Goal: Task Accomplishment & Management: Manage account settings

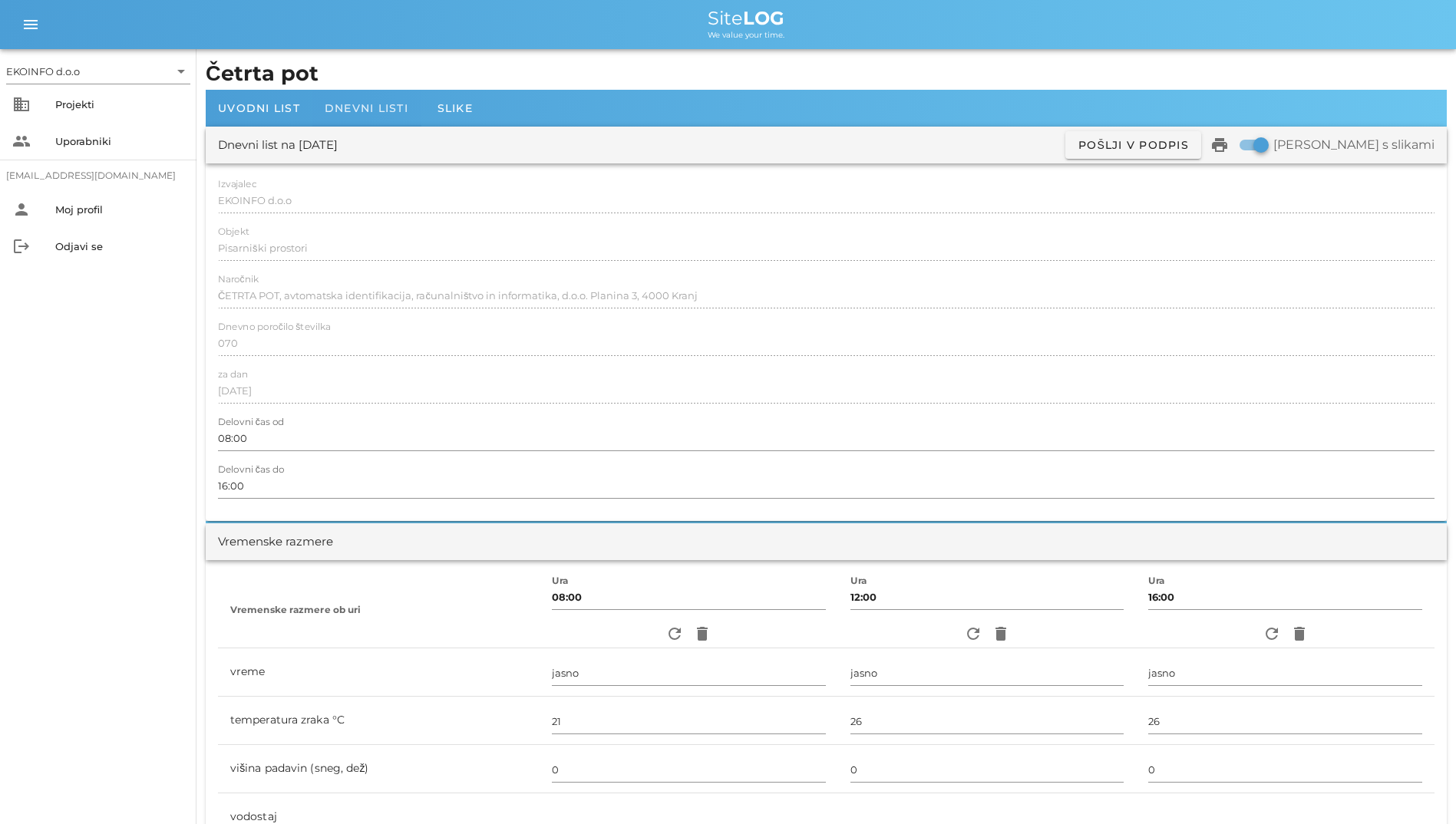
click at [348, 97] on div "Dnevni listi" at bounding box center [366, 108] width 108 height 37
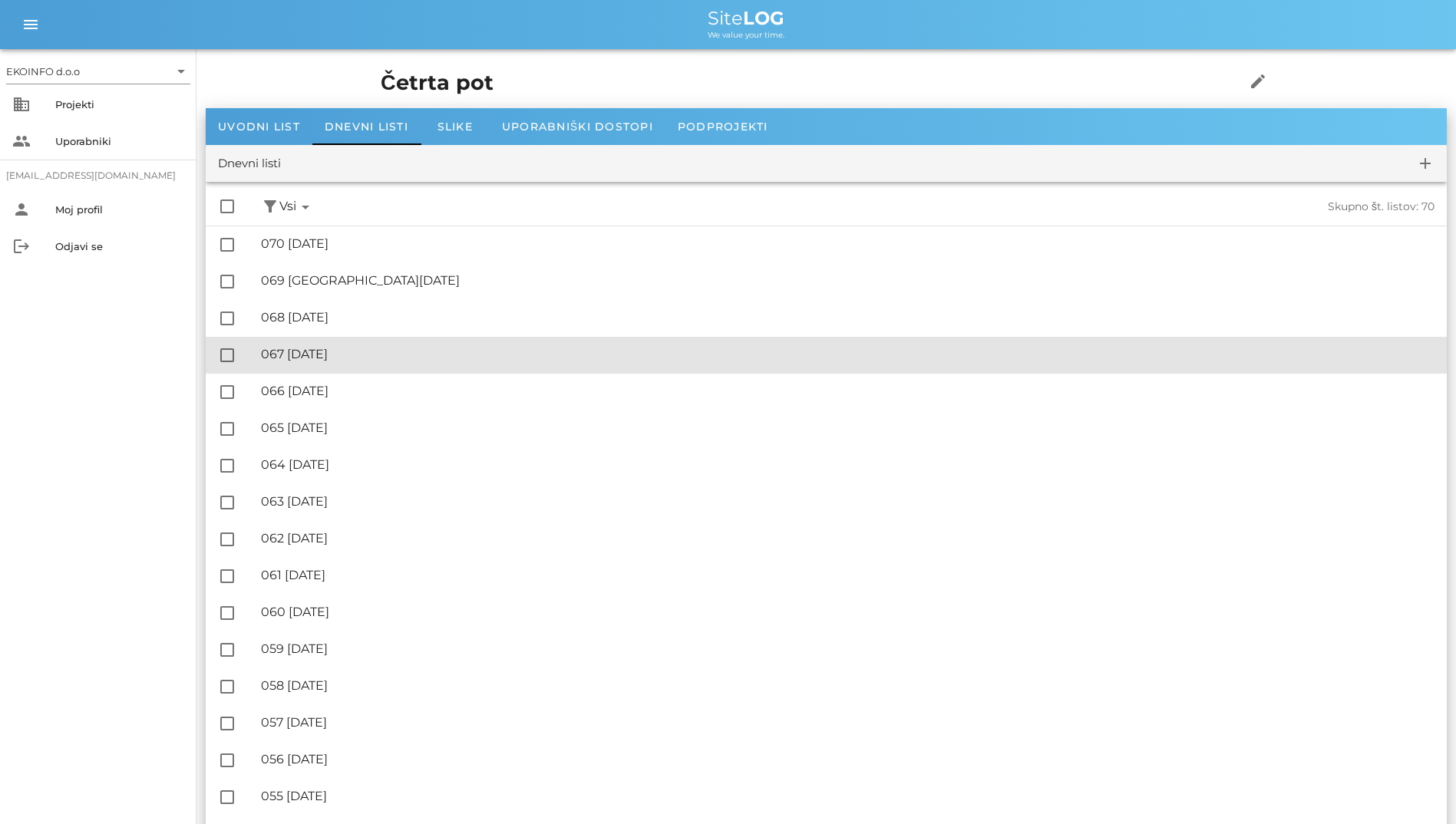
click at [359, 352] on div "🔏 067 [DATE]" at bounding box center [847, 354] width 1173 height 15
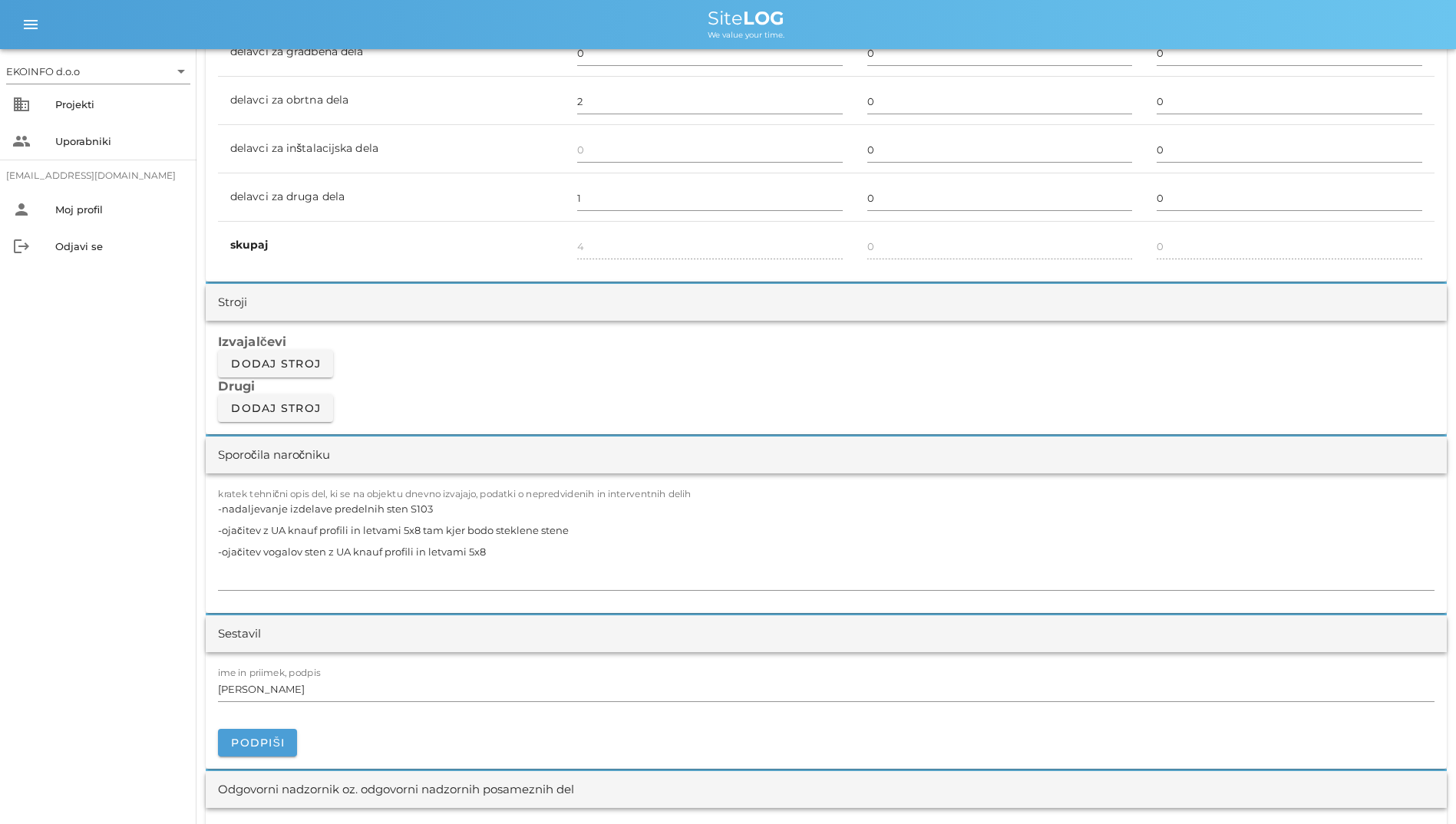
scroll to position [1151, 0]
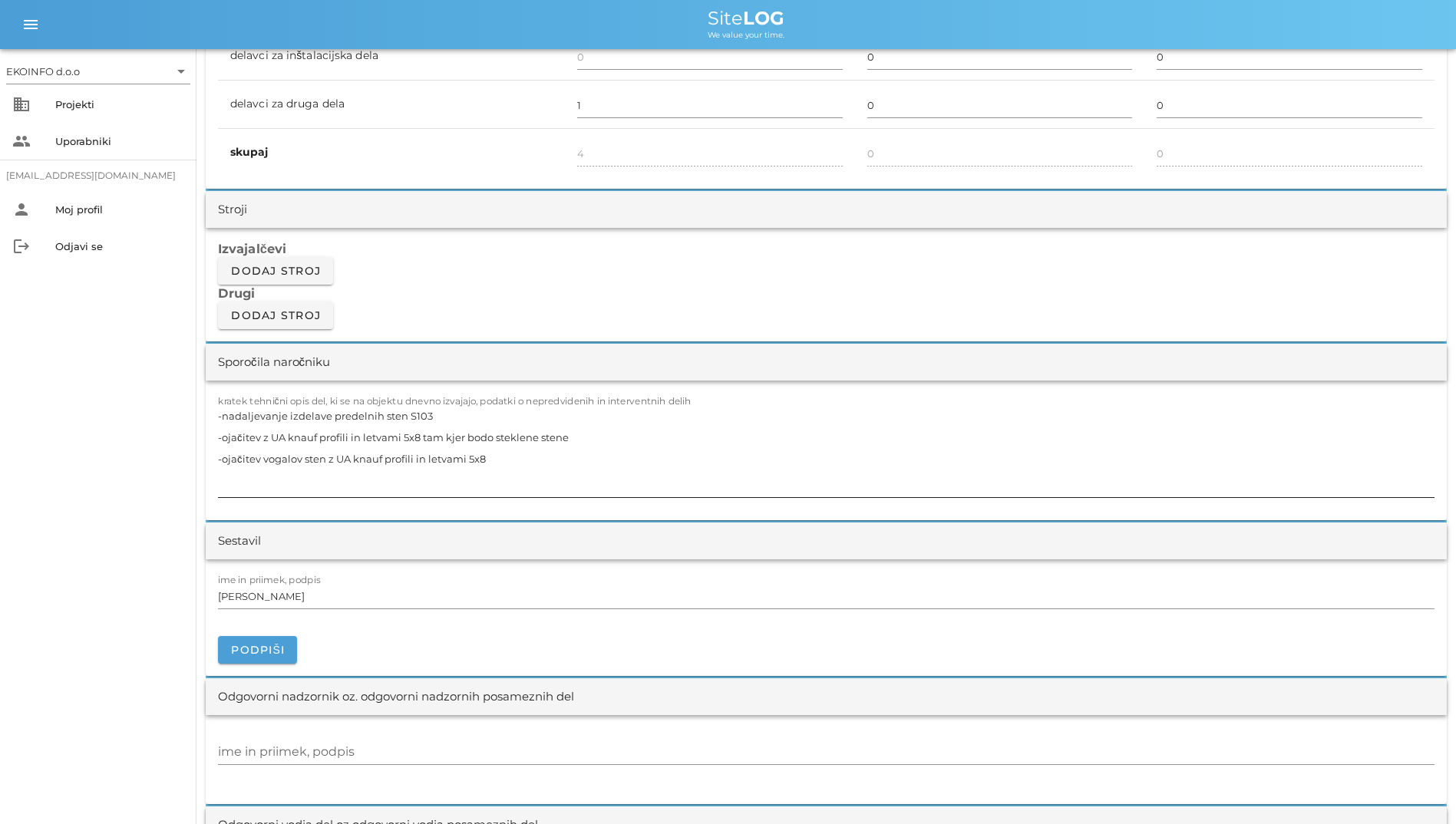
click at [555, 408] on textarea "-nadaljevanje izdelave predelnih sten S103 -ojačitev z UA knauf profili in letv…" at bounding box center [826, 451] width 1216 height 92
click at [214, 417] on div "kratek tehnični opis del, ki se na objektu dnevno izvajajo, podatki o nepredvid…" at bounding box center [826, 451] width 1242 height 140
click at [218, 419] on textarea "-nadaljevanje izdelave predelnih sten S103 -ojačitev z UA knauf profili in letv…" at bounding box center [826, 451] width 1216 height 92
drag, startPoint x: 222, startPoint y: 457, endPoint x: 612, endPoint y: 469, distance: 390.2
click at [612, 469] on textarea "-nadaljevanje izdelave predelnih sten S103 -ojačitev z UA knauf profili in letv…" at bounding box center [826, 451] width 1216 height 92
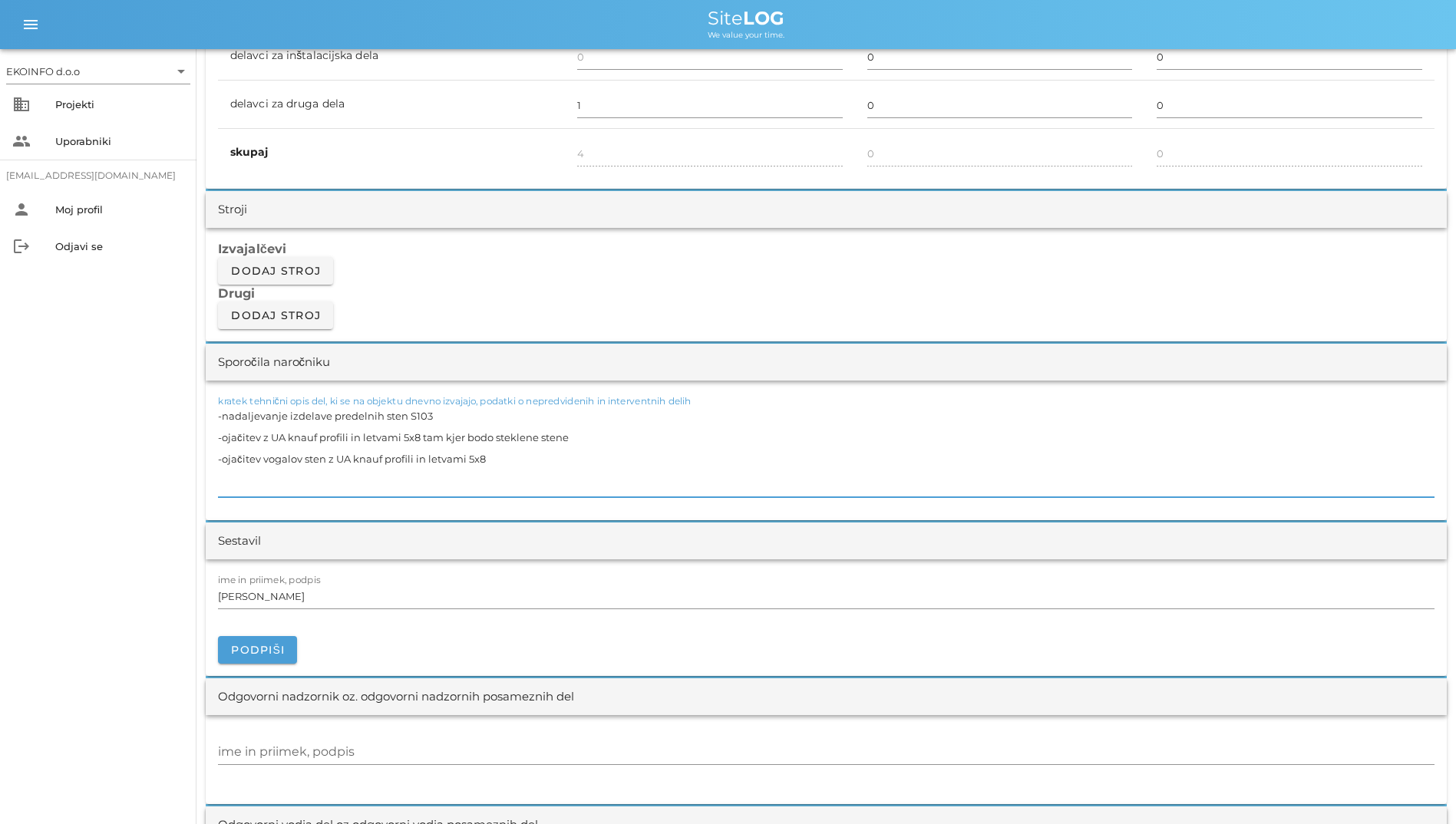
click at [514, 460] on textarea "-nadaljevanje izdelave predelnih sten S103 -ojačitev z UA knauf profili in letv…" at bounding box center [826, 451] width 1216 height 92
drag, startPoint x: 512, startPoint y: 461, endPoint x: 495, endPoint y: 461, distance: 17.0
click at [495, 461] on textarea "-nadaljevanje izdelave predelnih sten S103 -ojačitev z UA knauf profili in letv…" at bounding box center [826, 451] width 1216 height 92
click at [223, 459] on textarea "-nadaljevanje izdelave predelnih sten S103 -ojačitev z UA knauf profili in letv…" at bounding box center [826, 451] width 1216 height 92
drag, startPoint x: 222, startPoint y: 459, endPoint x: 207, endPoint y: 459, distance: 15.0
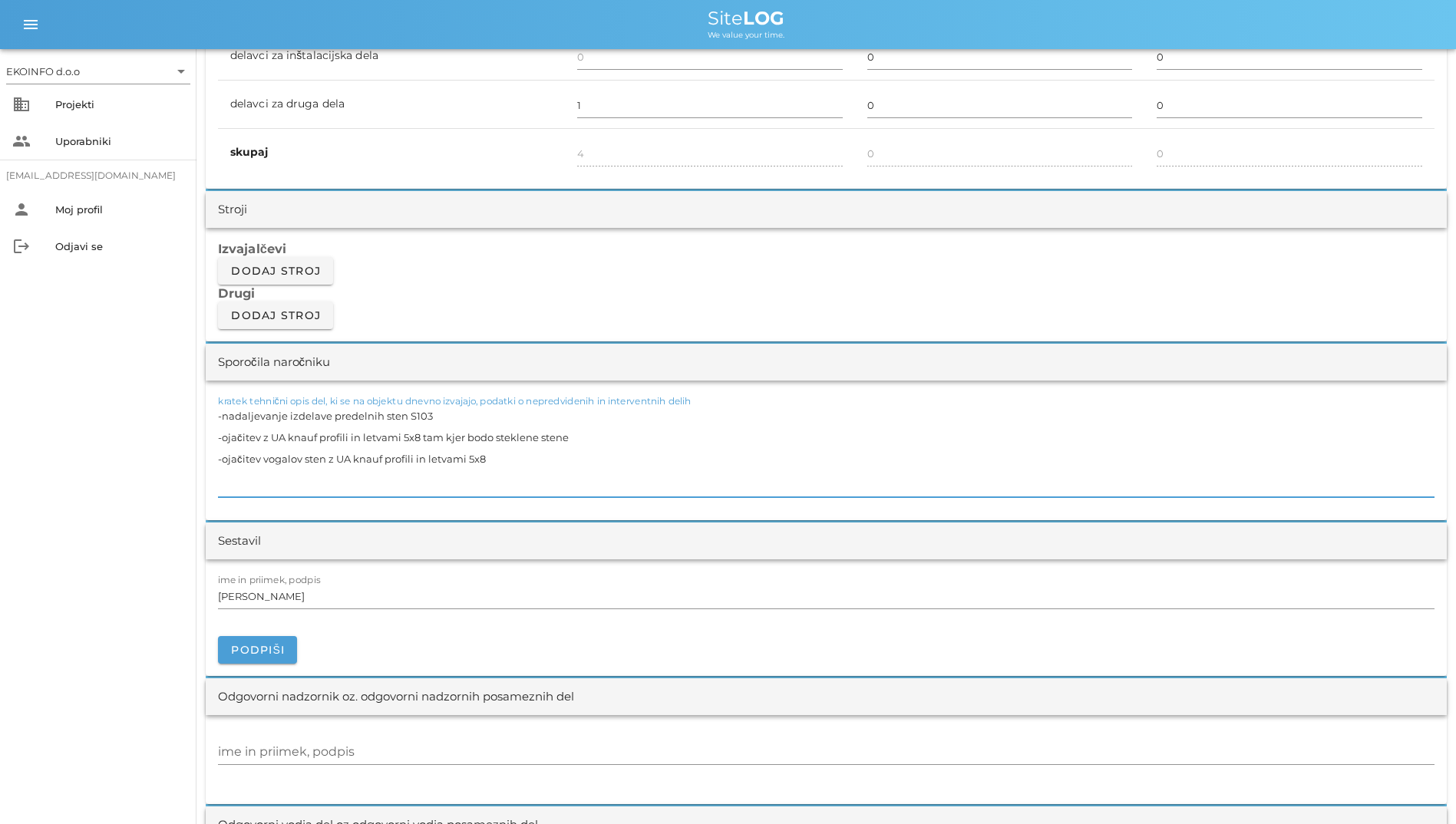
click at [207, 459] on div "kratek tehnični opis del, ki se na objektu dnevno izvajajo, podatki o nepredvid…" at bounding box center [826, 451] width 1242 height 140
click at [863, 434] on textarea "-nadaljevanje izdelave predelnih sten S103 -ojačitev z UA knauf profili in letv…" at bounding box center [826, 451] width 1216 height 92
type textarea "-nadaljevanje izdelave predelnih sten S103 -ojačitev z UA knauf profili in letv…"
click at [677, 287] on h3 "Drugi" at bounding box center [826, 293] width 1216 height 17
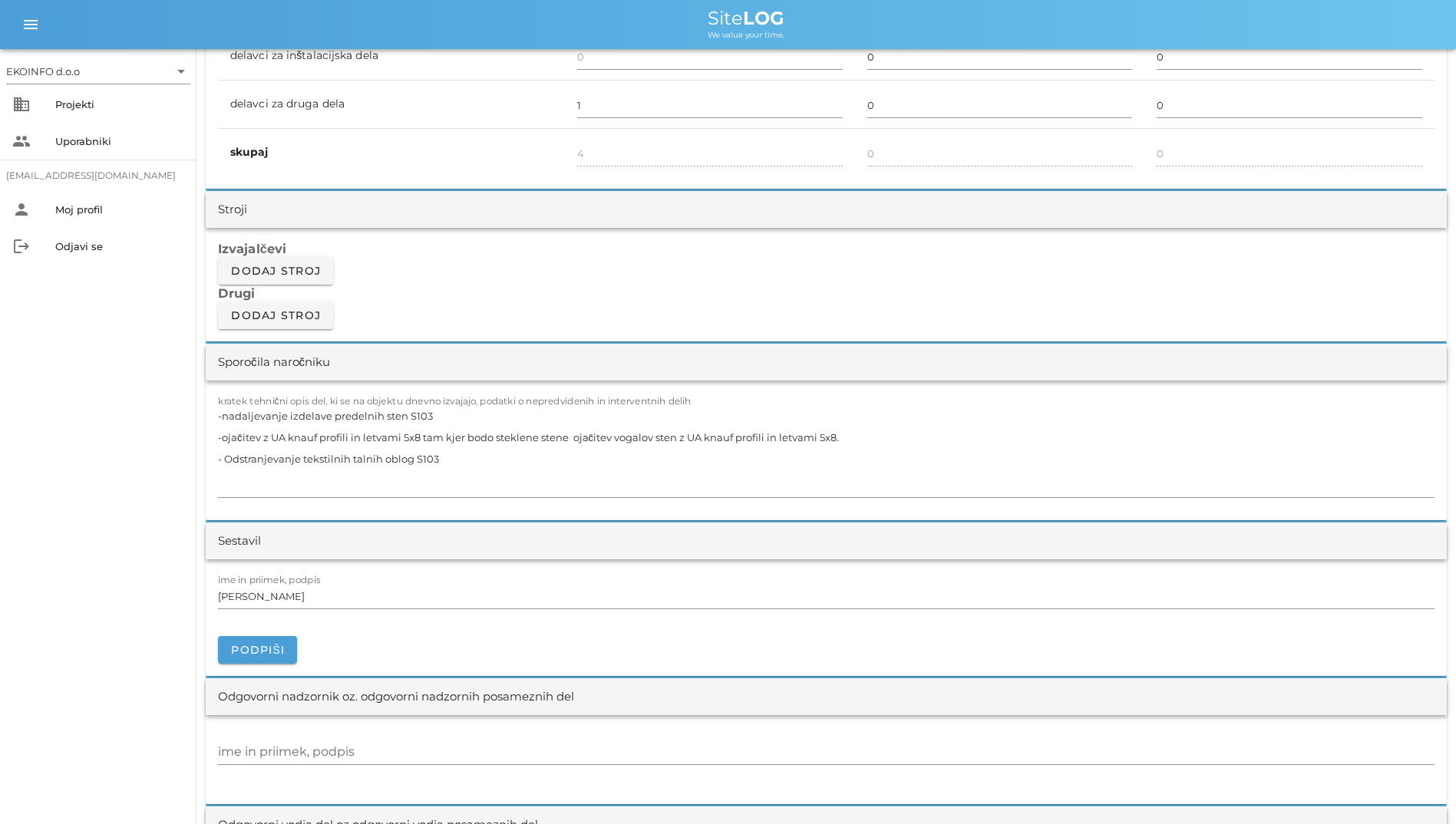
scroll to position [767, 0]
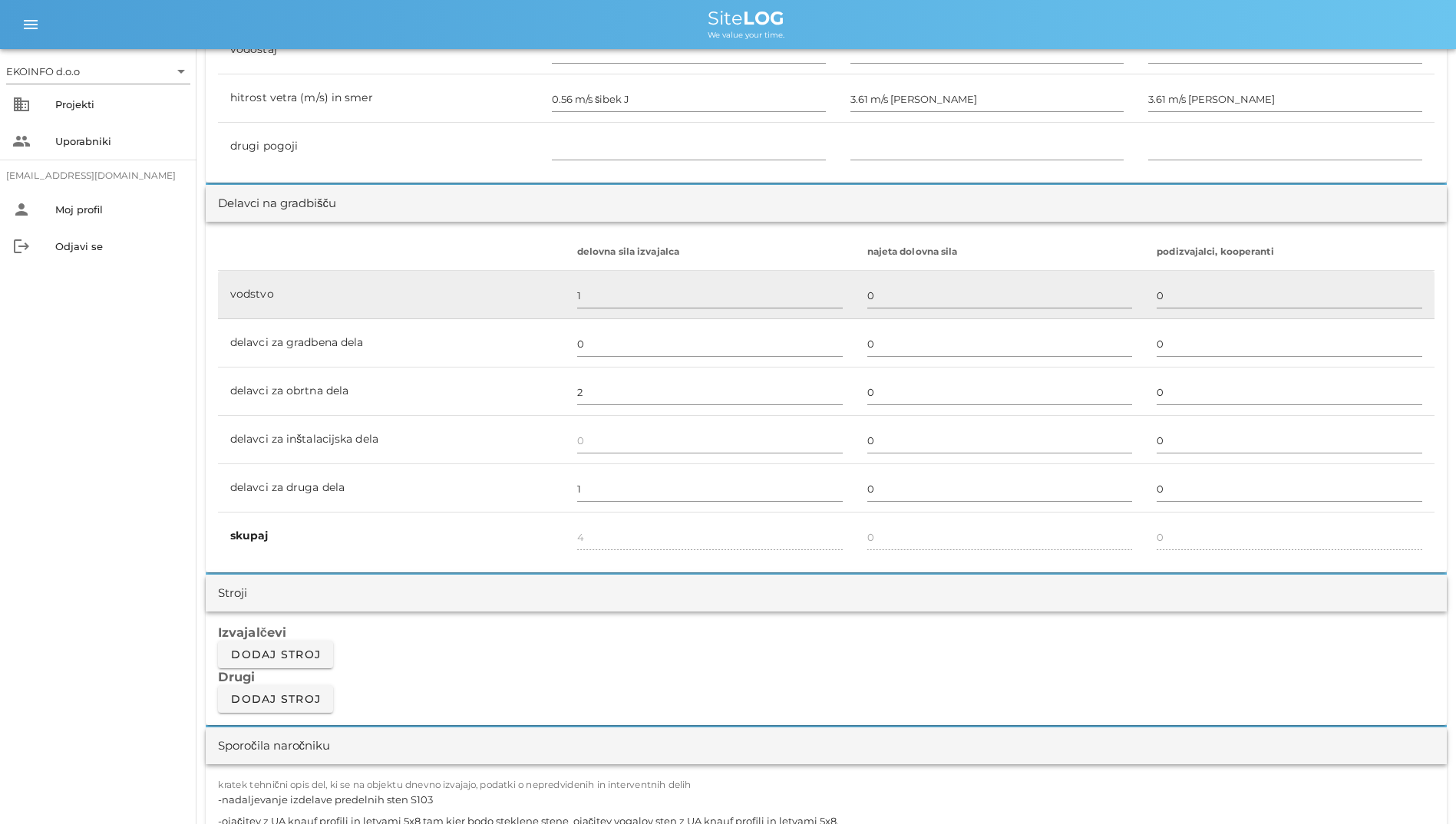
click at [680, 272] on td "1" at bounding box center [710, 296] width 290 height 49
click at [643, 309] on div at bounding box center [710, 313] width 266 height 11
click at [642, 298] on input "1" at bounding box center [710, 296] width 266 height 24
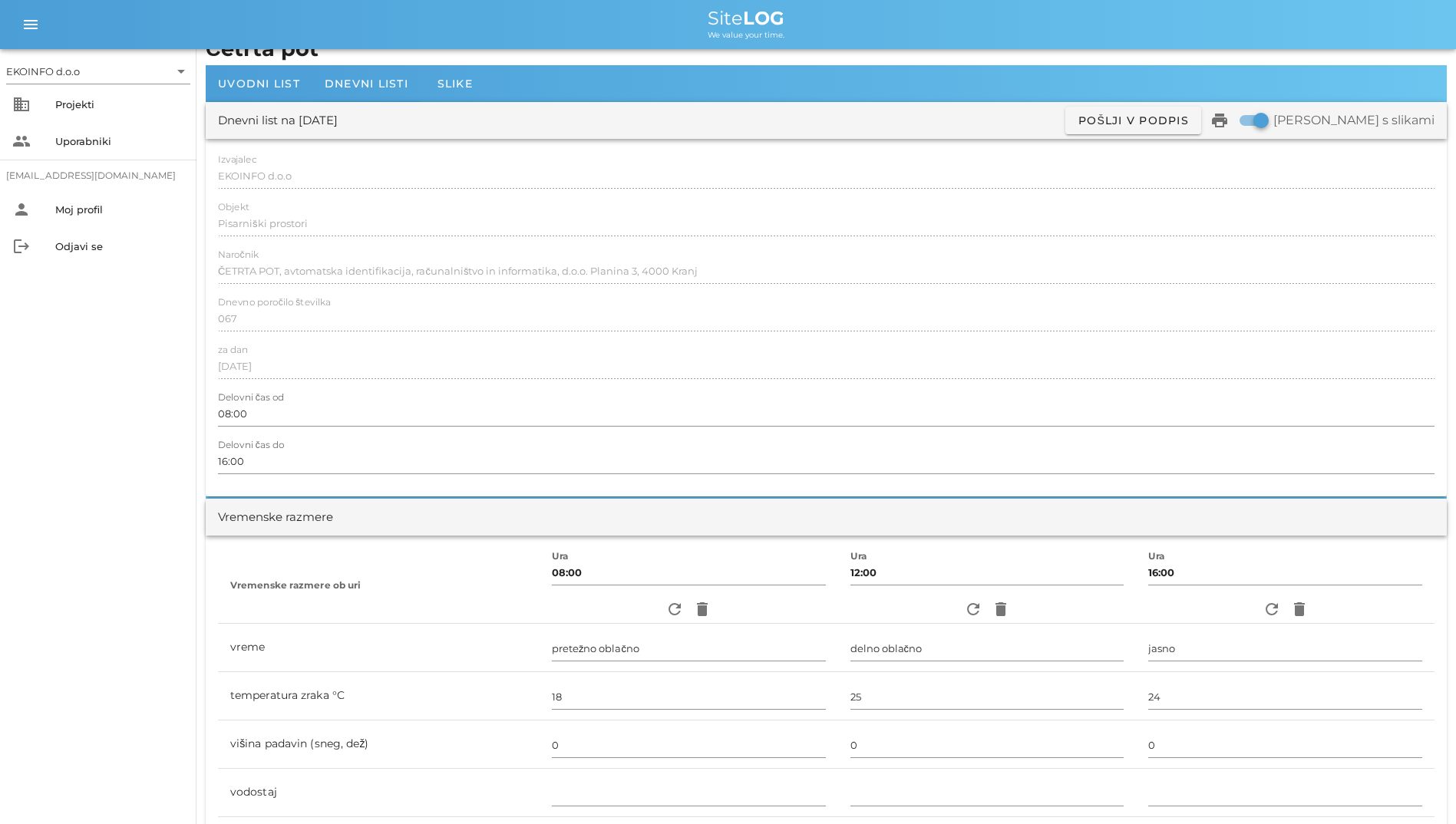
scroll to position [0, 0]
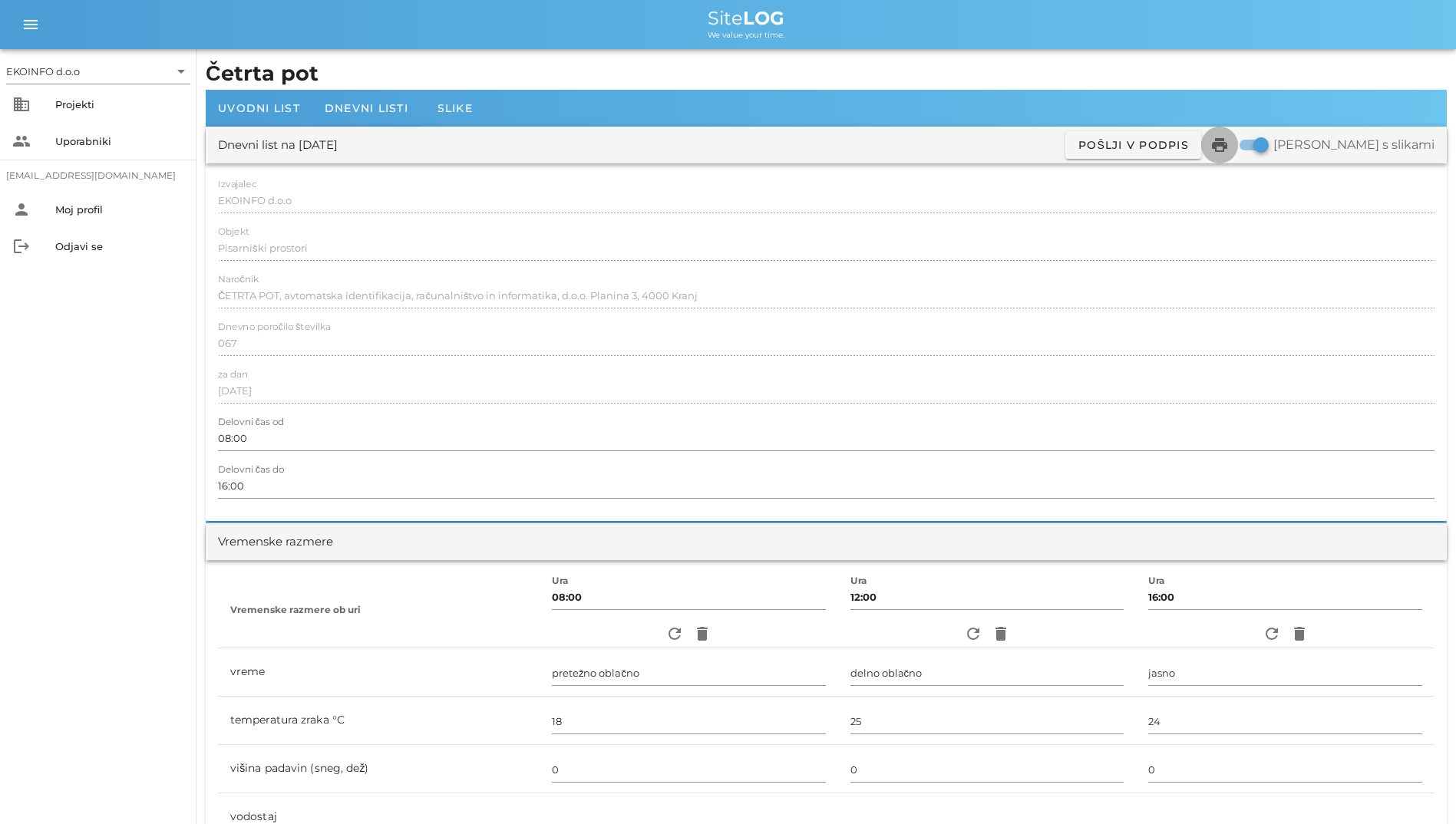
click at [1229, 137] on icon "print" at bounding box center [1220, 145] width 19 height 19
click at [355, 106] on span "Dnevni listi" at bounding box center [366, 108] width 84 height 14
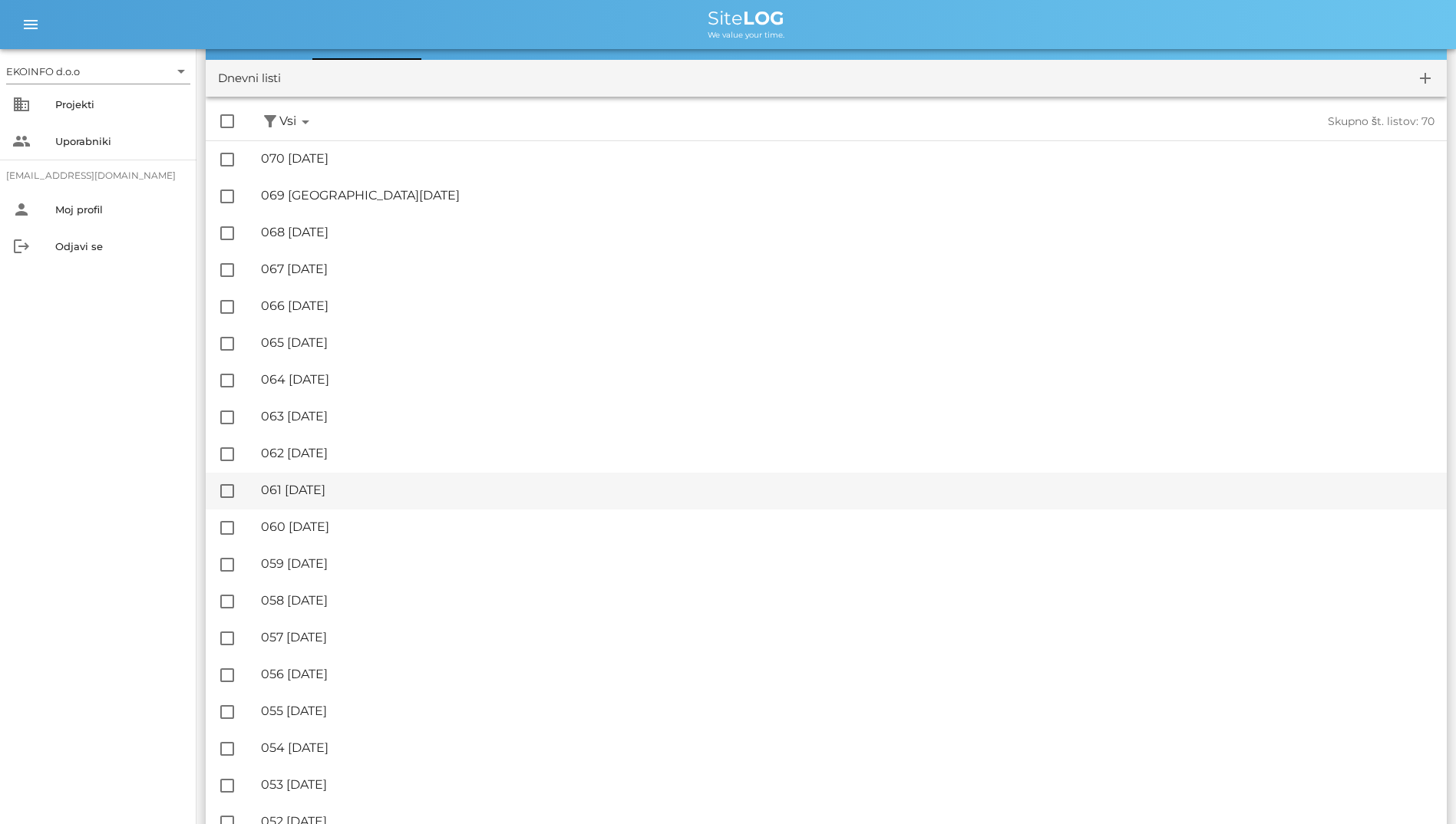
scroll to position [153, 0]
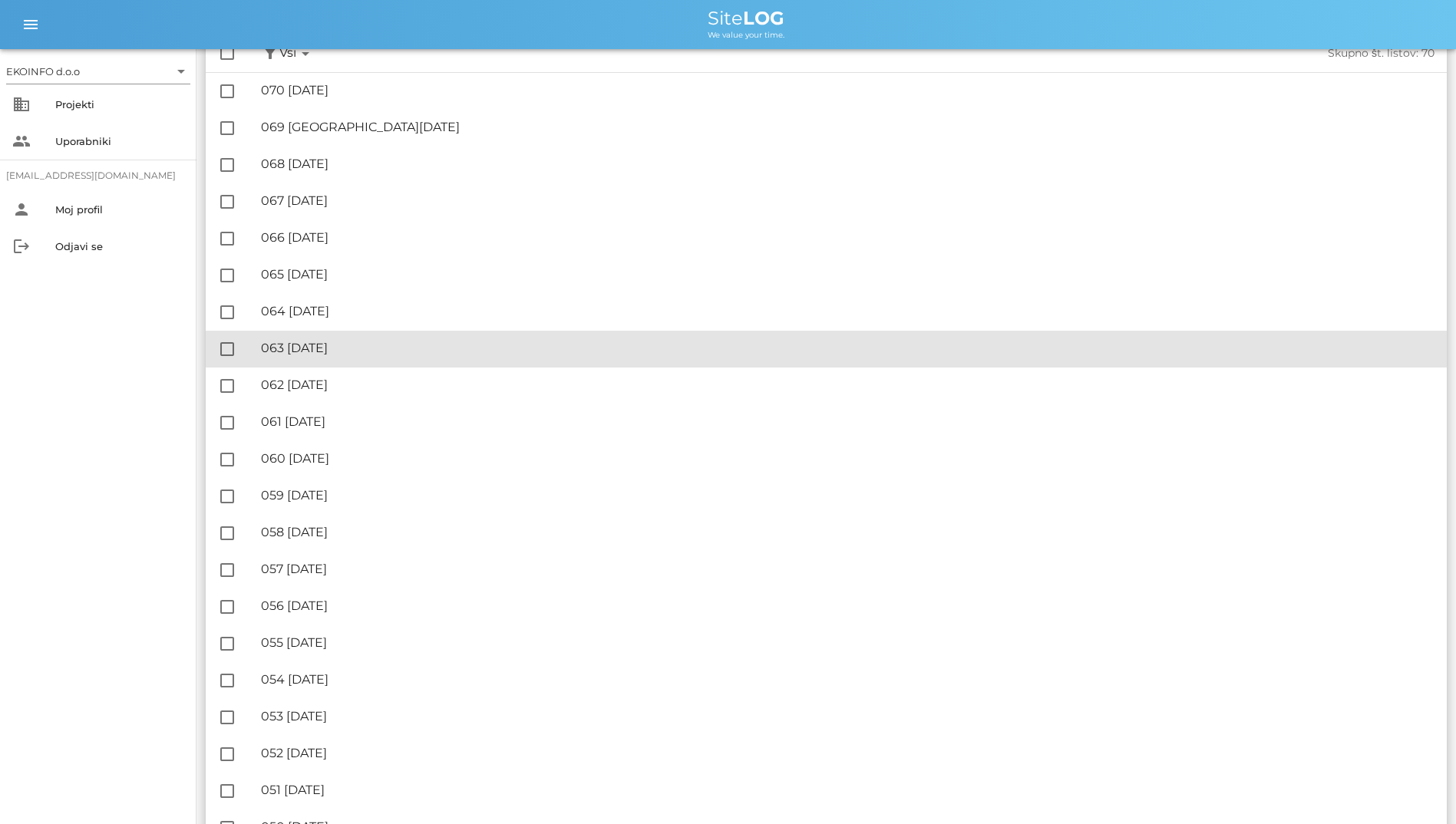
click at [363, 356] on div "🔏 063 [DATE]" at bounding box center [847, 348] width 1173 height 15
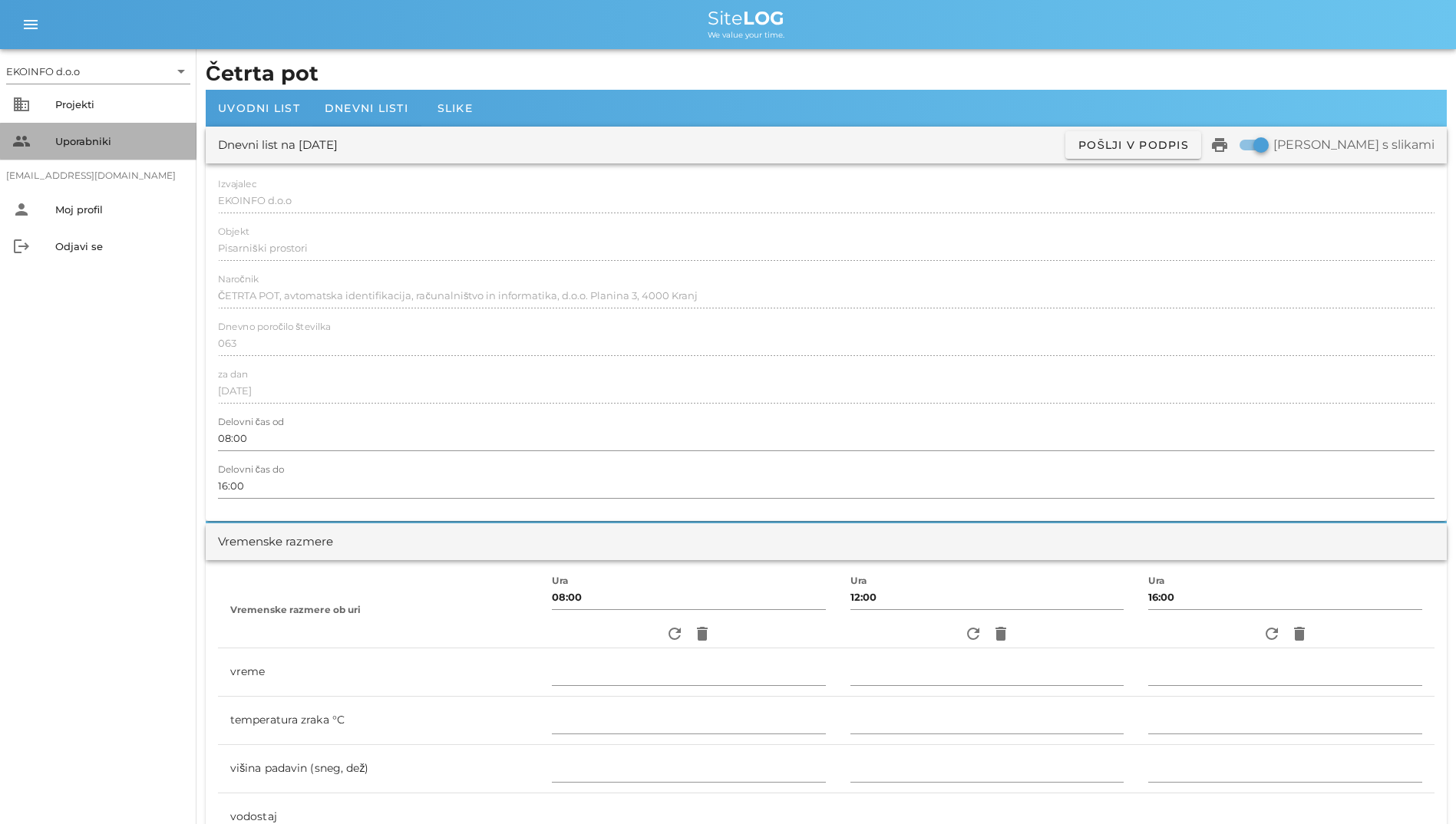
click at [89, 144] on div "Uporabniki" at bounding box center [119, 140] width 129 height 12
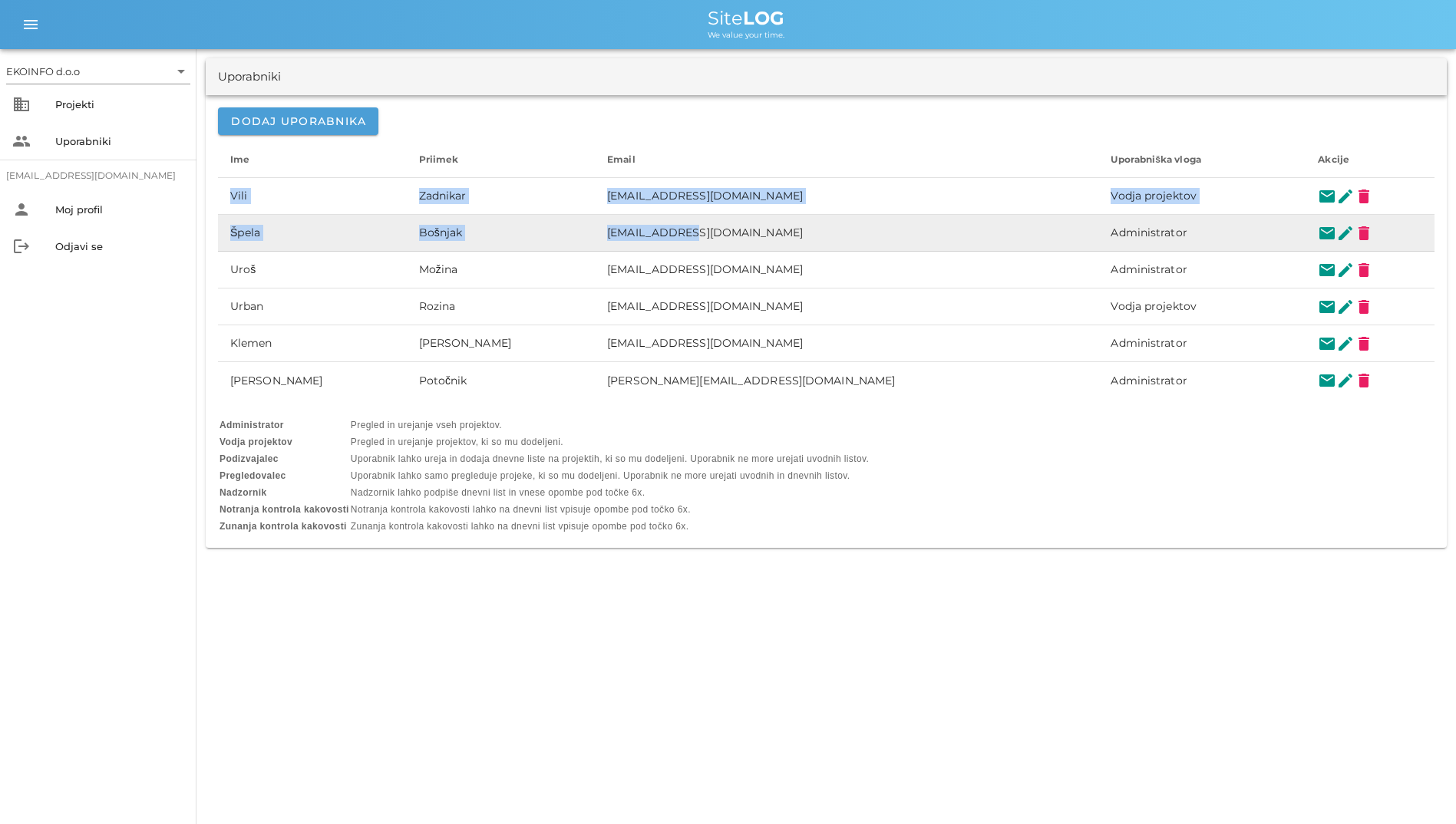
drag, startPoint x: 211, startPoint y: 236, endPoint x: 662, endPoint y: 236, distance: 451.0
click at [662, 236] on div "Dodaj uporabnika Ime arrow_upward Priimek arrow_upward Email arrow_upward Upora…" at bounding box center [826, 321] width 1242 height 453
click at [1337, 229] on button "edit" at bounding box center [1346, 233] width 19 height 19
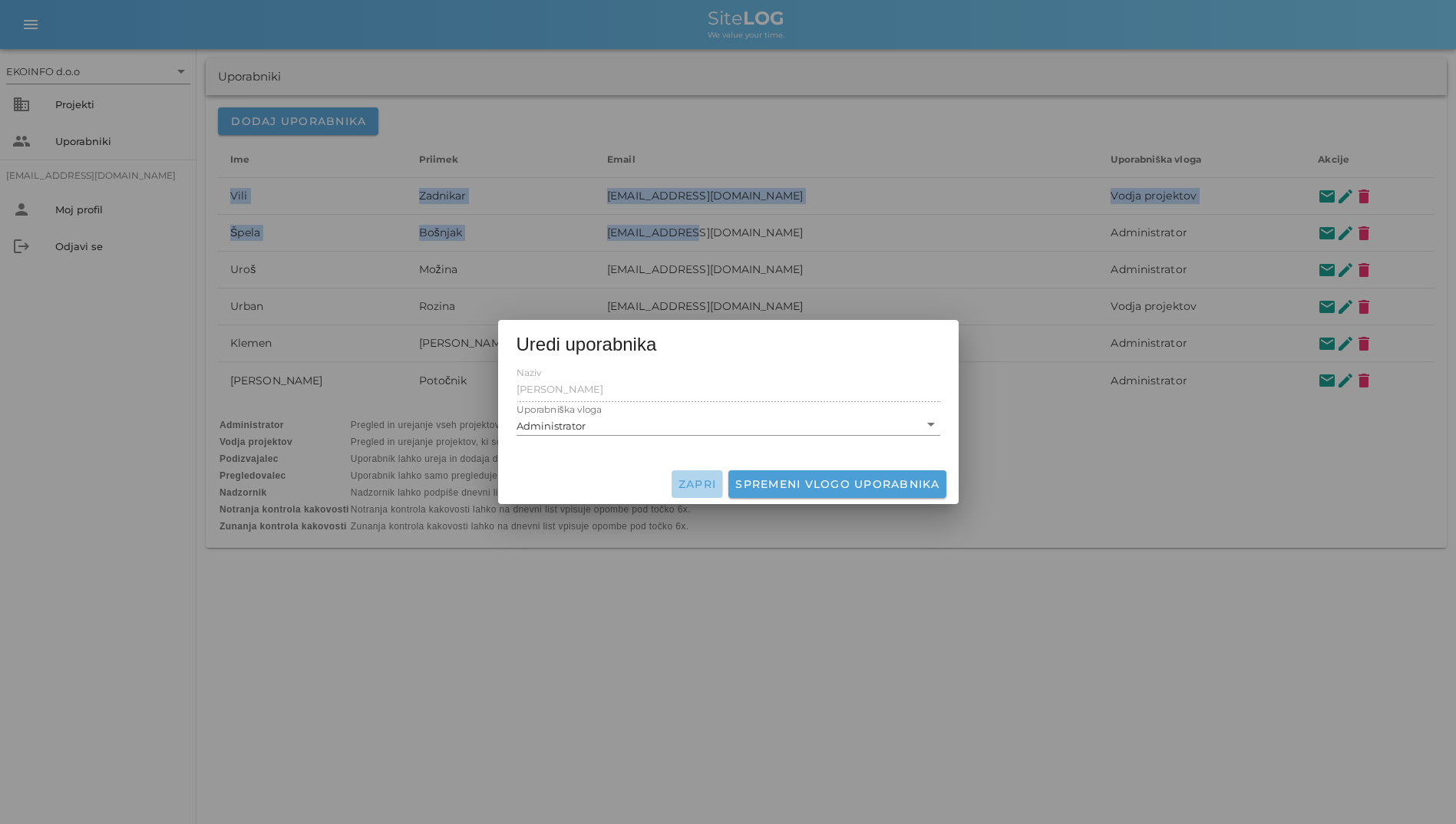
click at [691, 487] on span "Zapri" at bounding box center [698, 484] width 39 height 14
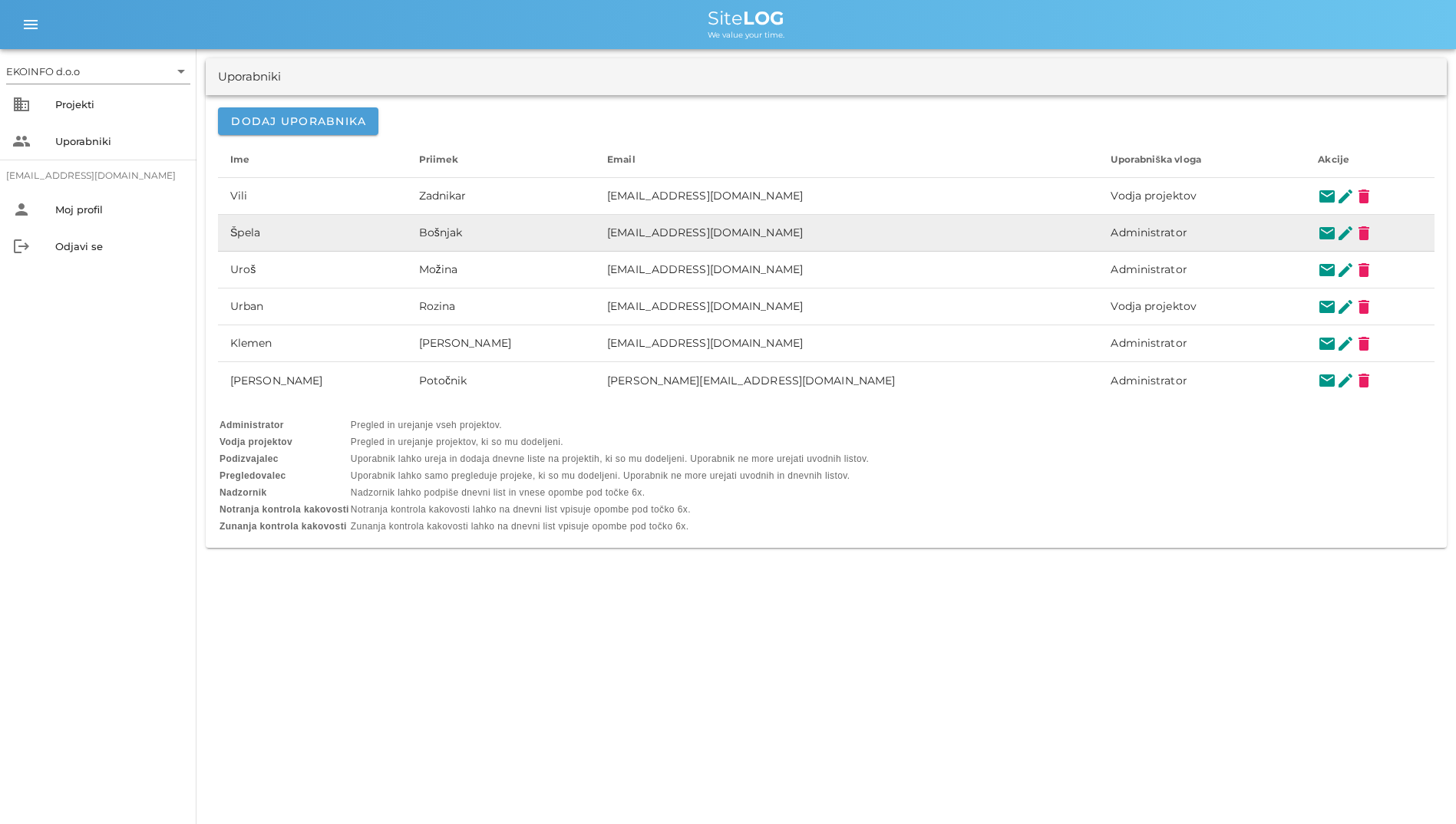
click at [1143, 234] on td "Administrator" at bounding box center [1202, 233] width 207 height 37
click at [1318, 228] on button "mail" at bounding box center [1327, 233] width 19 height 19
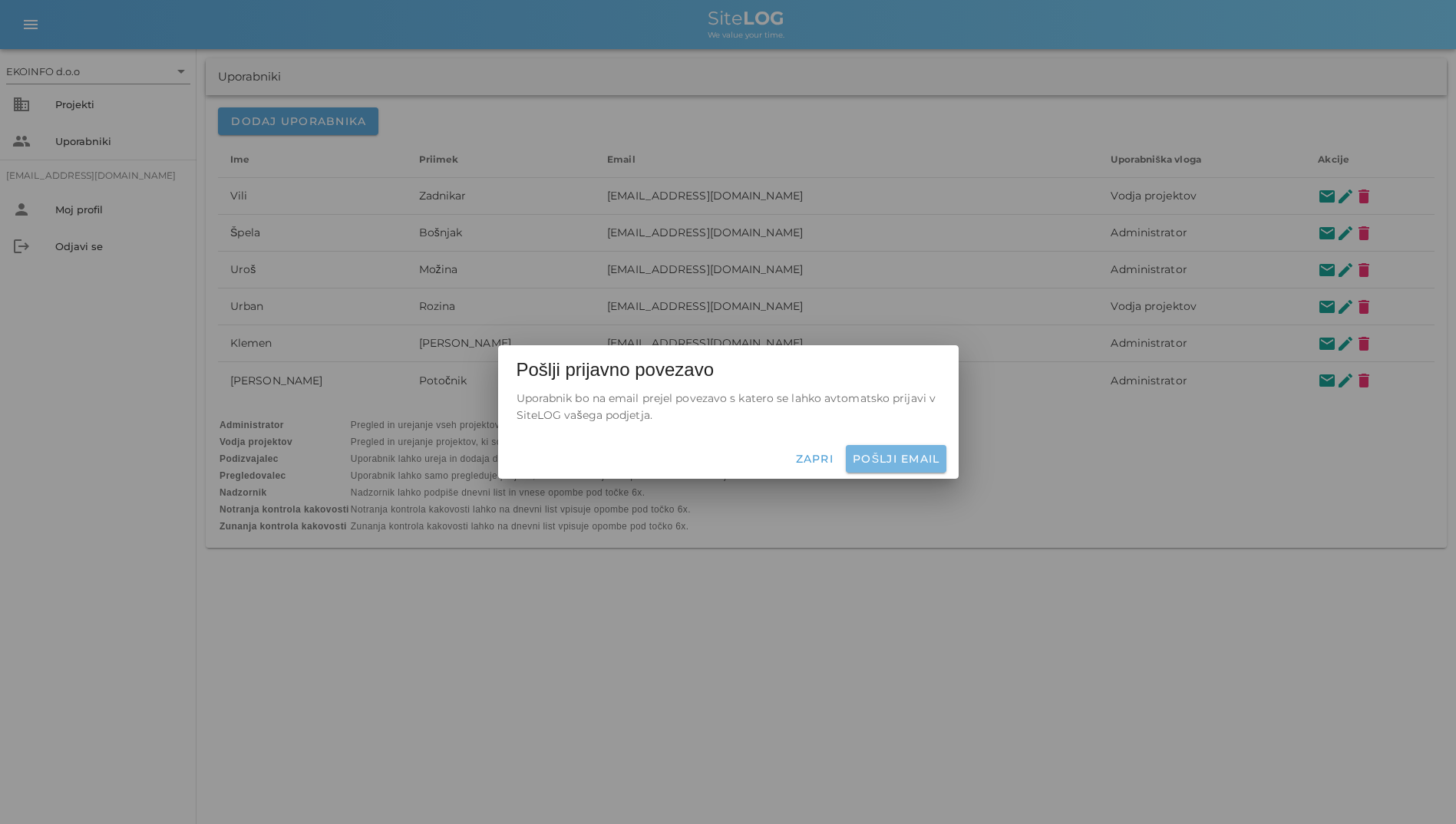
click at [895, 451] on button "Pošlji email" at bounding box center [896, 459] width 101 height 28
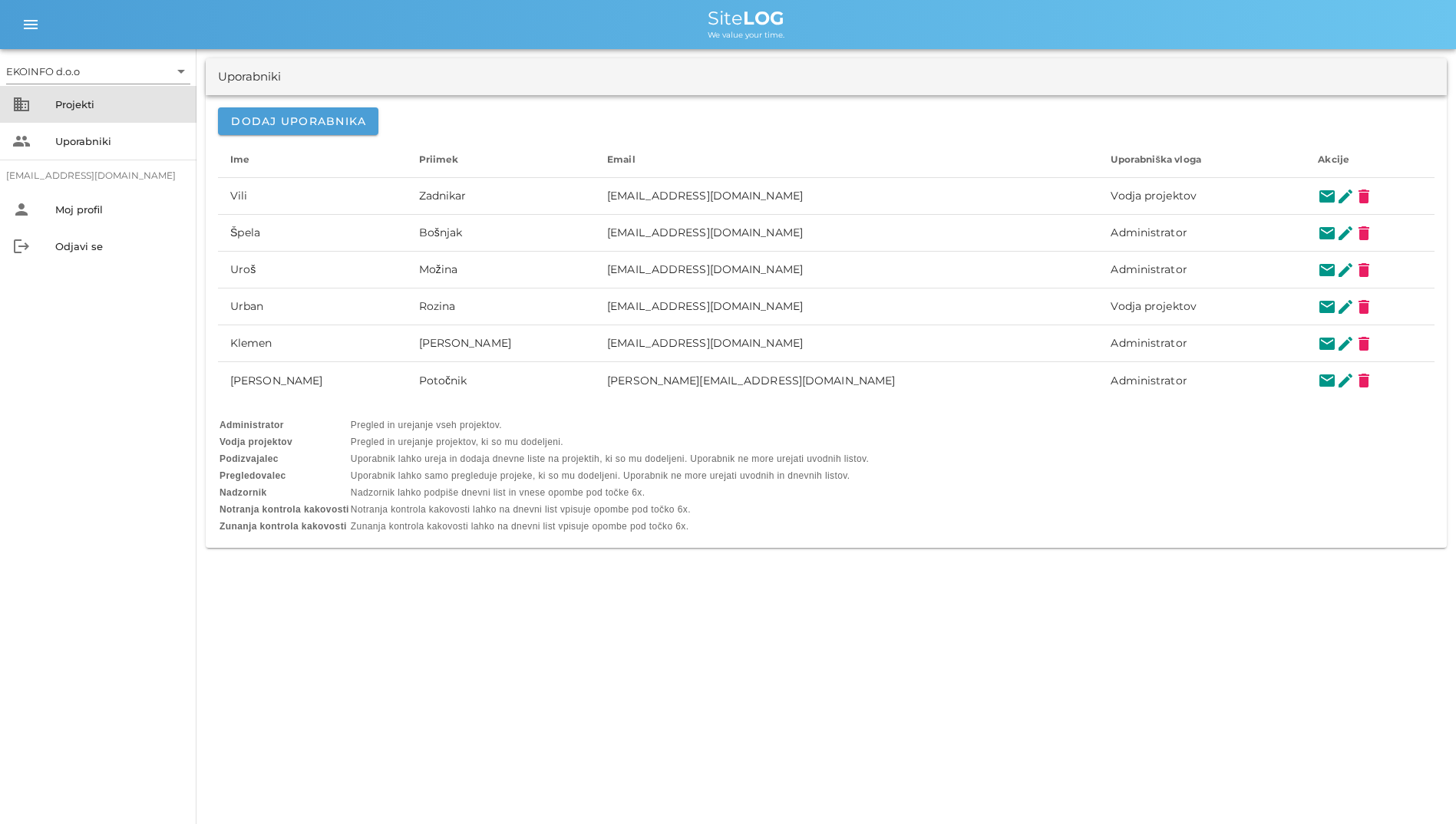
click at [128, 92] on div "Projekti" at bounding box center [119, 104] width 129 height 24
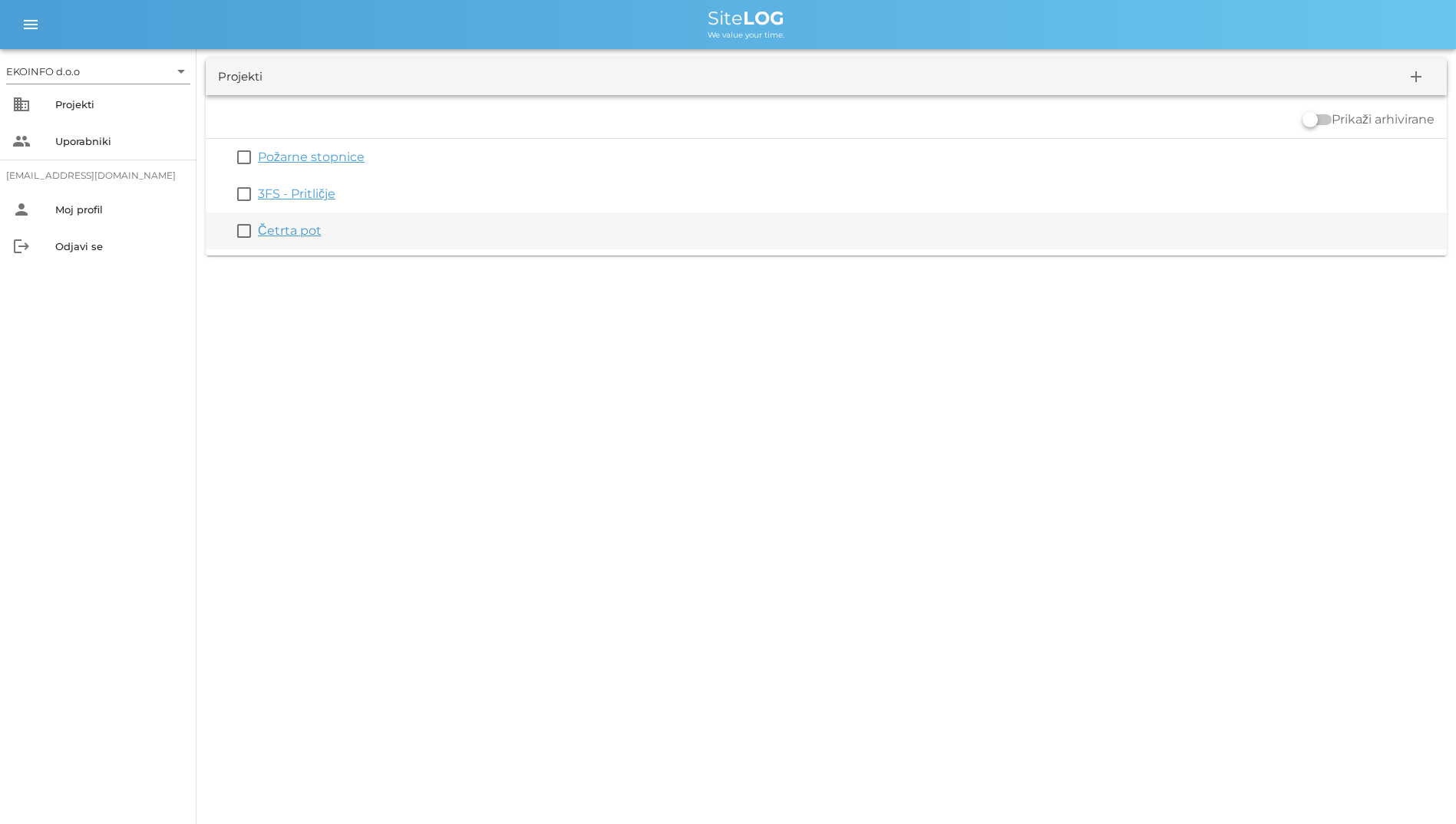
click at [304, 226] on link "Četrta pot" at bounding box center [290, 231] width 63 height 15
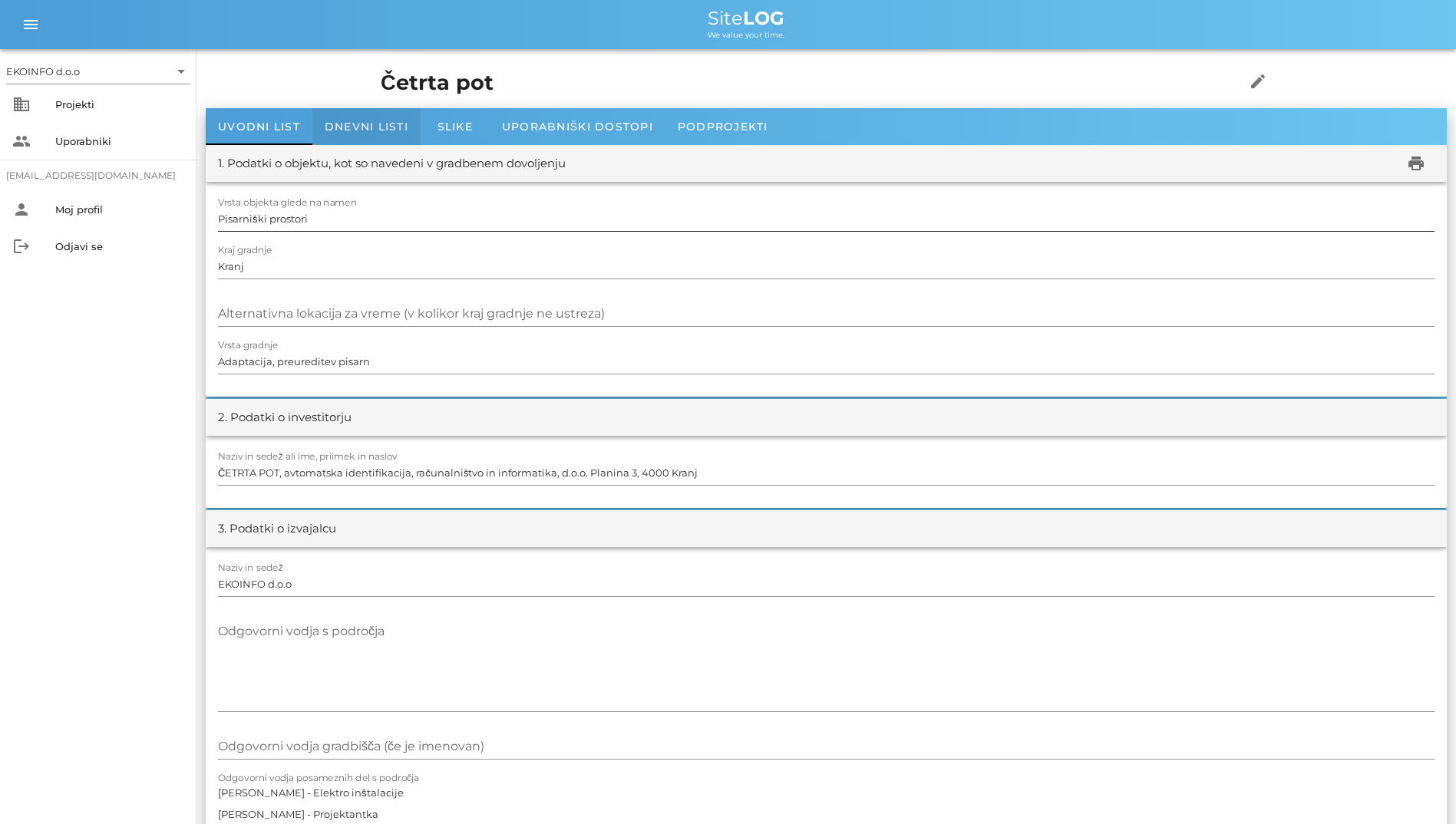
click at [368, 120] on span "Dnevni listi" at bounding box center [366, 126] width 84 height 14
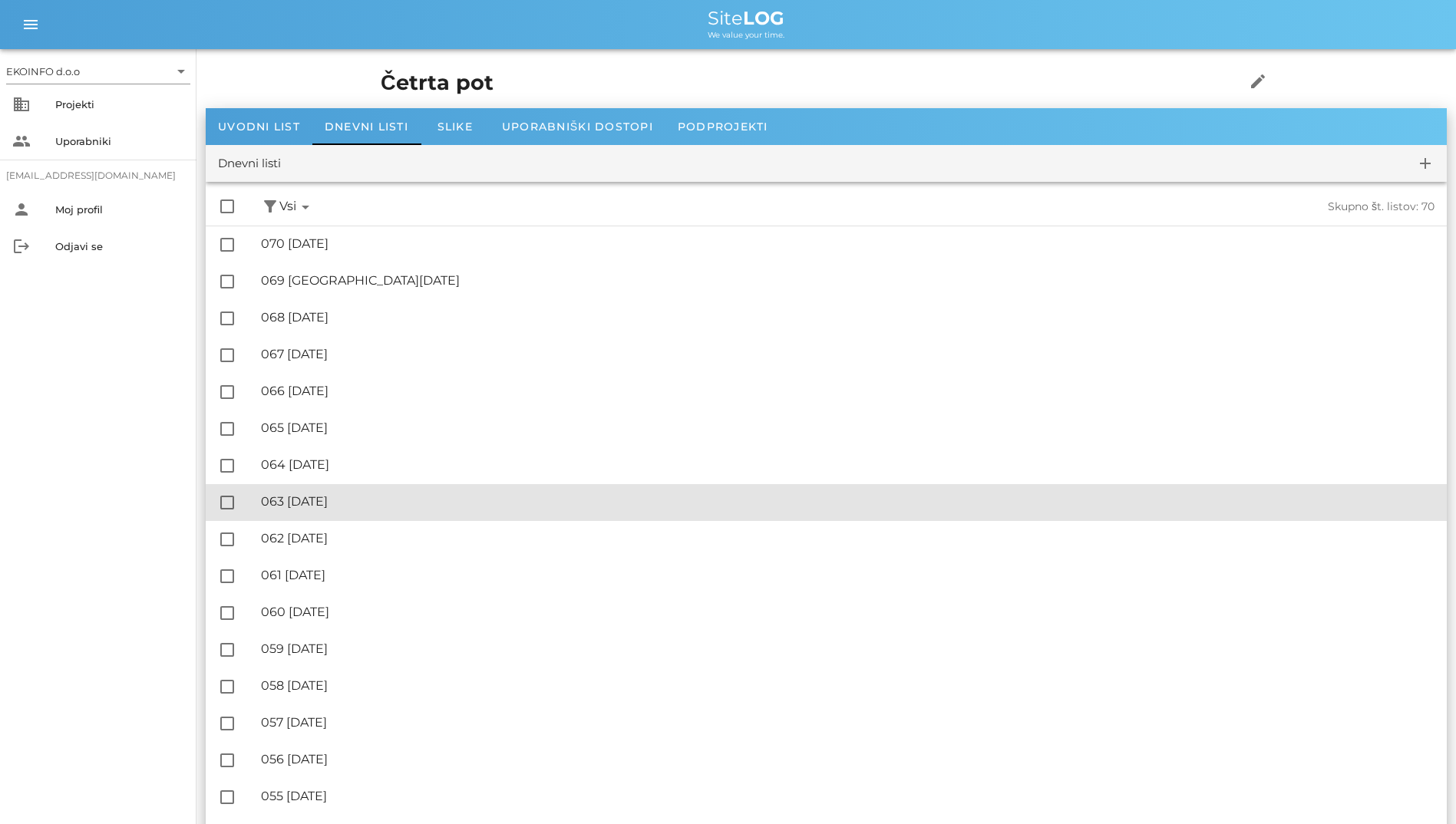
click at [363, 496] on div "🔏 063 [DATE]" at bounding box center [847, 502] width 1173 height 15
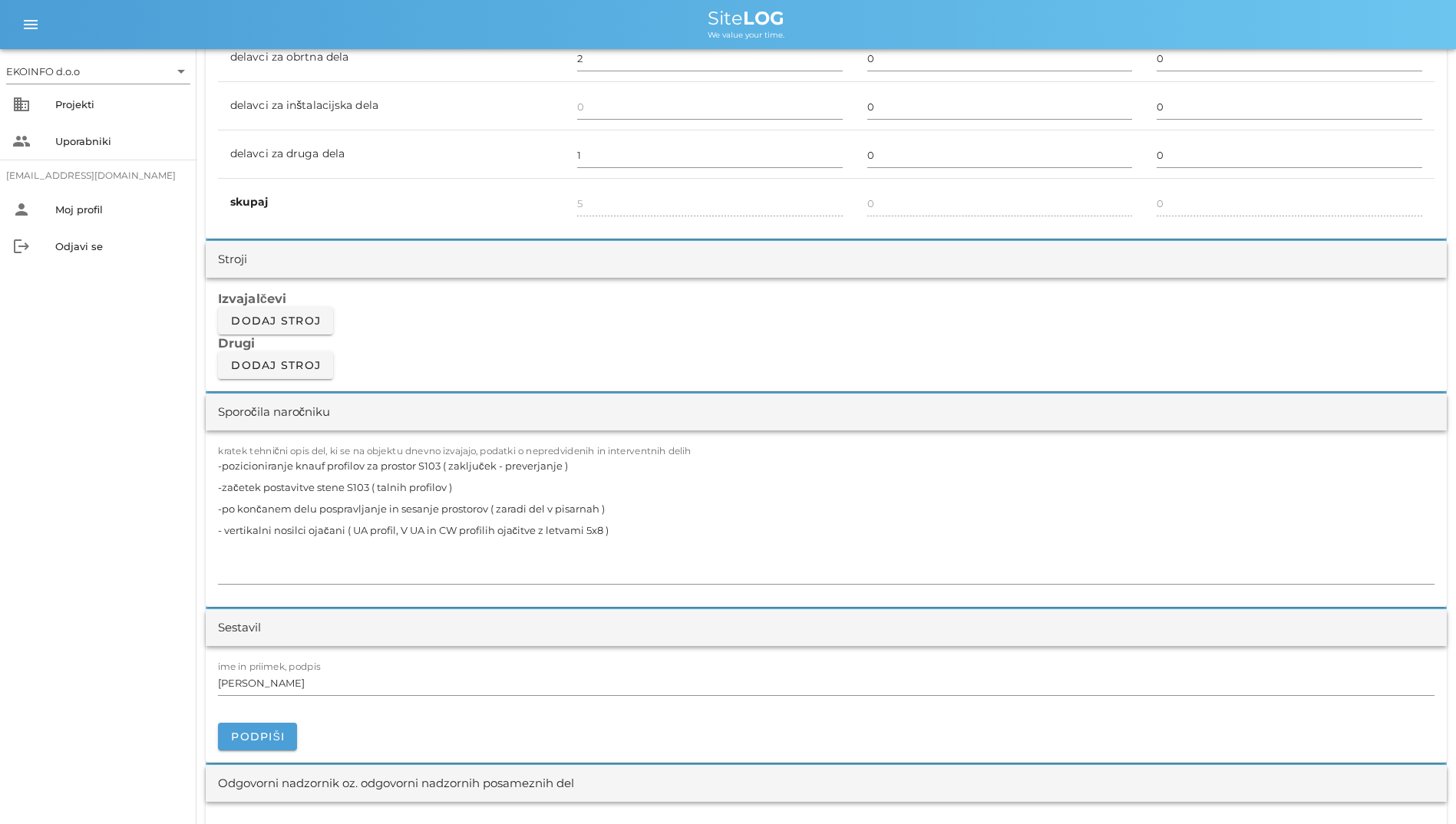
scroll to position [1151, 0]
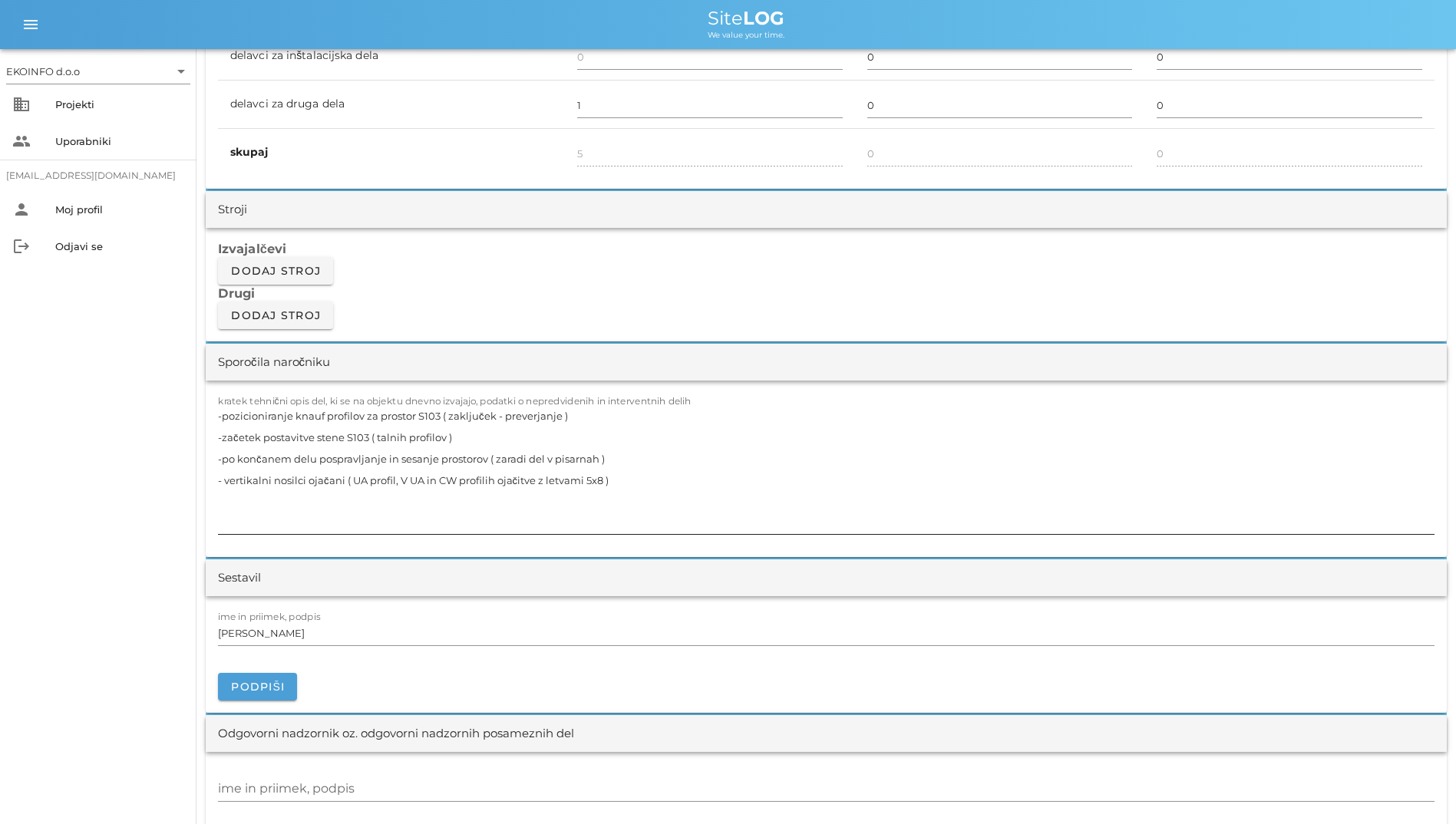
click at [648, 505] on textarea "-pozicioniranje knauf profilov za prostor S103 ( zaključek - preverjanje ) -zač…" at bounding box center [826, 469] width 1216 height 129
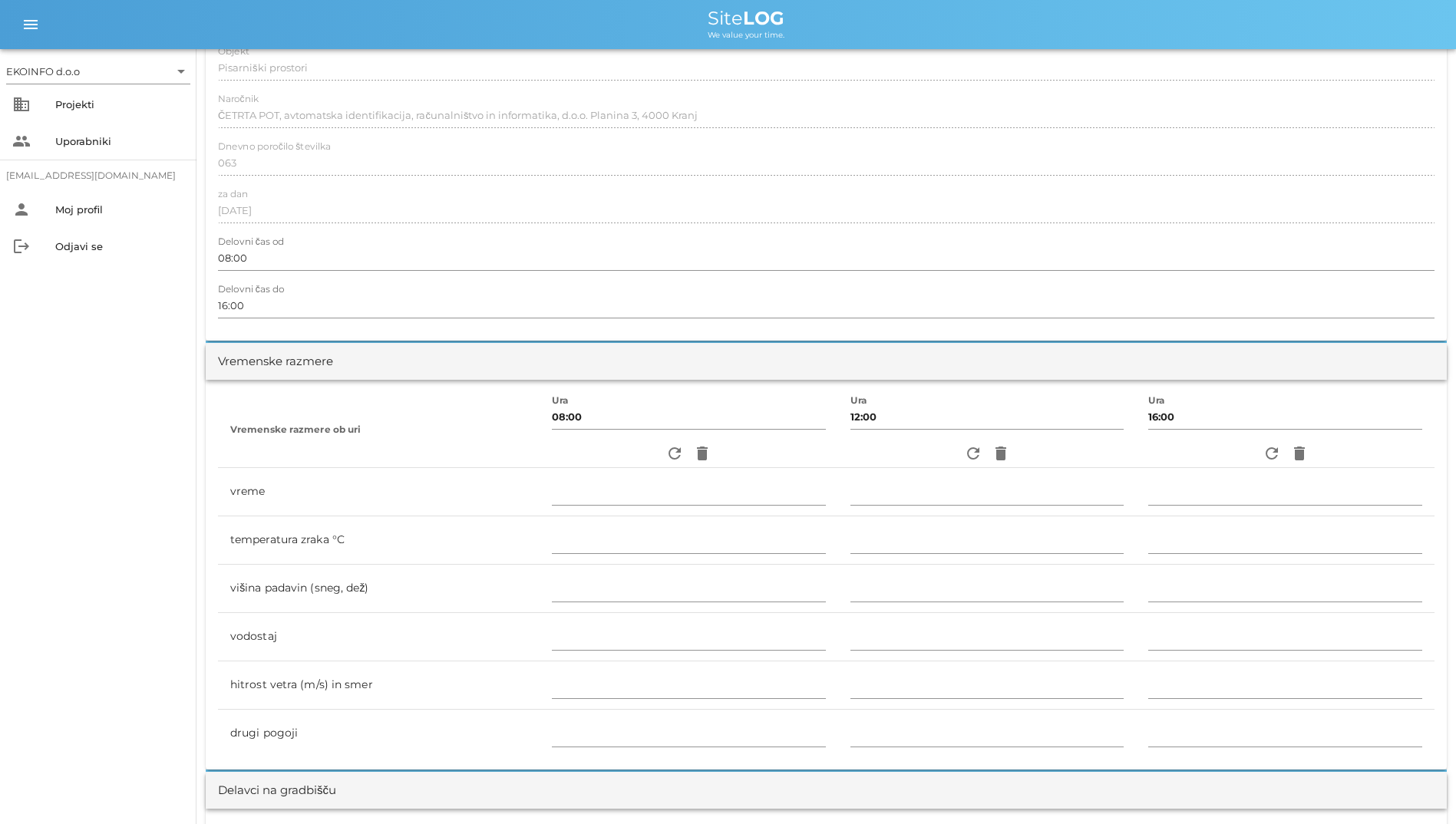
scroll to position [0, 0]
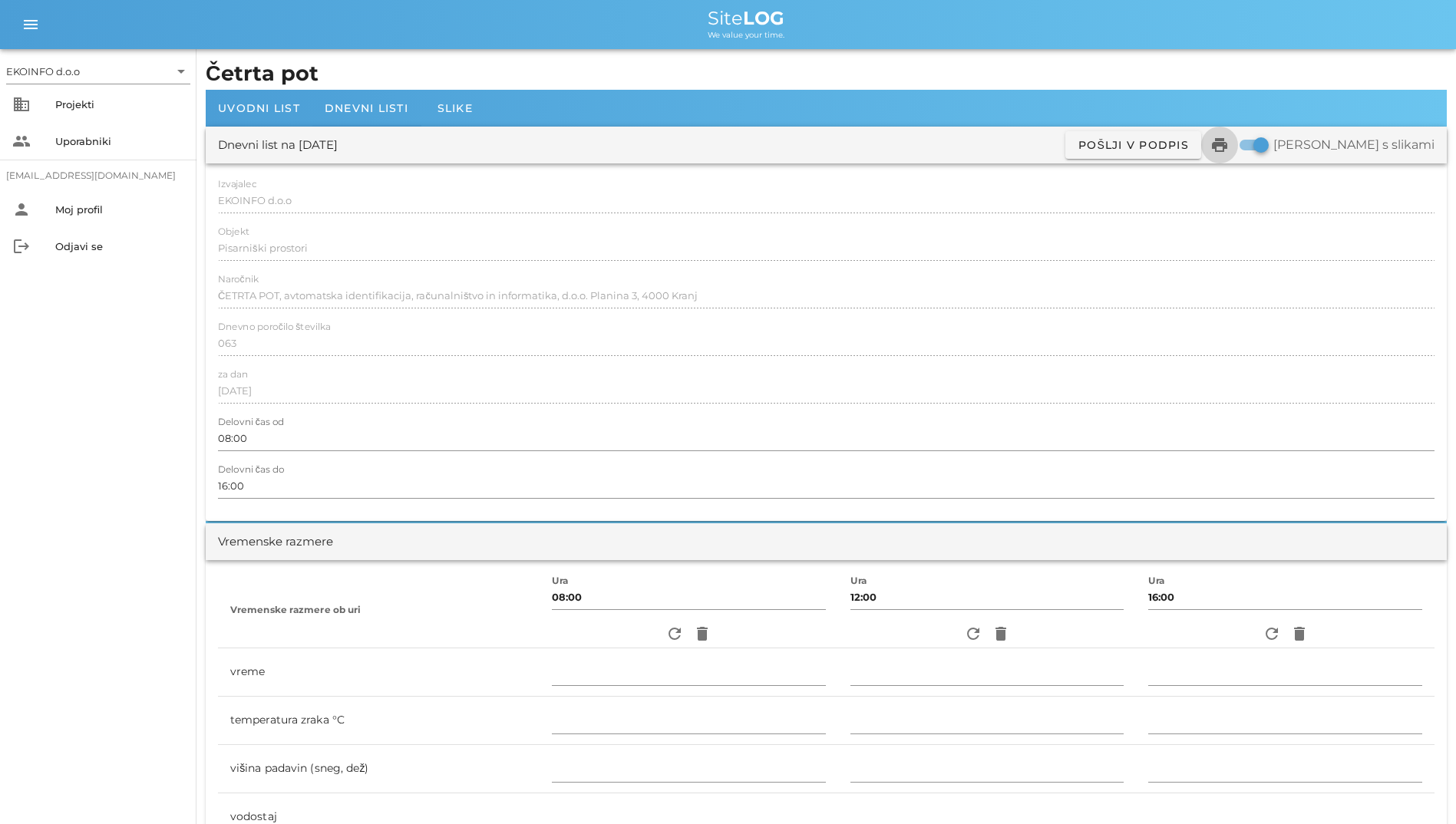
click at [1229, 147] on icon "print" at bounding box center [1220, 145] width 19 height 19
click at [326, 99] on div "Dnevni listi" at bounding box center [366, 108] width 108 height 37
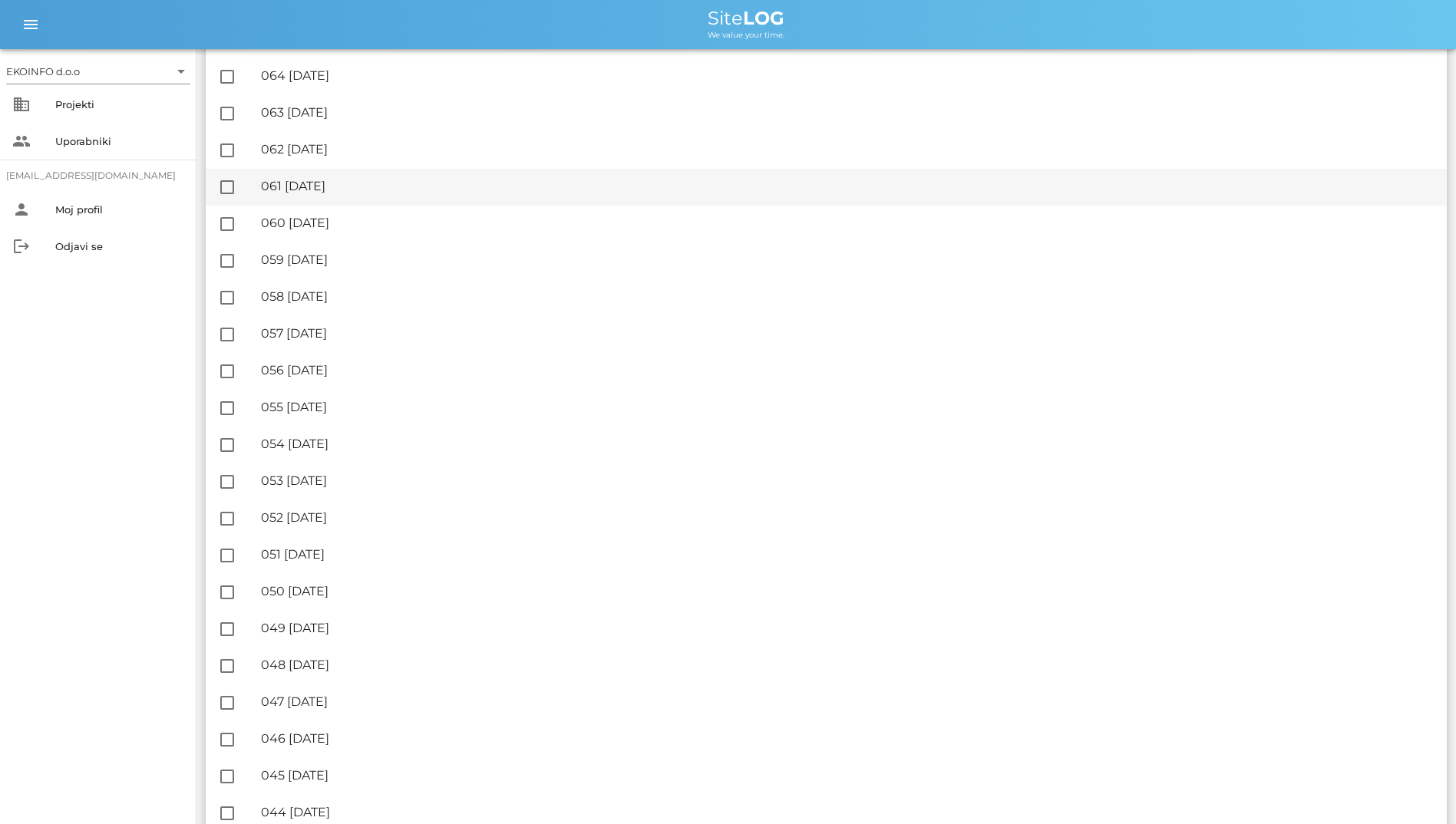
scroll to position [384, 0]
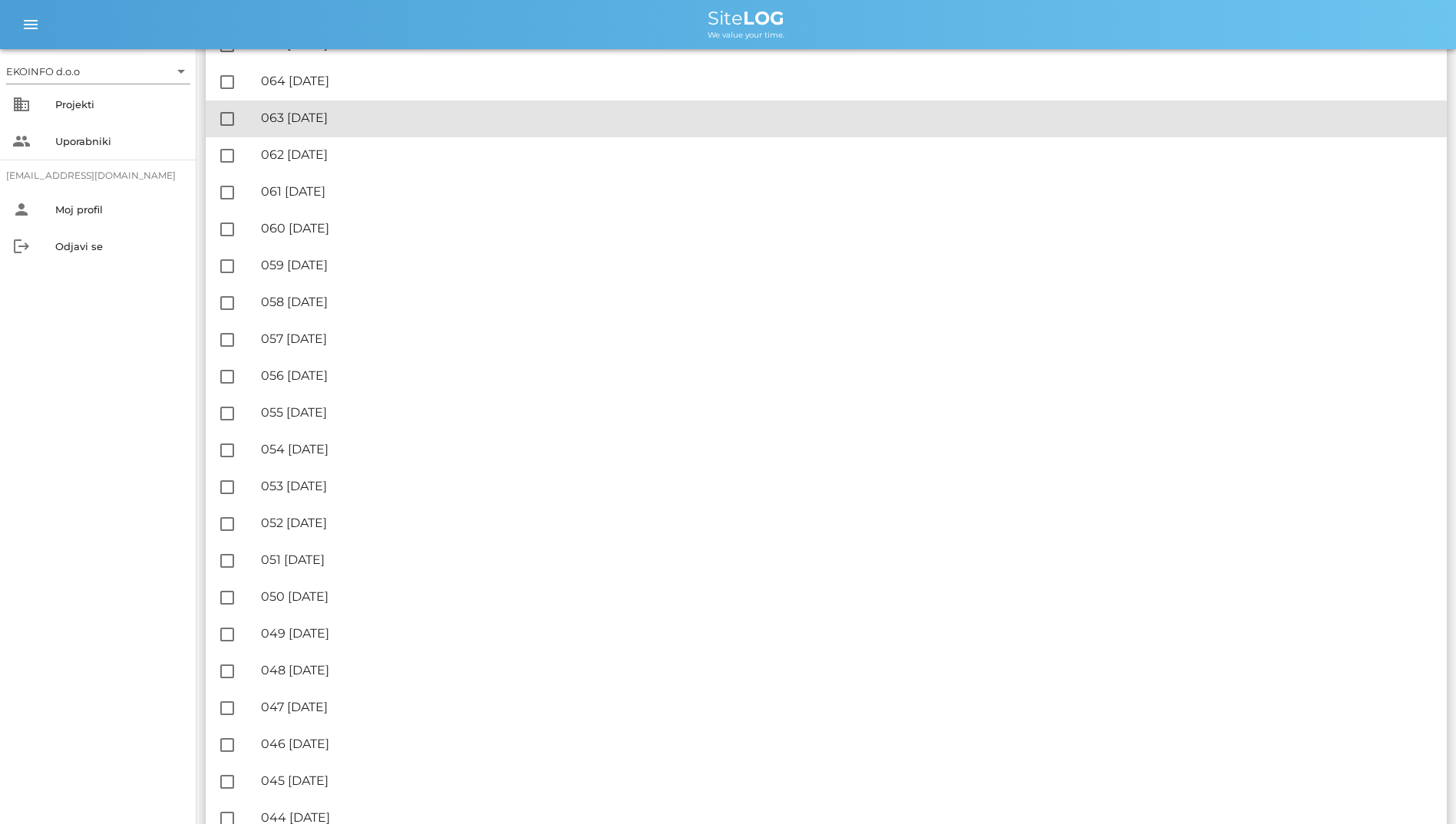
click at [369, 113] on div "🔏 063 [DATE]" at bounding box center [847, 118] width 1173 height 15
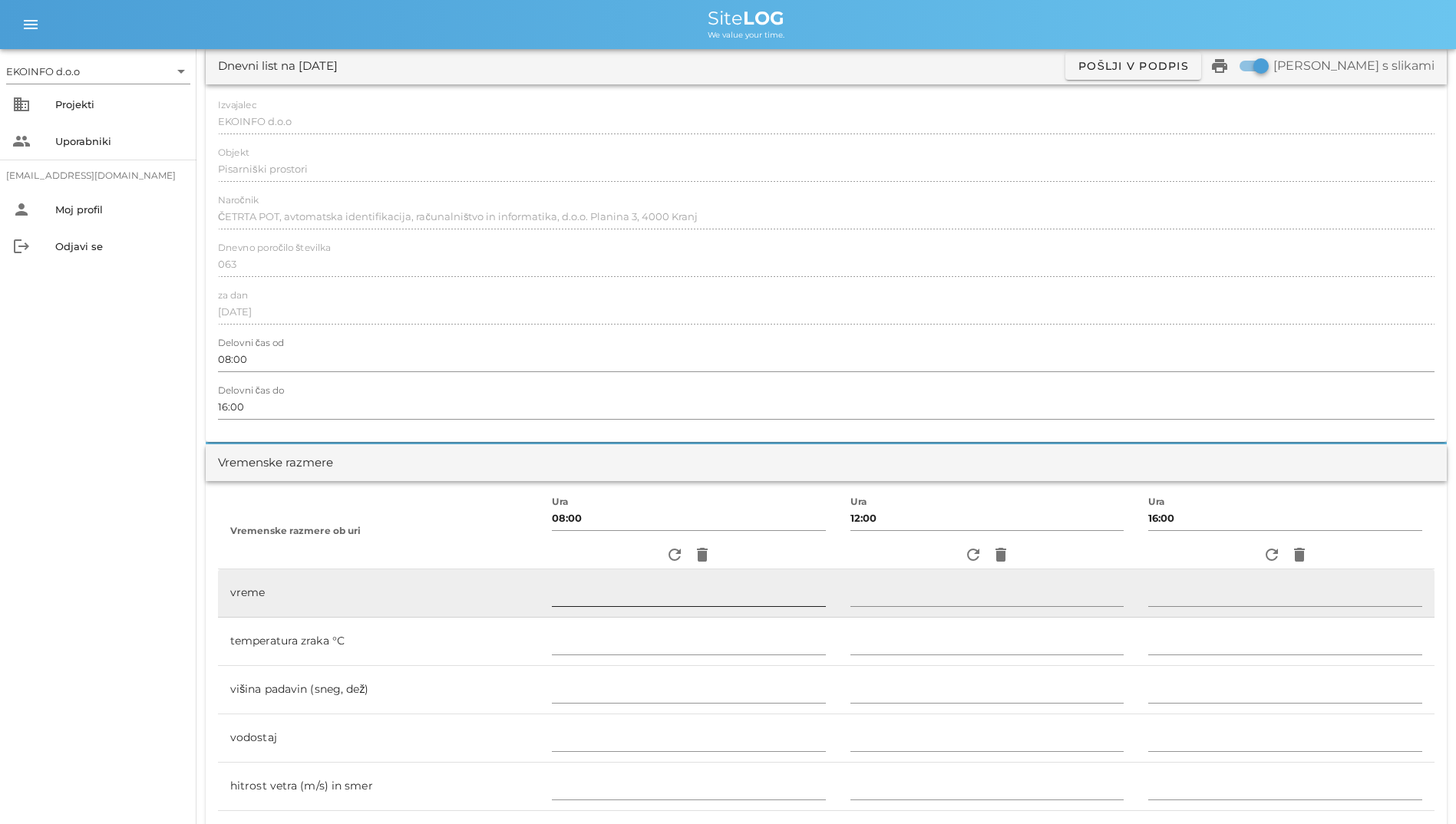
scroll to position [231, 0]
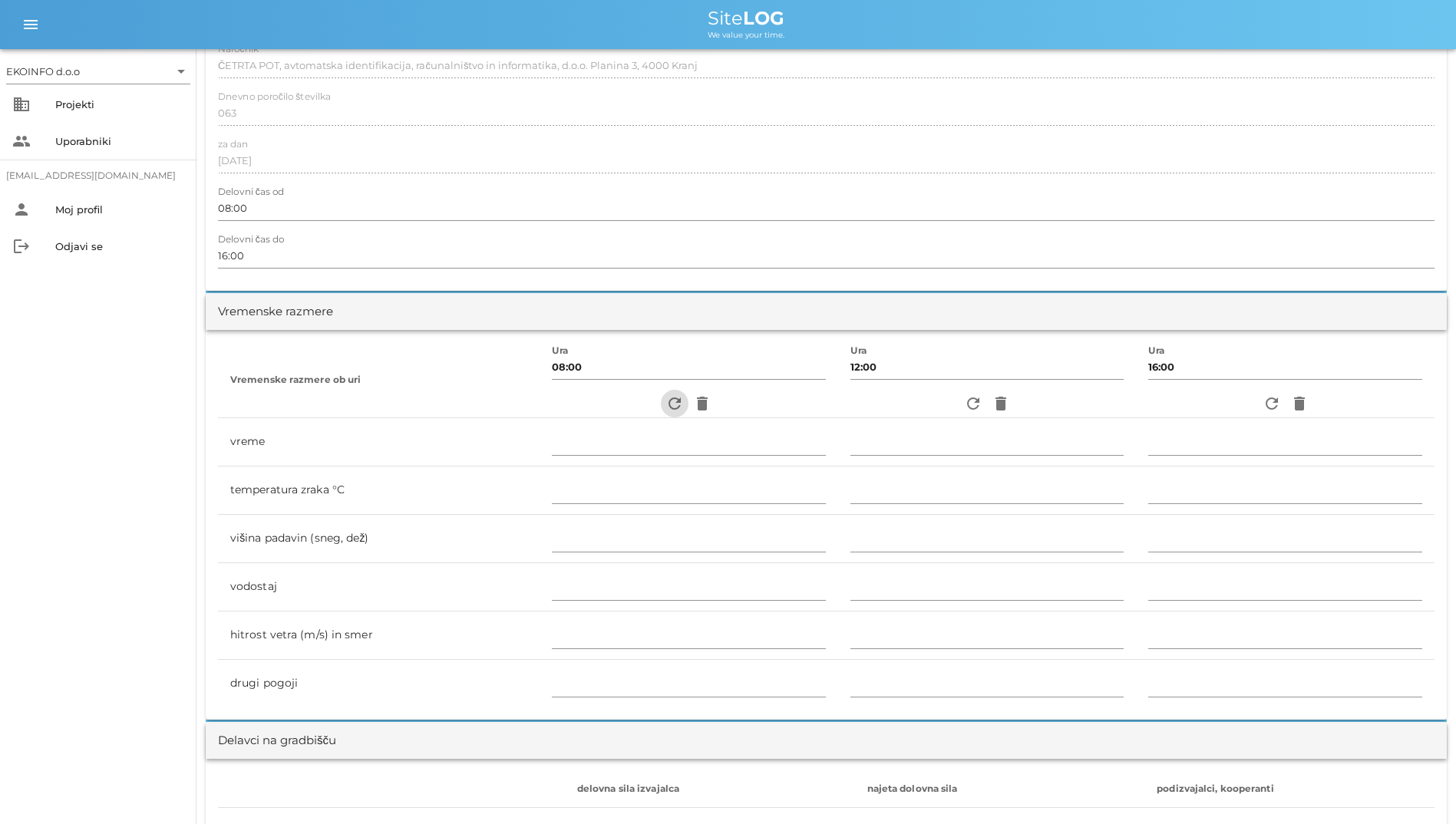
click at [672, 405] on icon "refresh" at bounding box center [675, 403] width 19 height 19
type input "pretežno oblačno"
type input "22"
type input "0"
type input "0.28 m/s šibek JV"
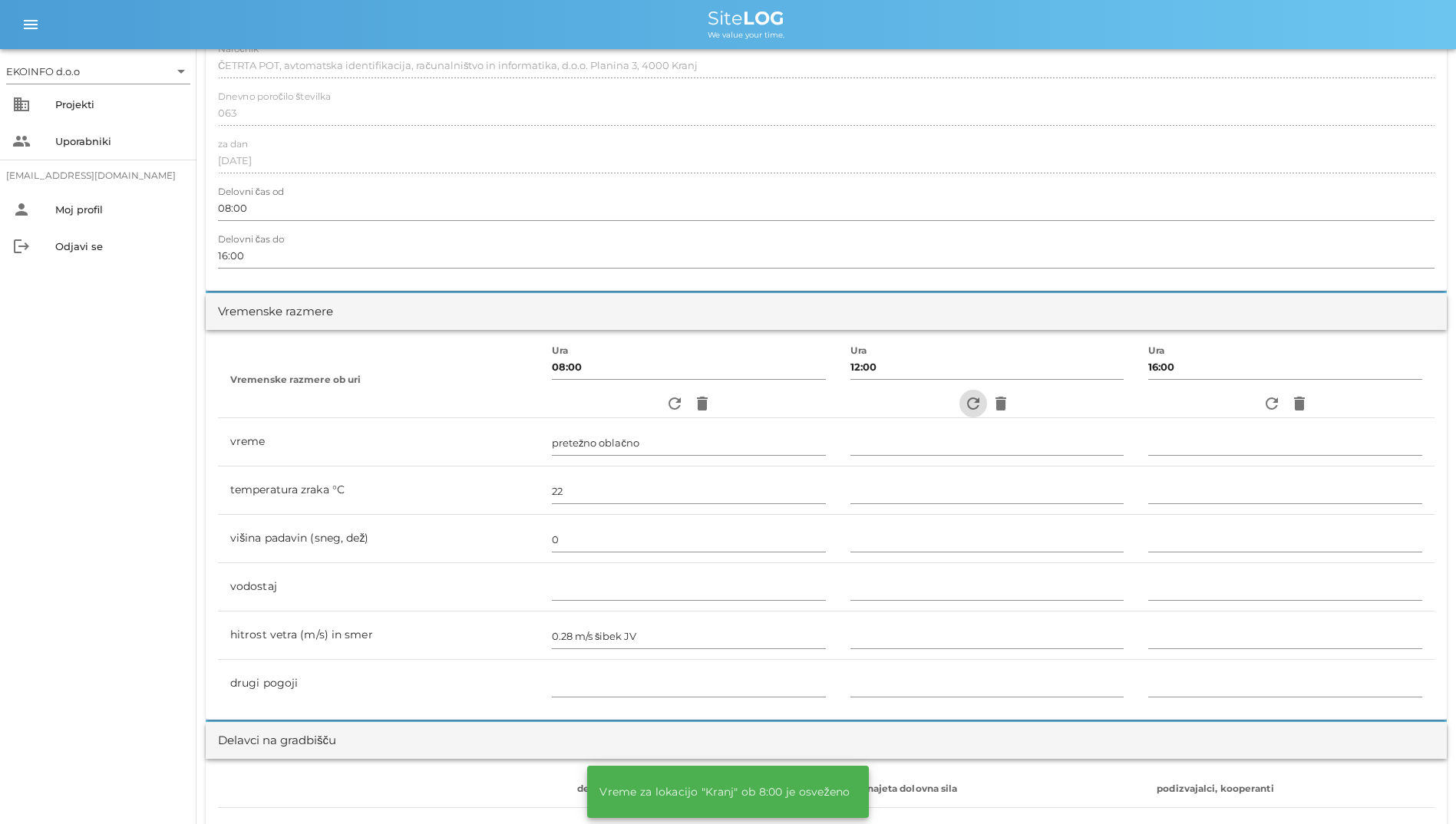
click at [969, 396] on icon "refresh" at bounding box center [973, 403] width 19 height 19
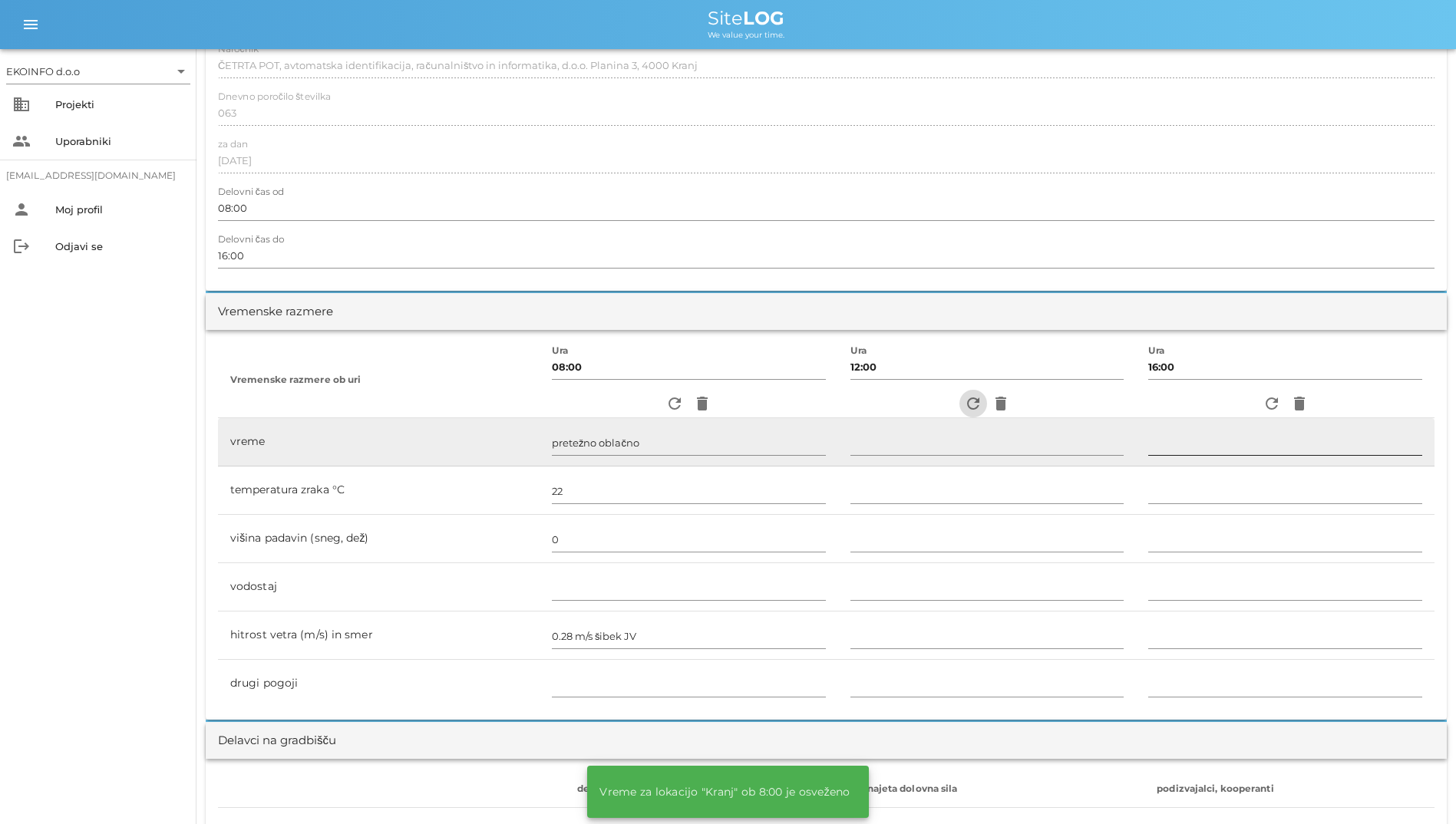
type input "delno oblačno"
type input "28"
type input "0"
type input "0 m/s šibek JV"
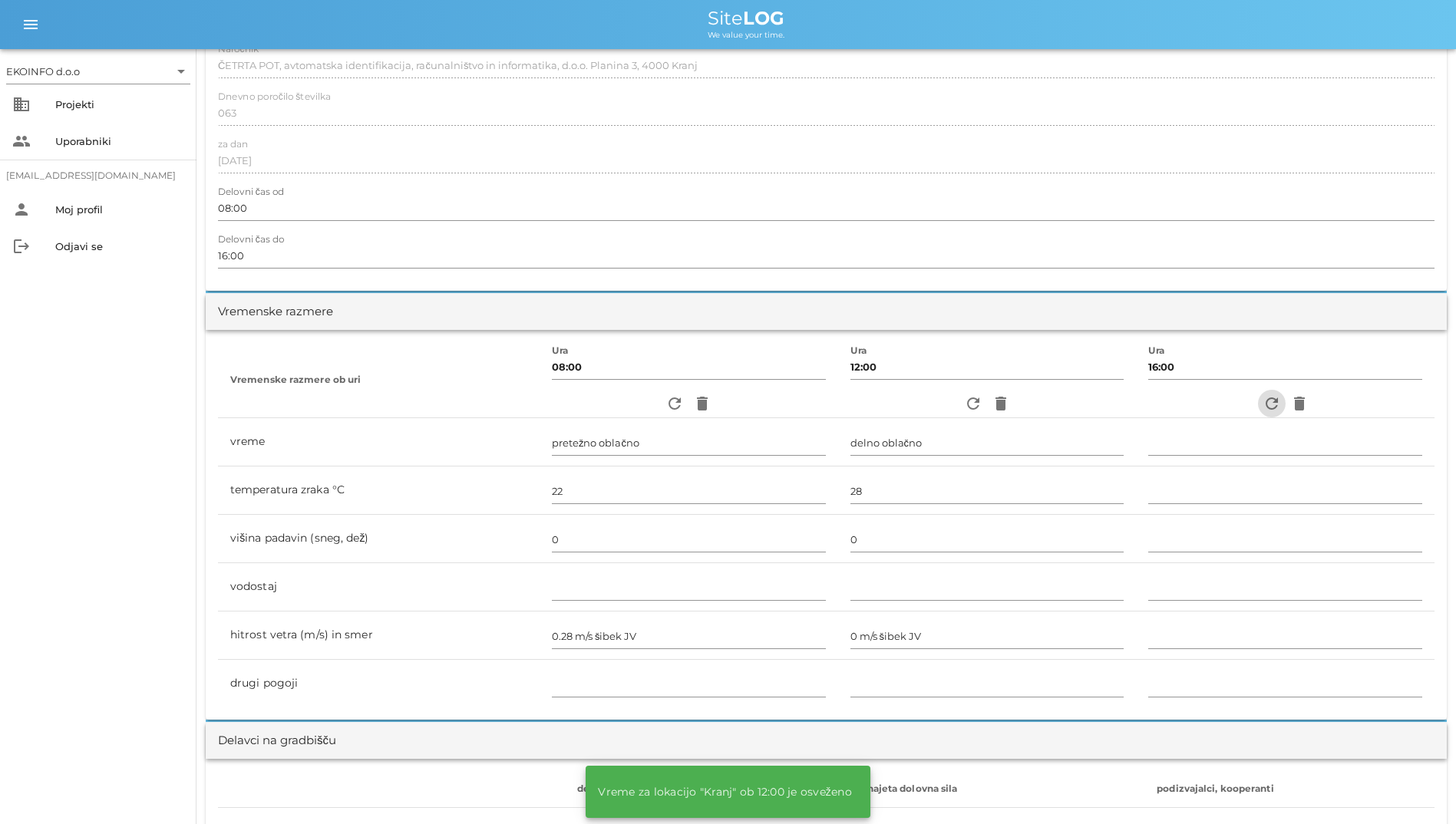
click at [1264, 405] on icon "refresh" at bounding box center [1272, 403] width 19 height 19
type input "pretežno oblačno"
type input "27"
type input "0"
type input "2.78 m/s [PERSON_NAME]"
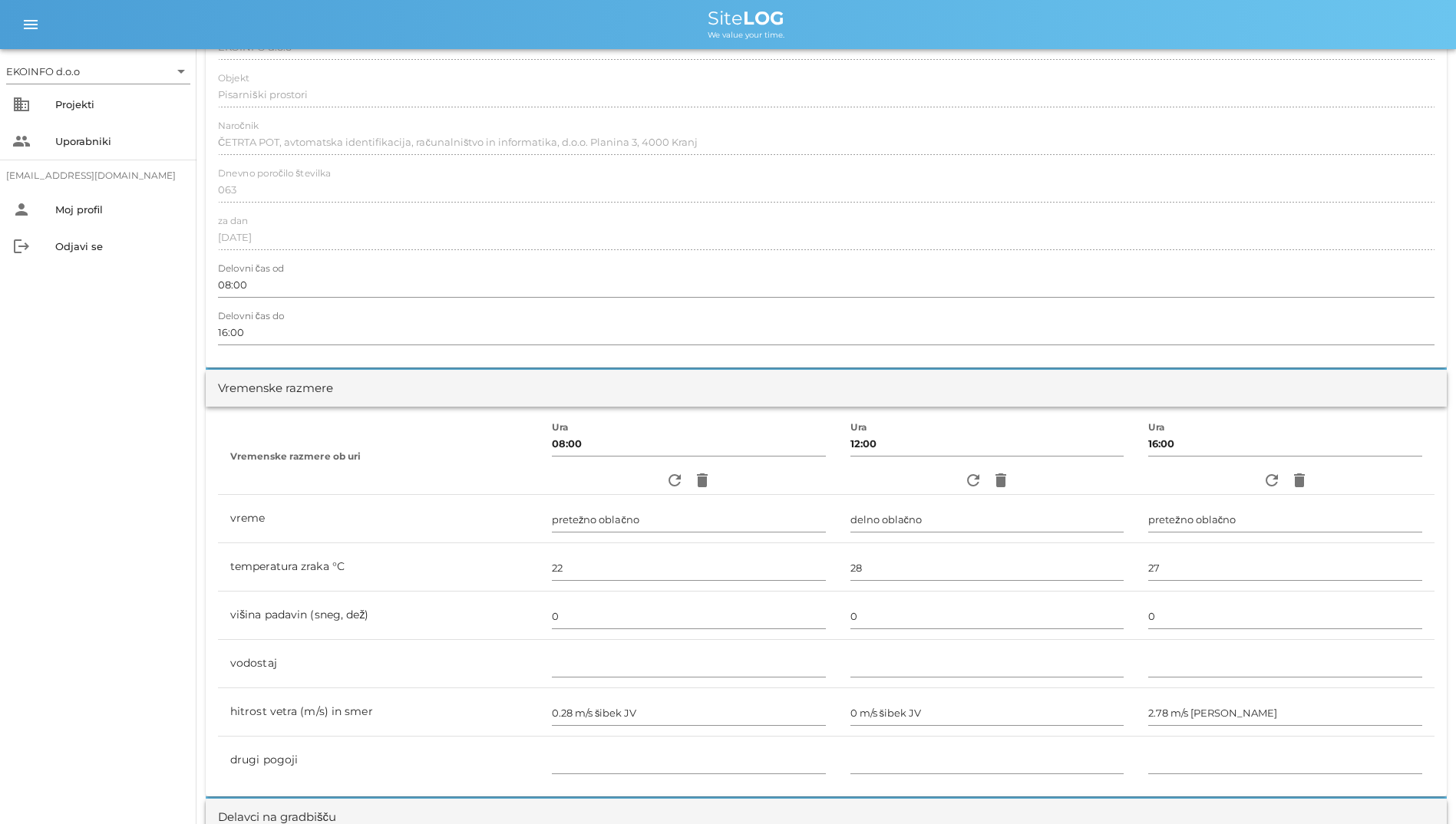
scroll to position [0, 0]
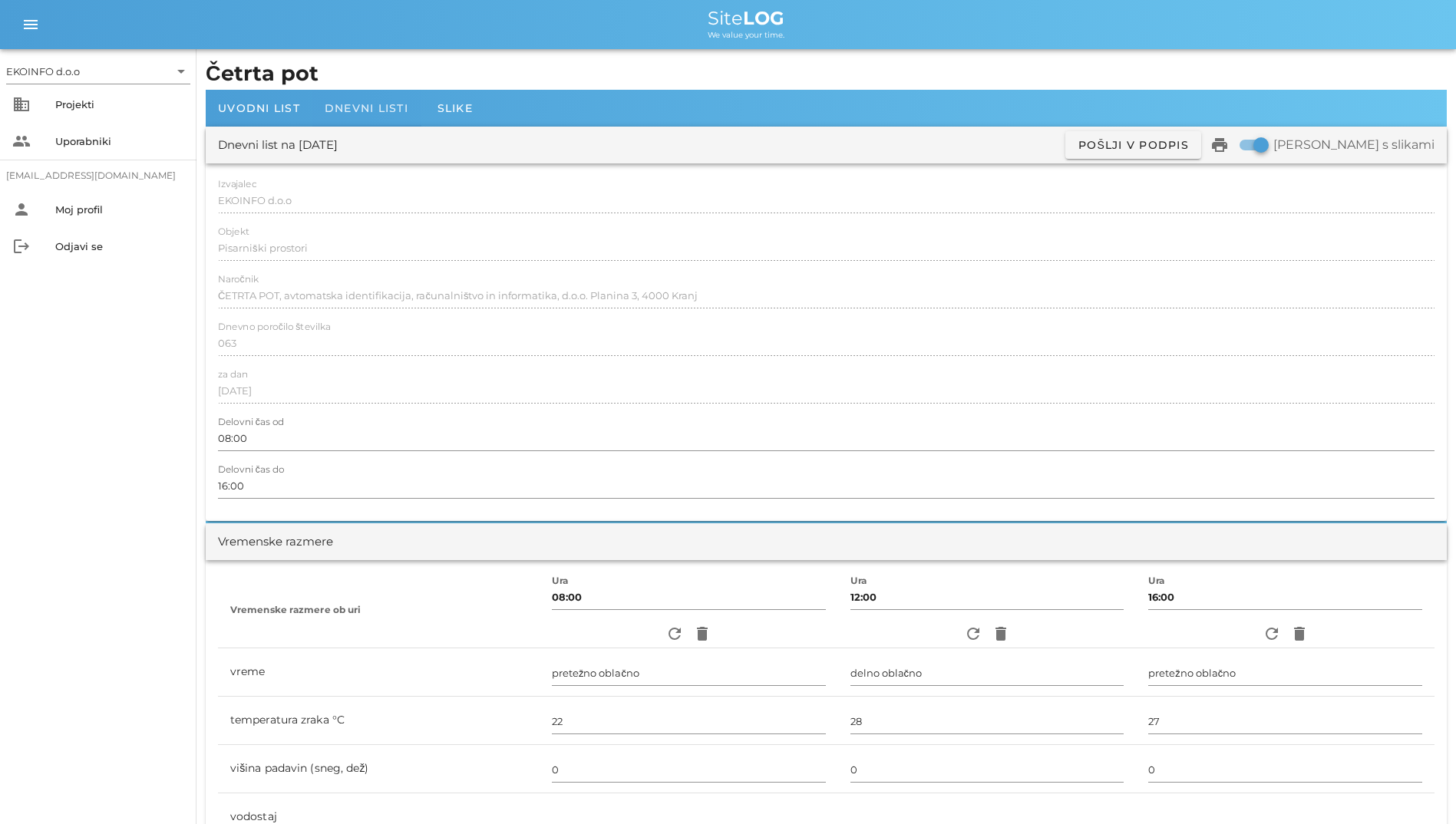
click at [364, 110] on span "Dnevni listi" at bounding box center [366, 108] width 84 height 14
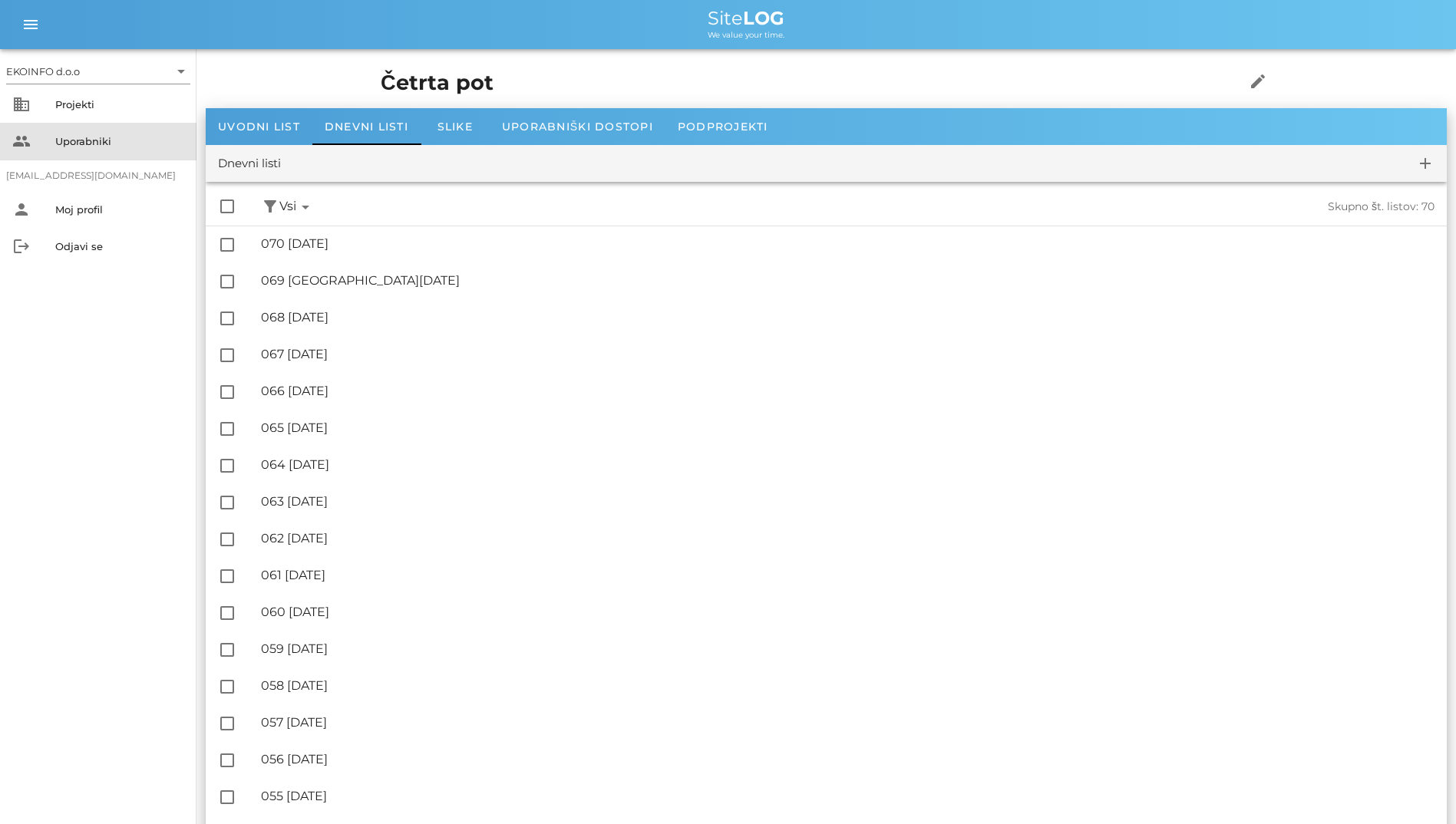
click at [88, 145] on div "Uporabniki" at bounding box center [119, 140] width 129 height 12
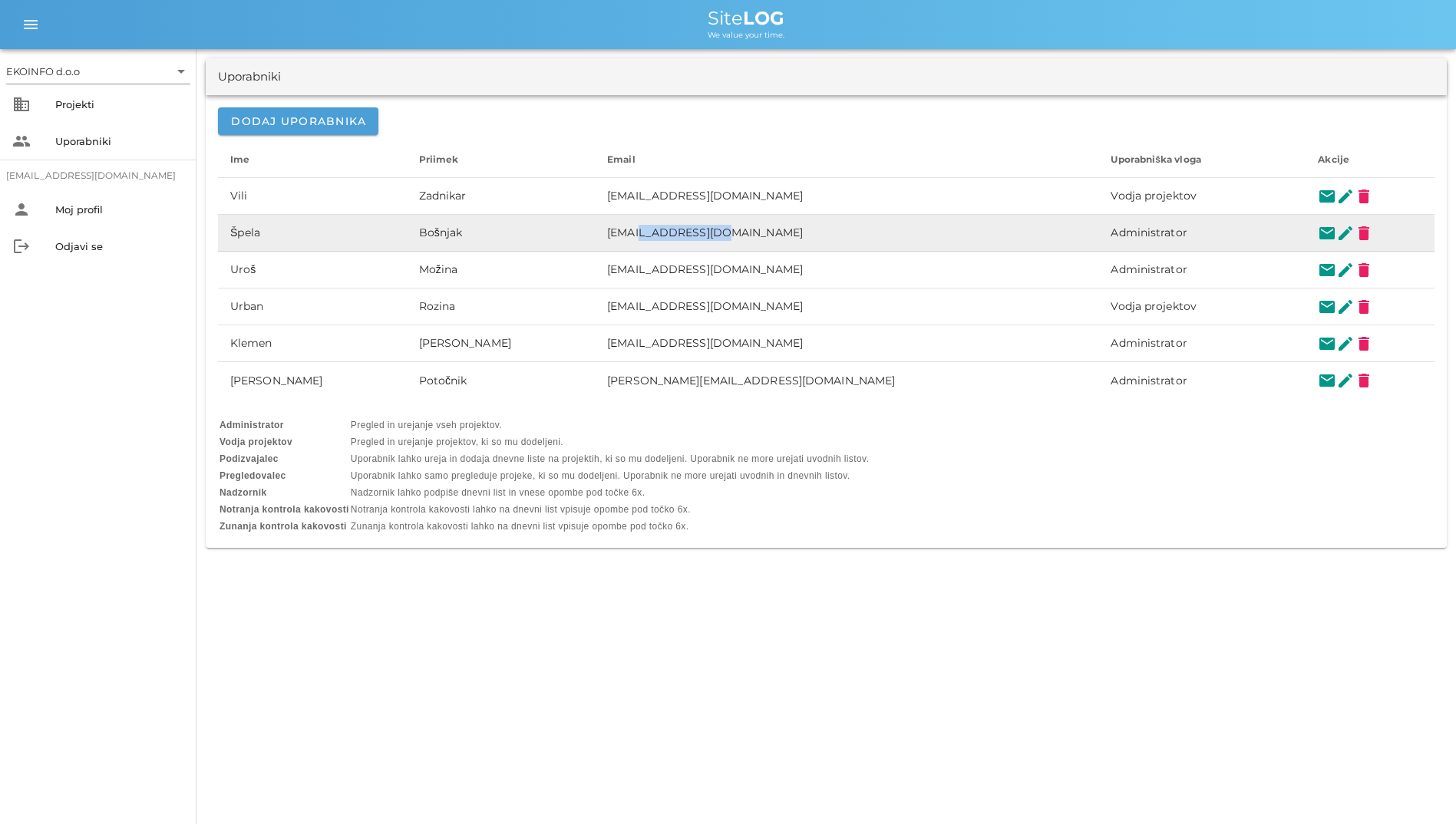
drag, startPoint x: 707, startPoint y: 227, endPoint x: 616, endPoint y: 224, distance: 91.0
click at [616, 224] on td "[EMAIL_ADDRESS][DOMAIN_NAME]" at bounding box center [847, 233] width 503 height 37
drag, startPoint x: 616, startPoint y: 224, endPoint x: 547, endPoint y: 231, distance: 69.4
click at [547, 231] on td "Bošnjak" at bounding box center [501, 233] width 189 height 37
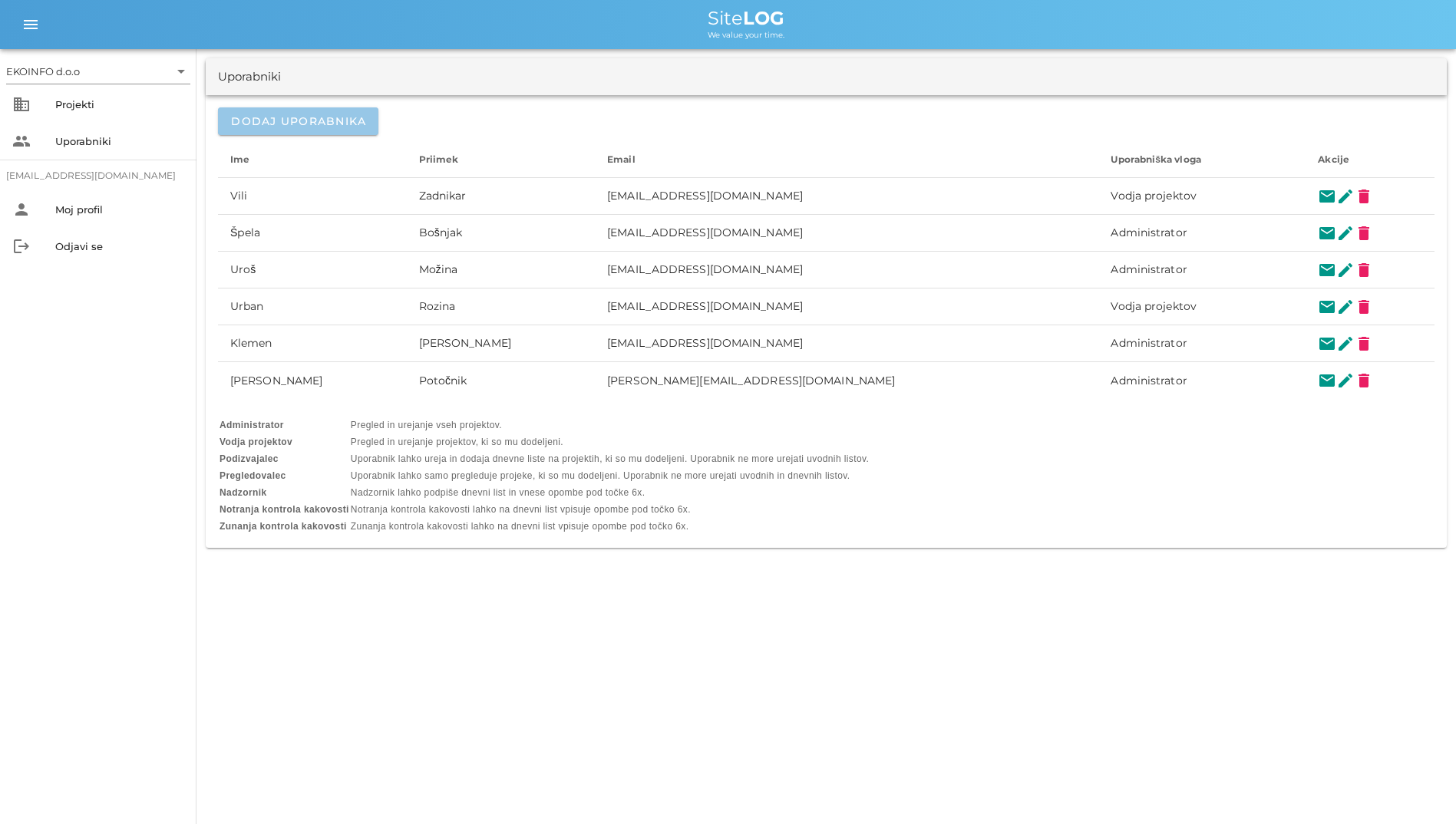
click at [278, 117] on span "Dodaj uporabnika" at bounding box center [298, 121] width 136 height 14
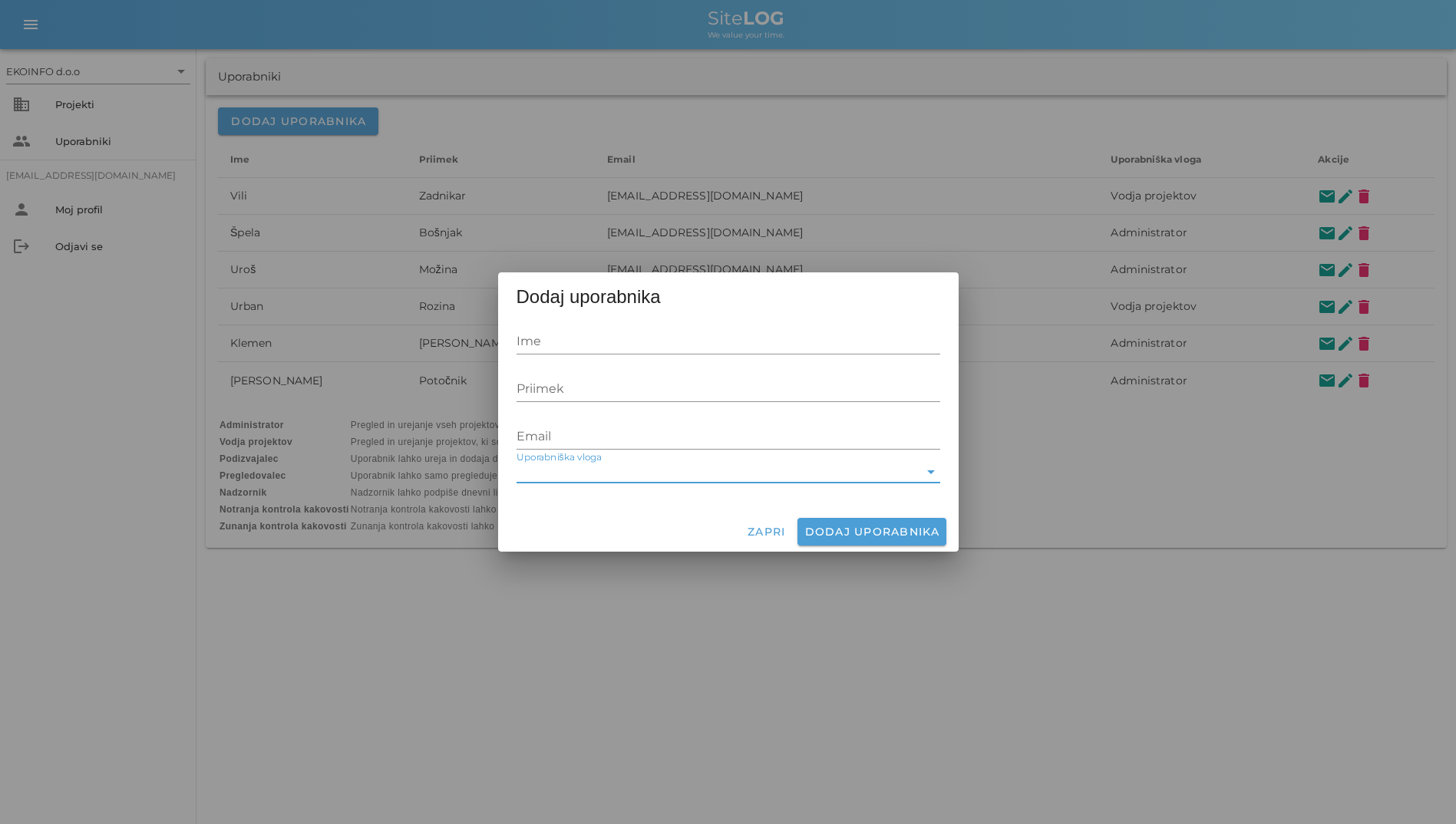
click at [716, 472] on input "Uporabniška vloga" at bounding box center [717, 472] width 402 height 20
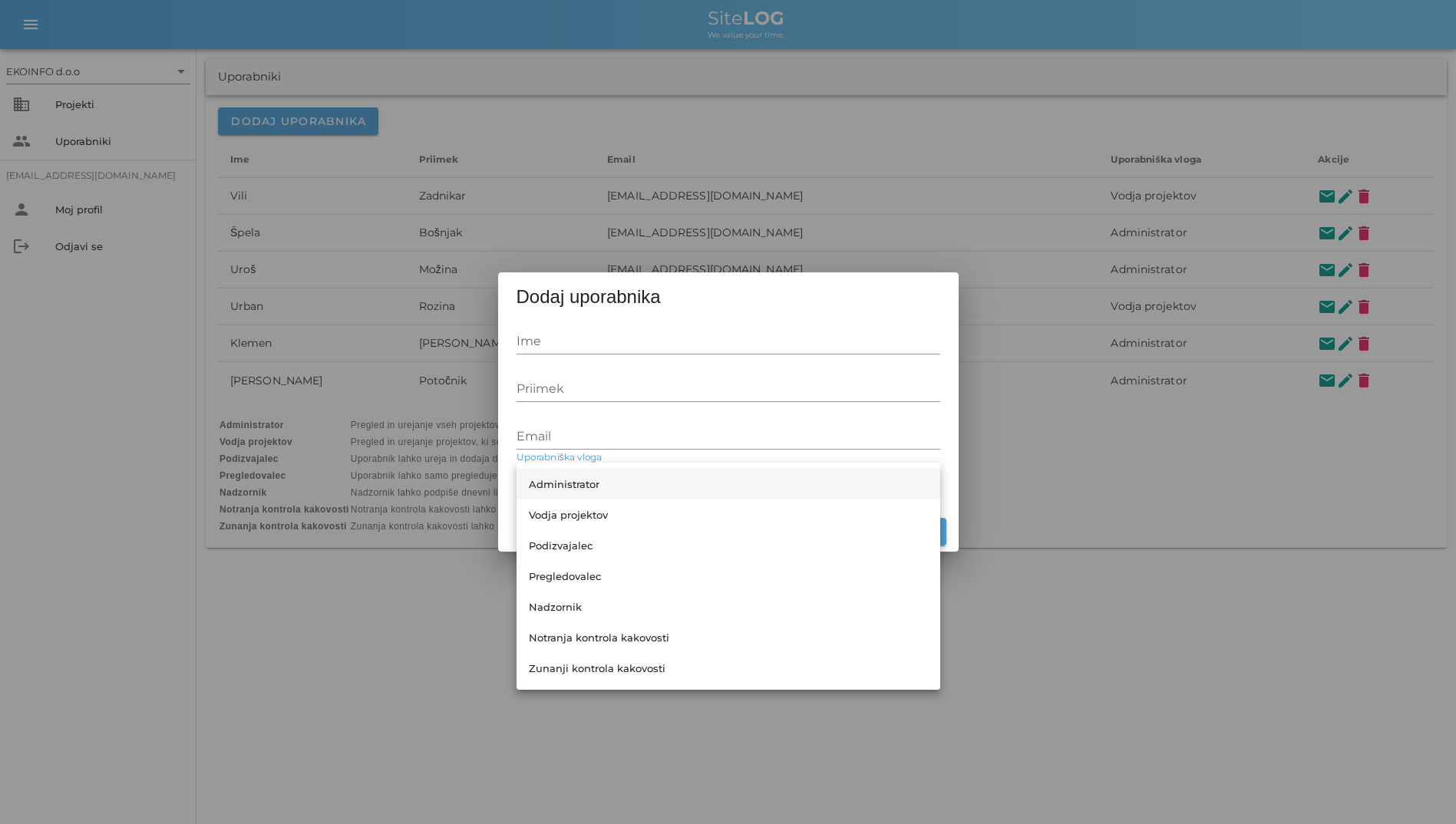
click at [633, 484] on div "Administrator" at bounding box center [728, 484] width 400 height 12
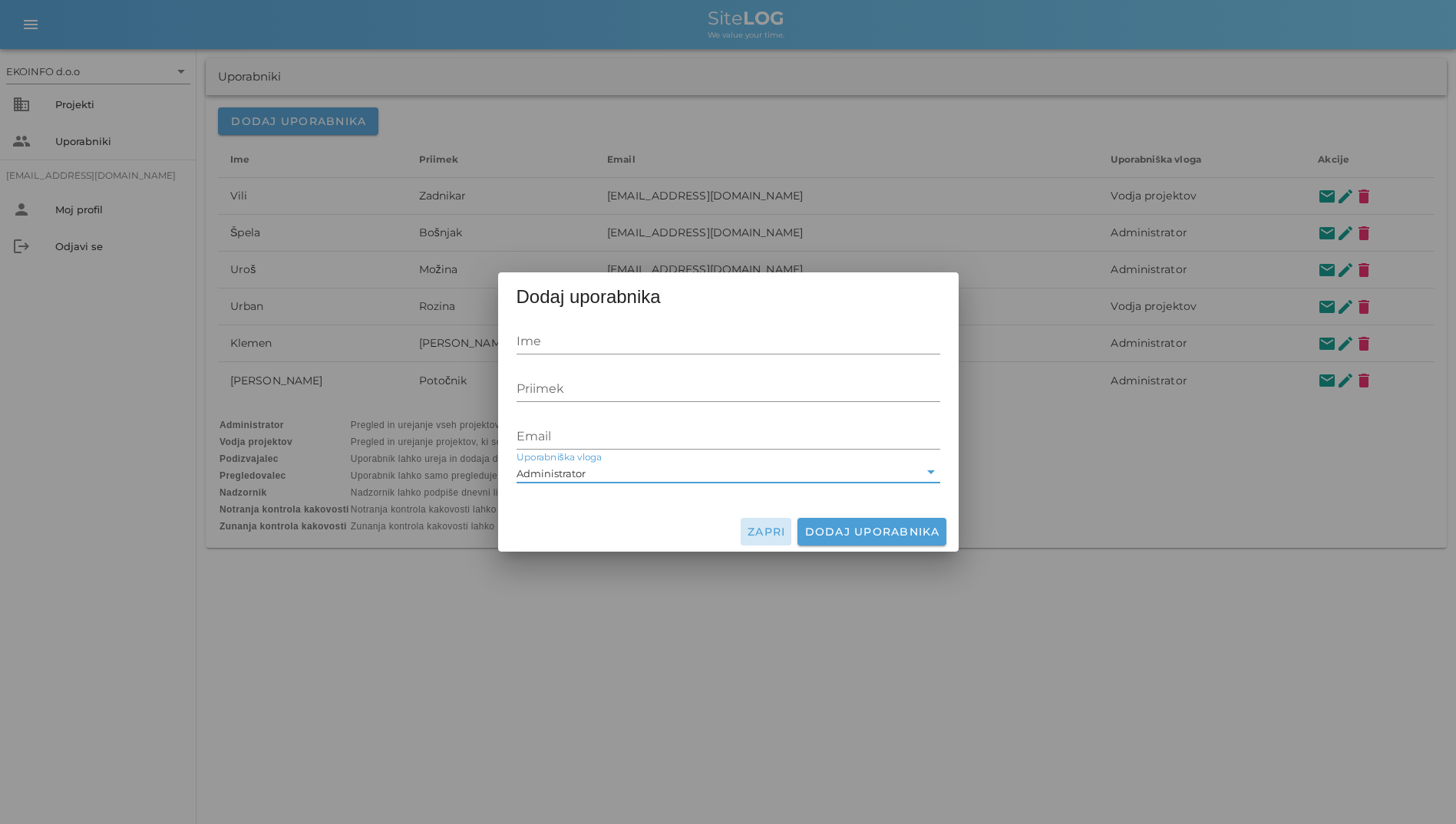
click at [758, 527] on span "Zapri" at bounding box center [767, 532] width 39 height 14
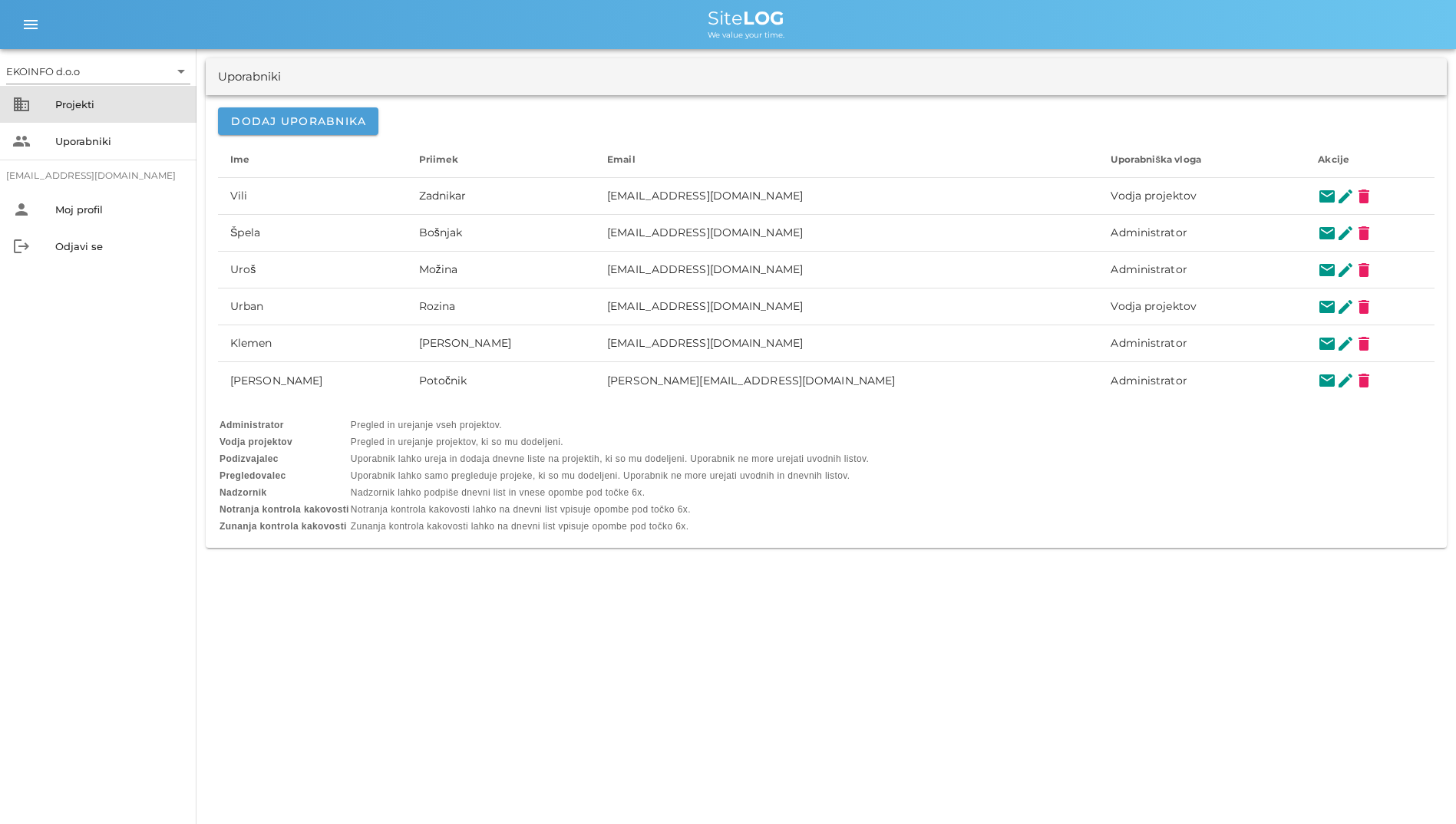
click at [61, 93] on div "Projekti" at bounding box center [119, 104] width 129 height 24
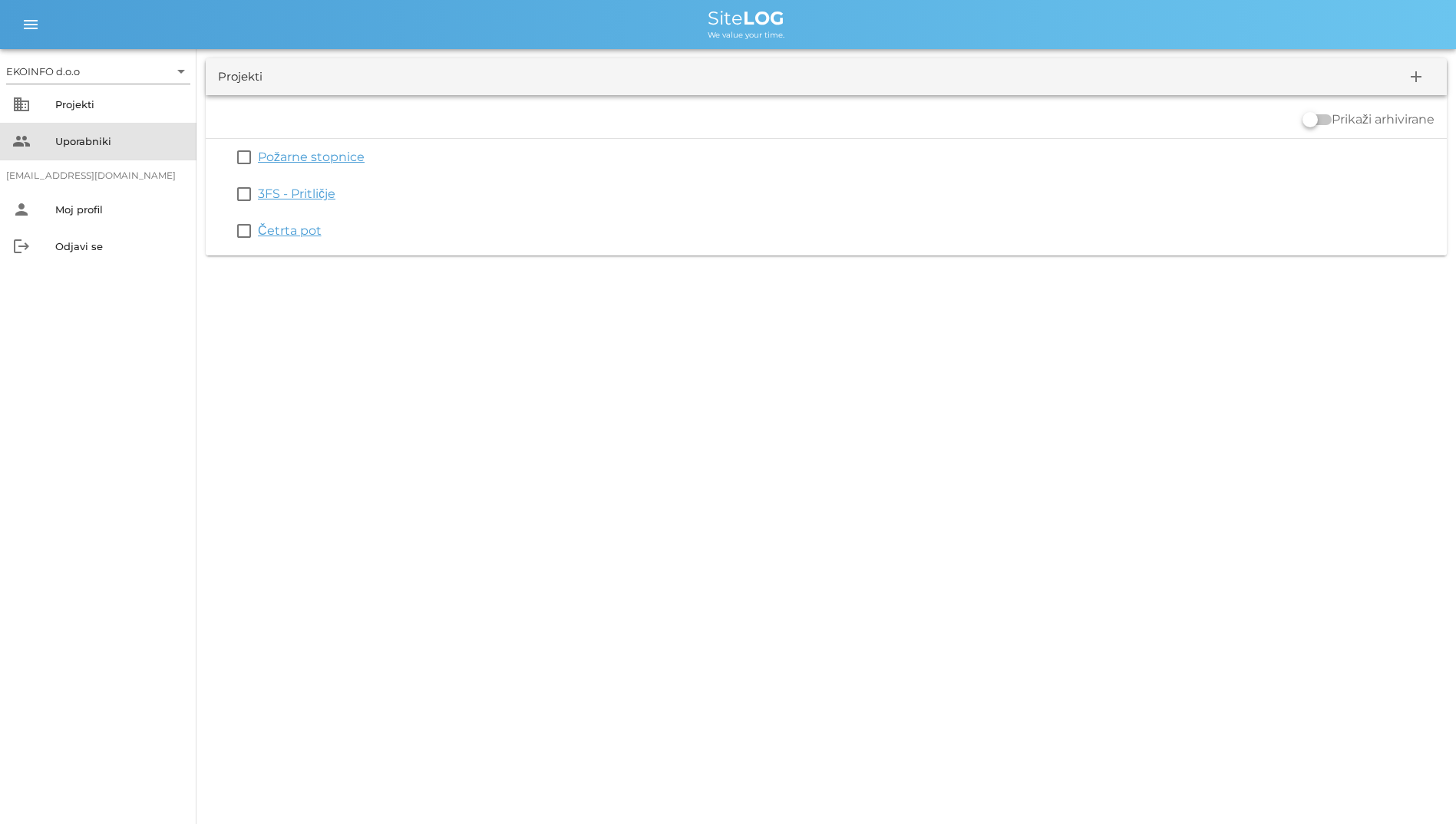
click at [61, 154] on div "people Uporabniki" at bounding box center [98, 140] width 197 height 37
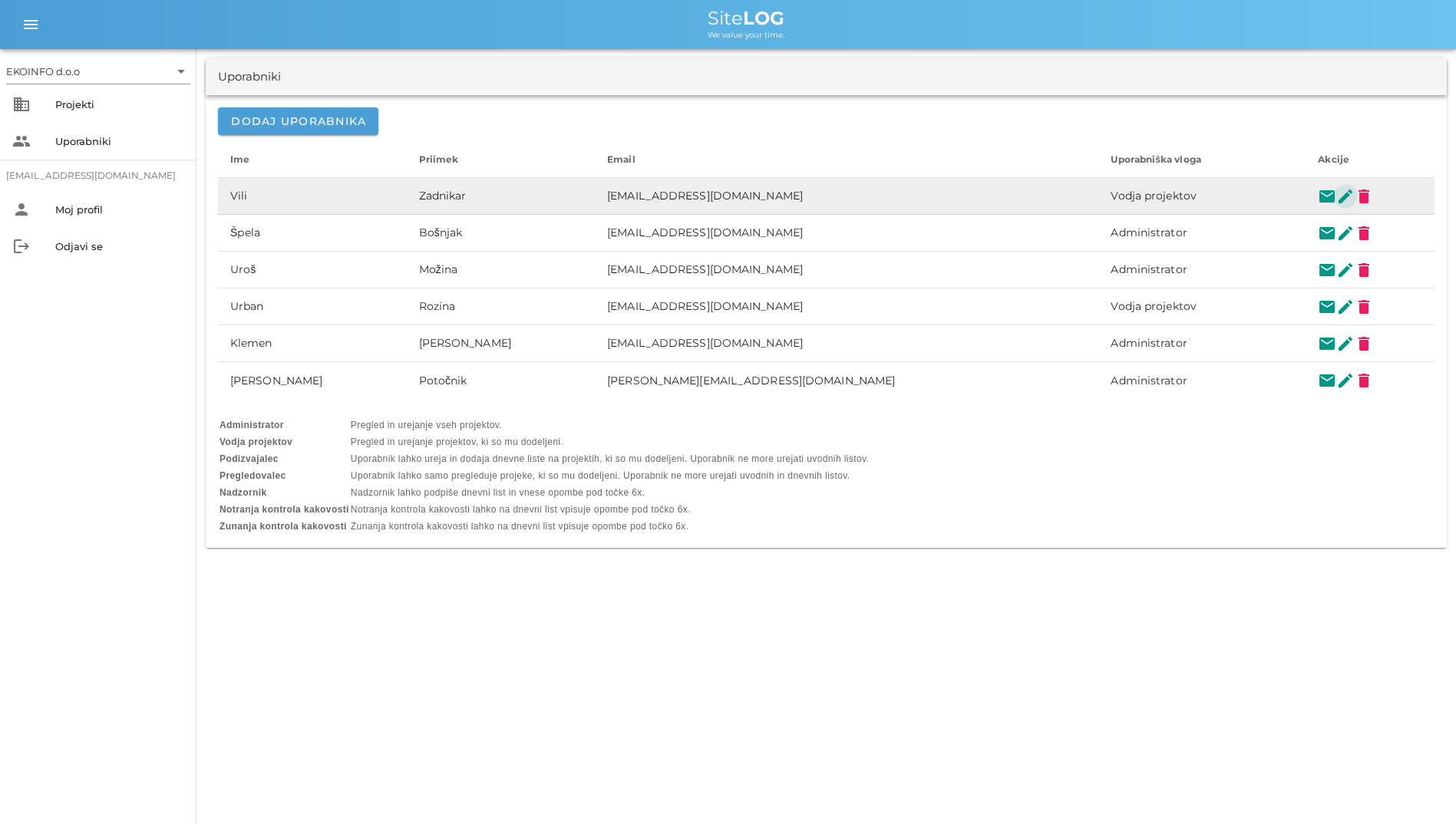
click at [1337, 191] on button "edit" at bounding box center [1346, 196] width 19 height 19
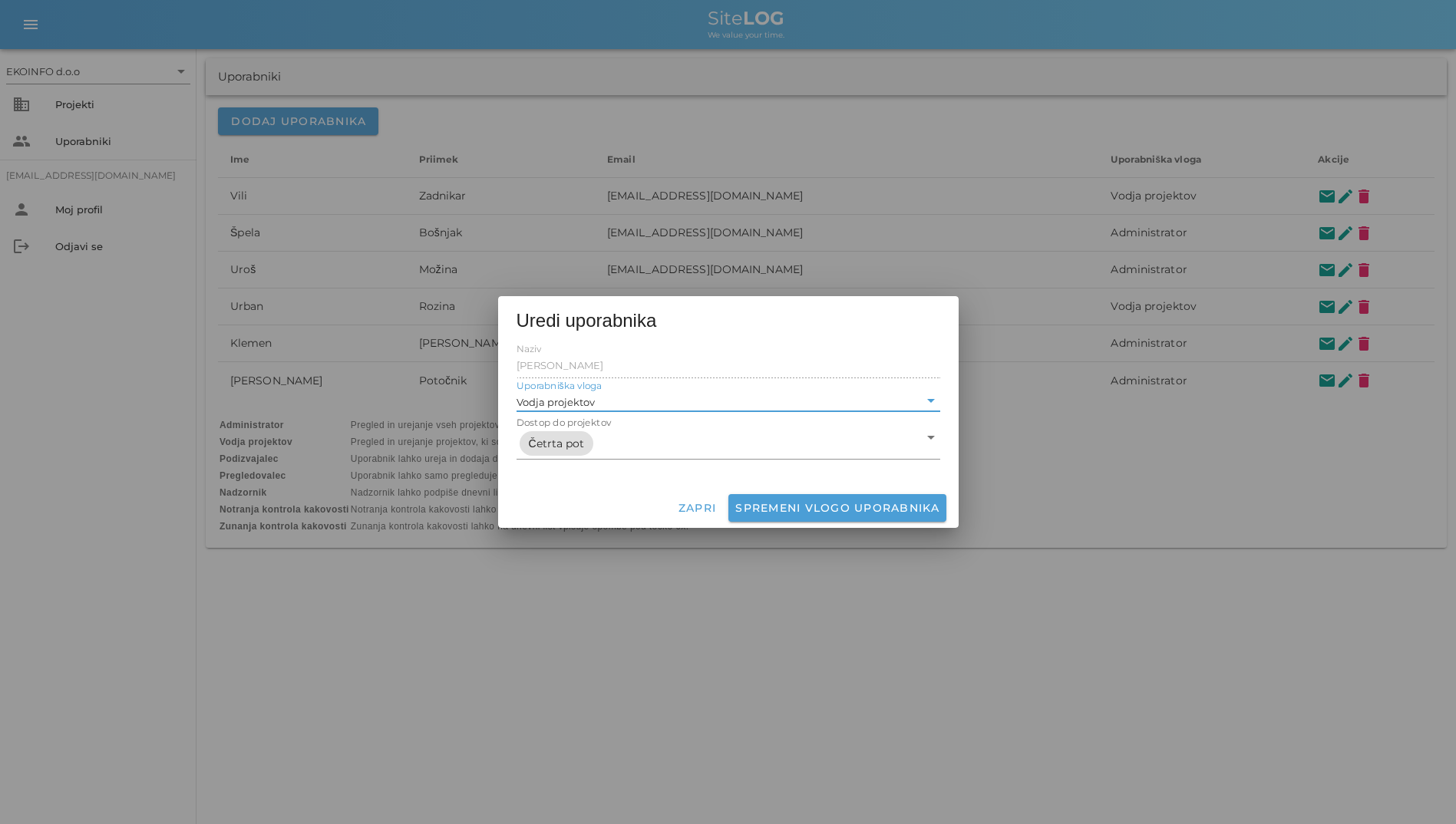
click at [598, 401] on input "Uporabniška vloga" at bounding box center [758, 401] width 321 height 20
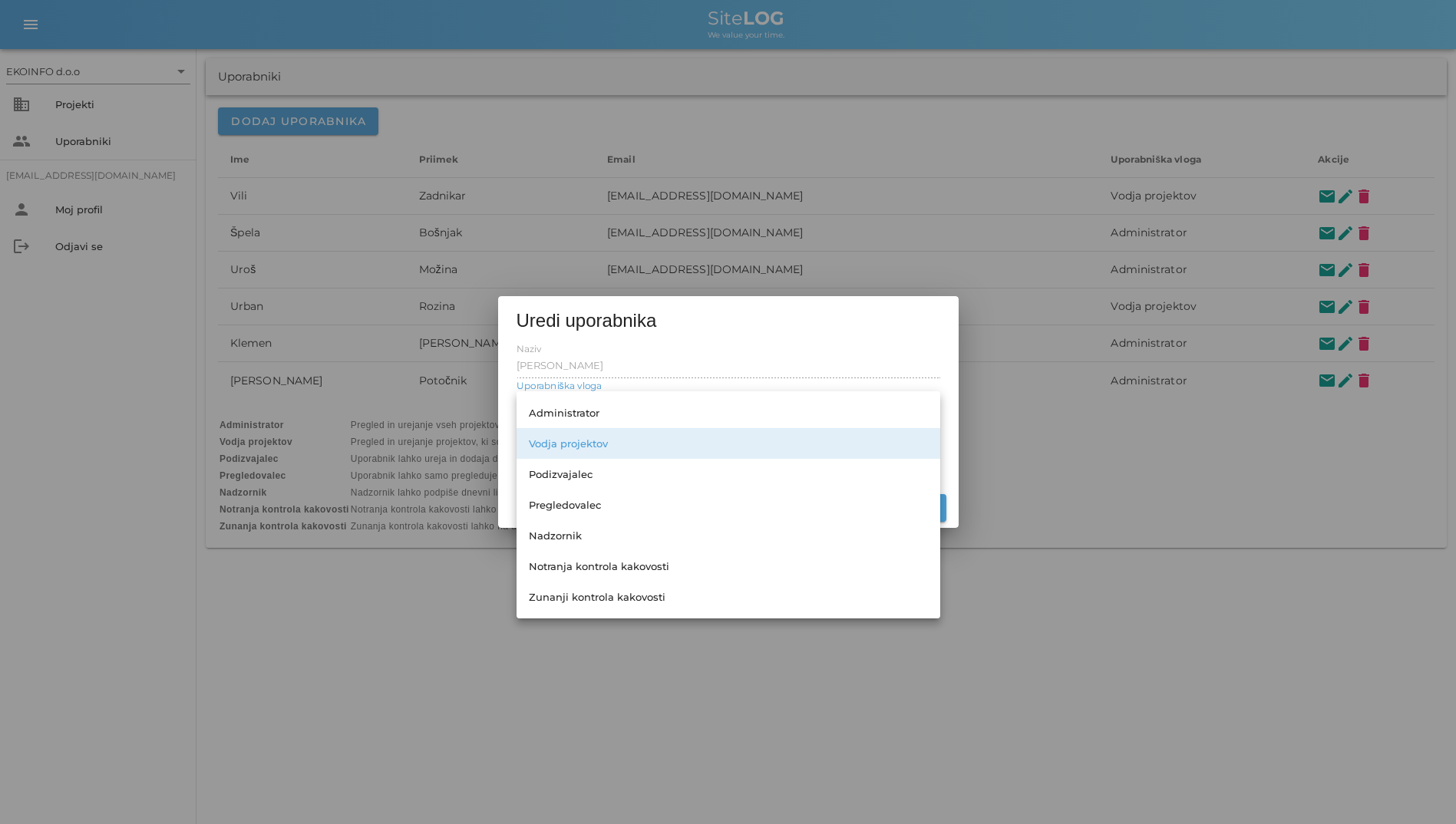
click at [732, 336] on div "Uredi uporabnika" at bounding box center [728, 318] width 460 height 45
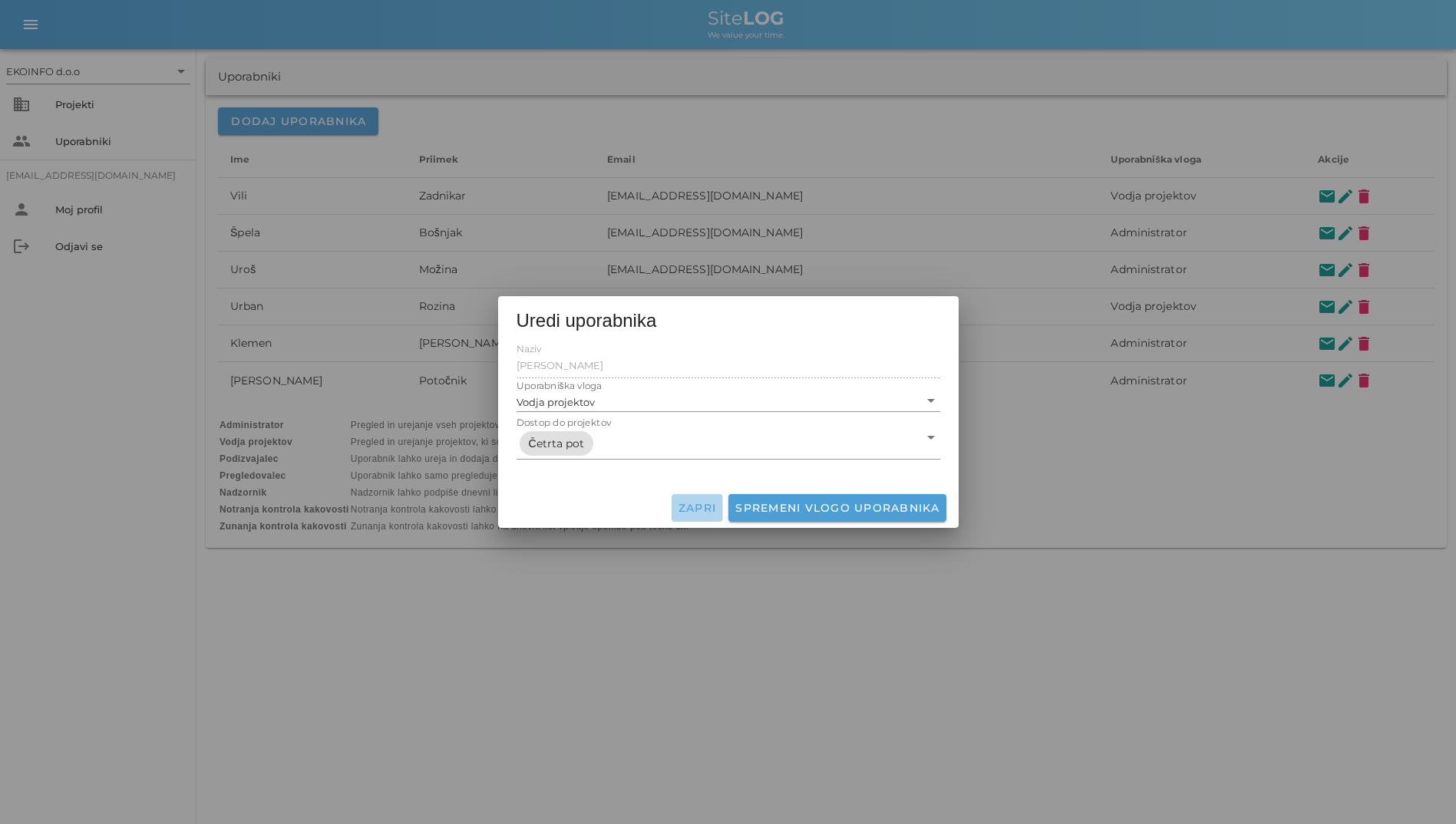
click at [695, 498] on button "Zapri" at bounding box center [697, 508] width 51 height 28
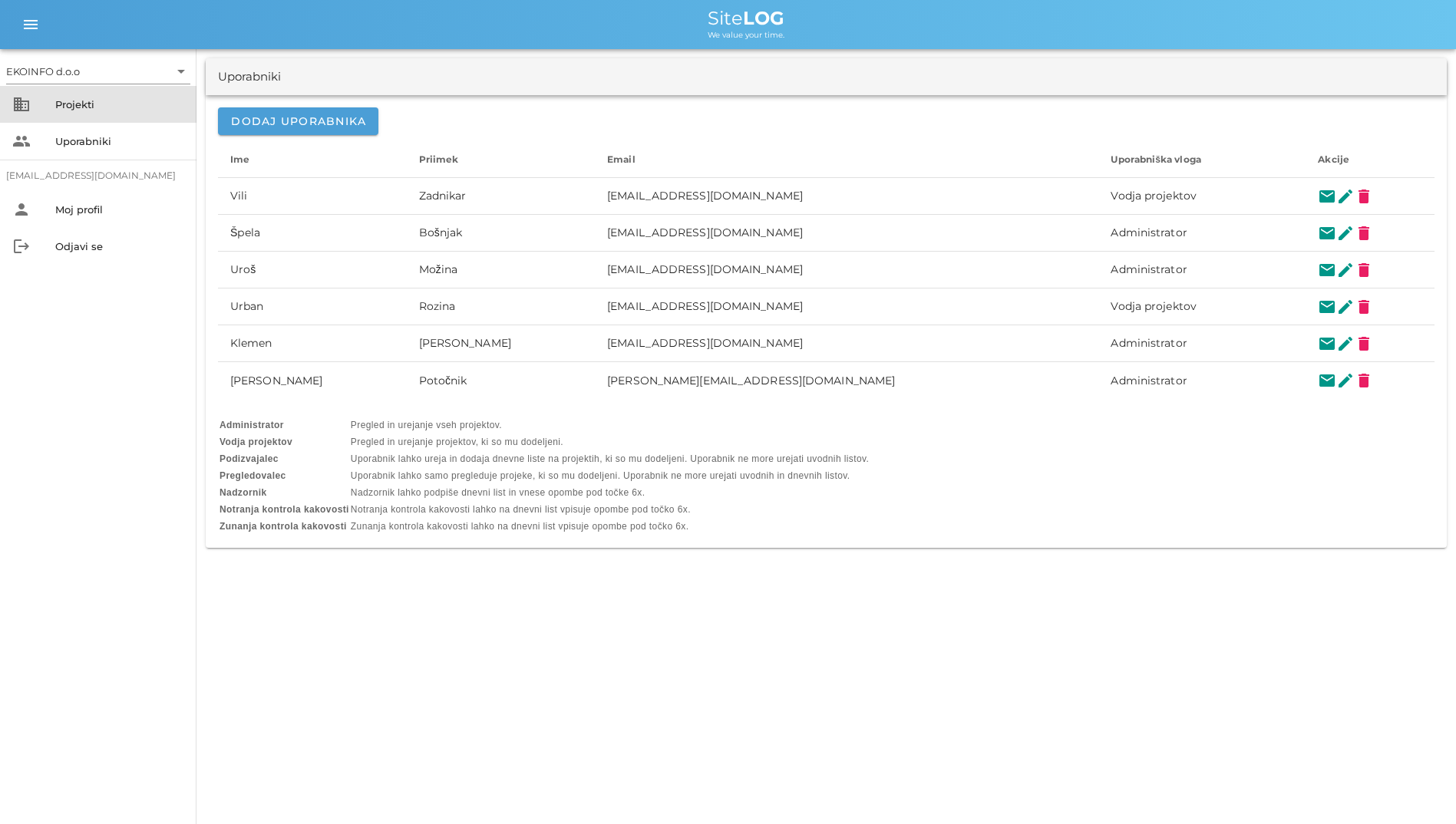
click at [80, 114] on div "Projekti" at bounding box center [119, 104] width 129 height 24
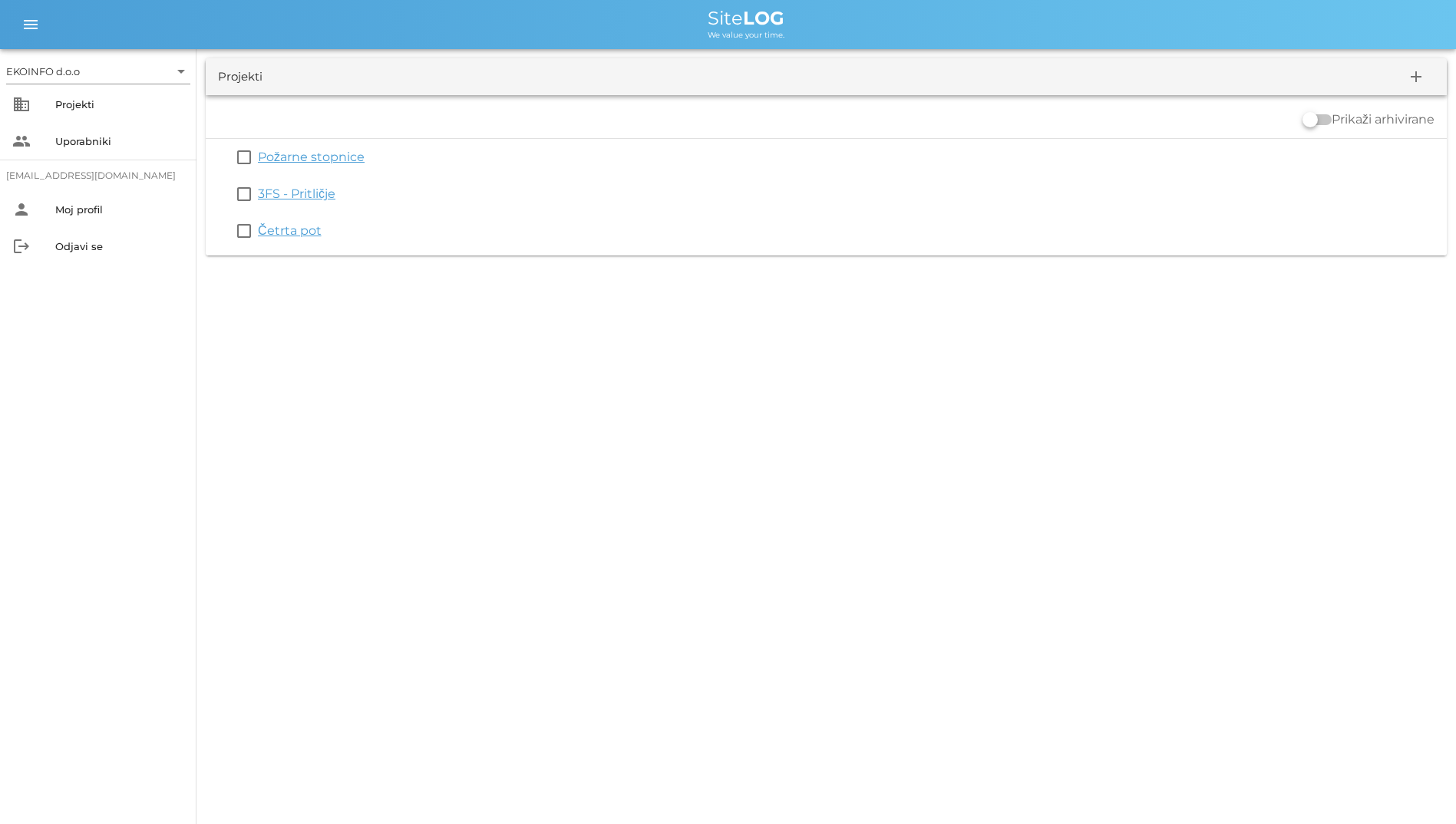
click at [400, 412] on div "EKOINFO d.o.o arrow_drop_down business Projekti people Uporabniki [EMAIL_ADDRES…" at bounding box center [728, 412] width 1456 height 824
drag, startPoint x: 709, startPoint y: 15, endPoint x: 860, endPoint y: 306, distance: 327.8
click at [860, 306] on div "EKOINFO d.o.o arrow_drop_down business Projekti people Uporabniki [EMAIL_ADDRES…" at bounding box center [728, 412] width 1456 height 824
drag, startPoint x: 860, startPoint y: 306, endPoint x: 442, endPoint y: 399, distance: 428.2
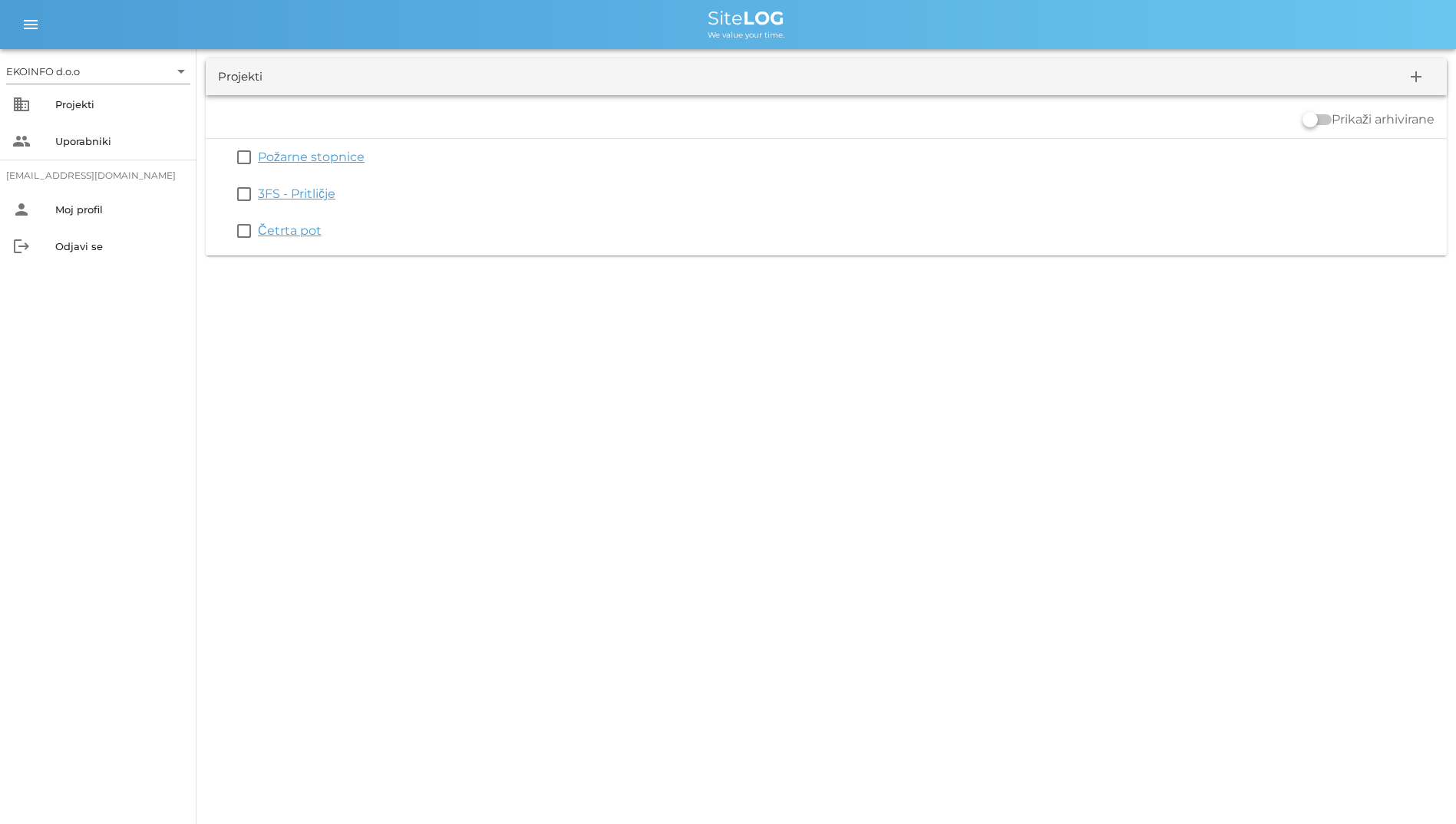
click at [442, 399] on div "EKOINFO d.o.o arrow_drop_down business Projekti people Uporabniki [EMAIL_ADDRES…" at bounding box center [728, 412] width 1456 height 824
drag, startPoint x: 685, startPoint y: 24, endPoint x: 835, endPoint y: 288, distance: 303.6
click at [835, 288] on div "EKOINFO d.o.o arrow_drop_down business Projekti people Uporabniki [EMAIL_ADDRES…" at bounding box center [728, 412] width 1456 height 824
click at [555, 341] on div "EKOINFO d.o.o arrow_drop_down business Projekti people Uporabniki [EMAIL_ADDRES…" at bounding box center [728, 412] width 1456 height 824
drag, startPoint x: 552, startPoint y: 342, endPoint x: 554, endPoint y: 22, distance: 320.0
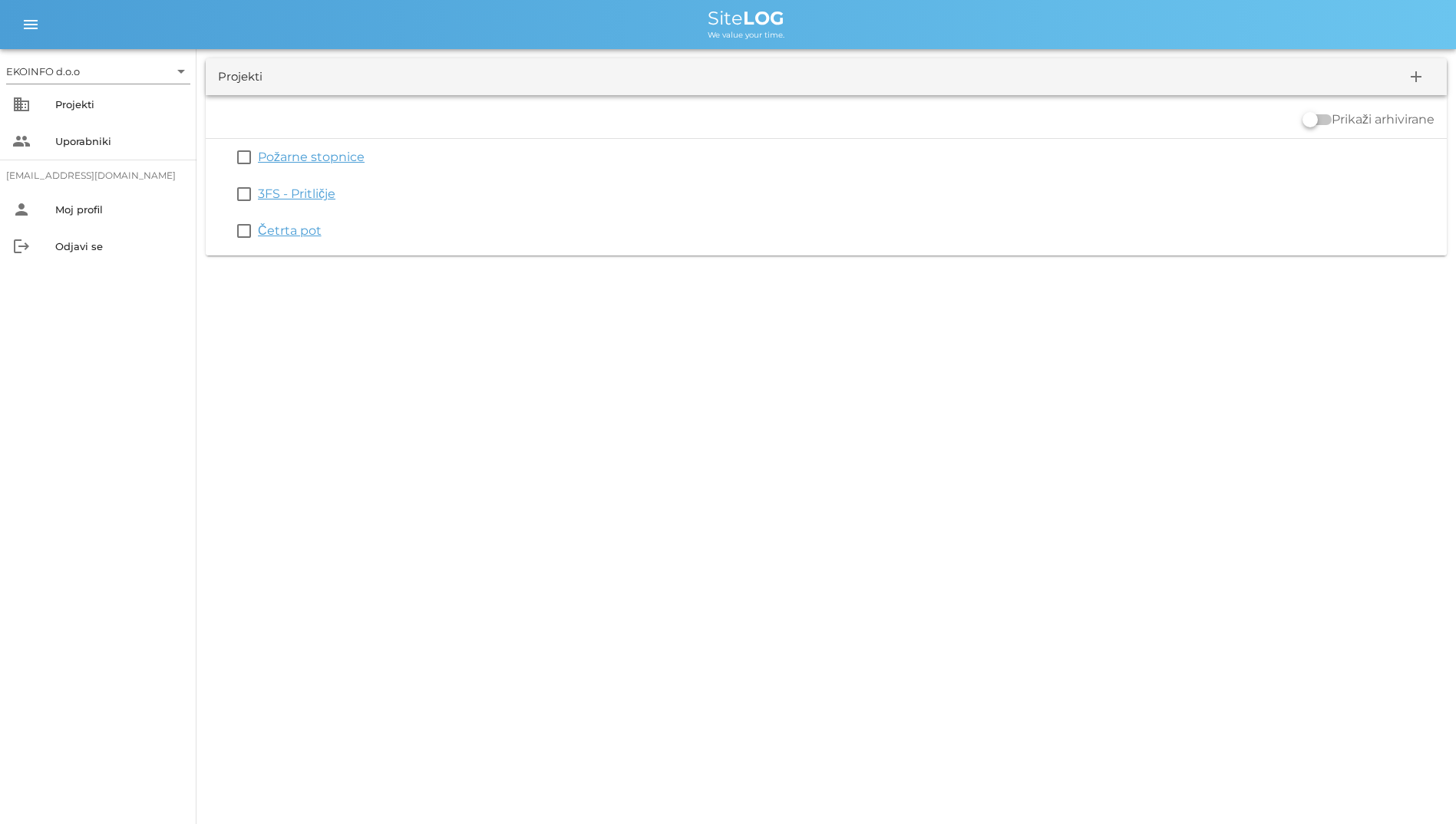
click at [554, 22] on div "EKOINFO d.o.o arrow_drop_down business Projekti people Uporabniki [EMAIL_ADDRES…" at bounding box center [728, 412] width 1456 height 824
drag, startPoint x: 554, startPoint y: 22, endPoint x: 492, endPoint y: 23, distance: 62.0
click at [492, 23] on div "Site LOG" at bounding box center [746, 18] width 1396 height 19
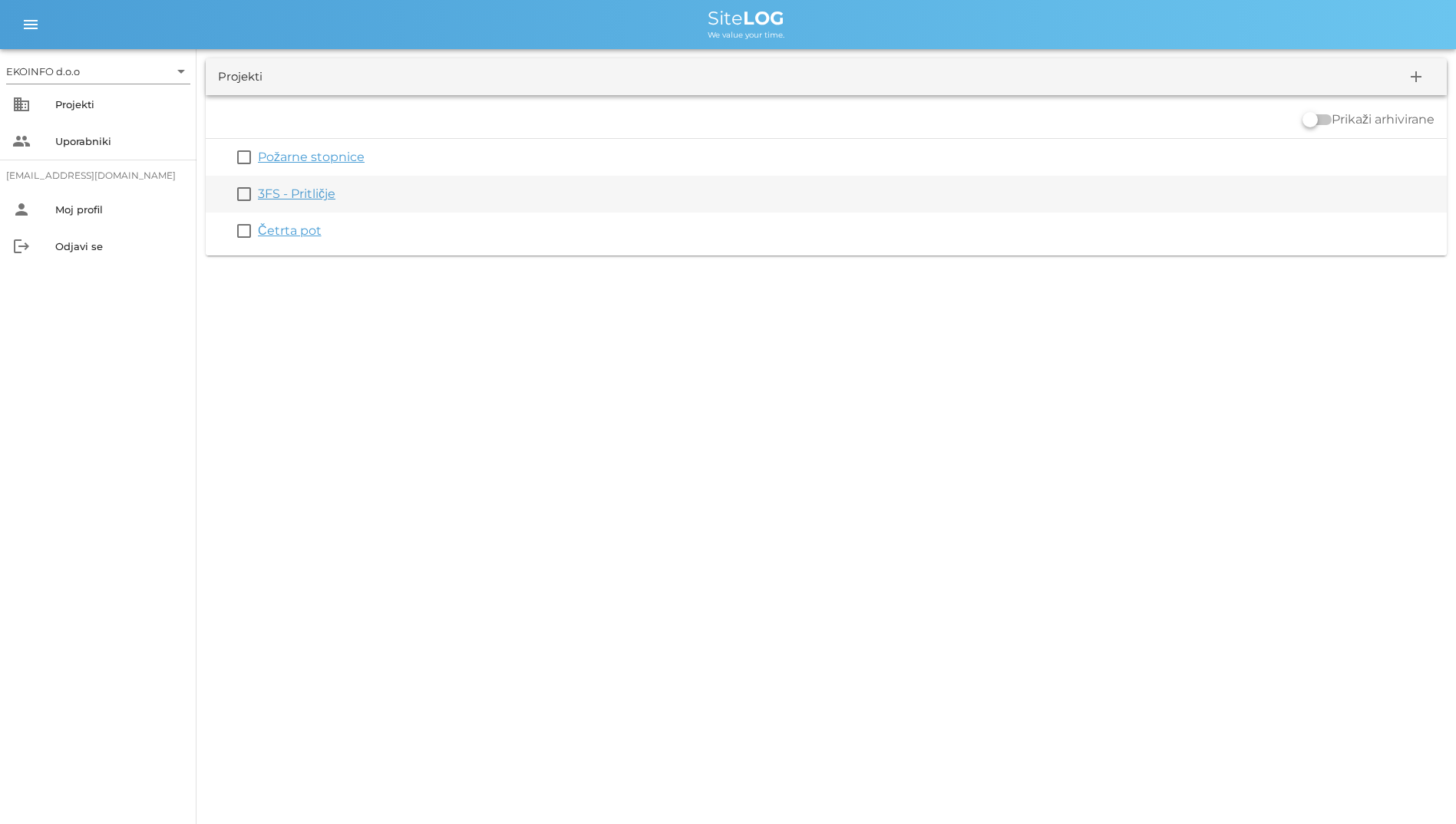
click at [313, 189] on link "3FS - Pritličje" at bounding box center [296, 194] width 77 height 15
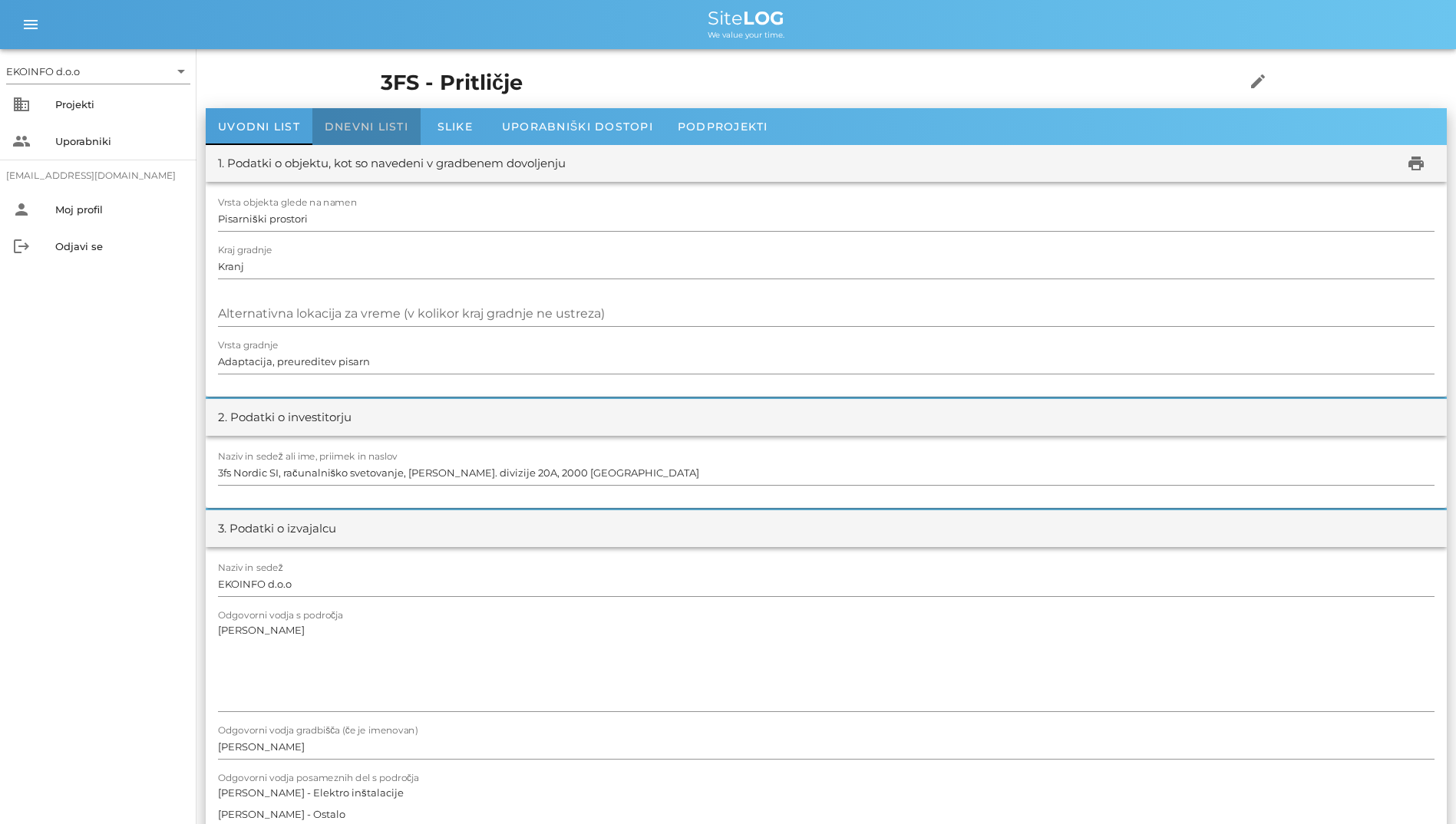
click at [368, 123] on span "Dnevni listi" at bounding box center [366, 126] width 84 height 14
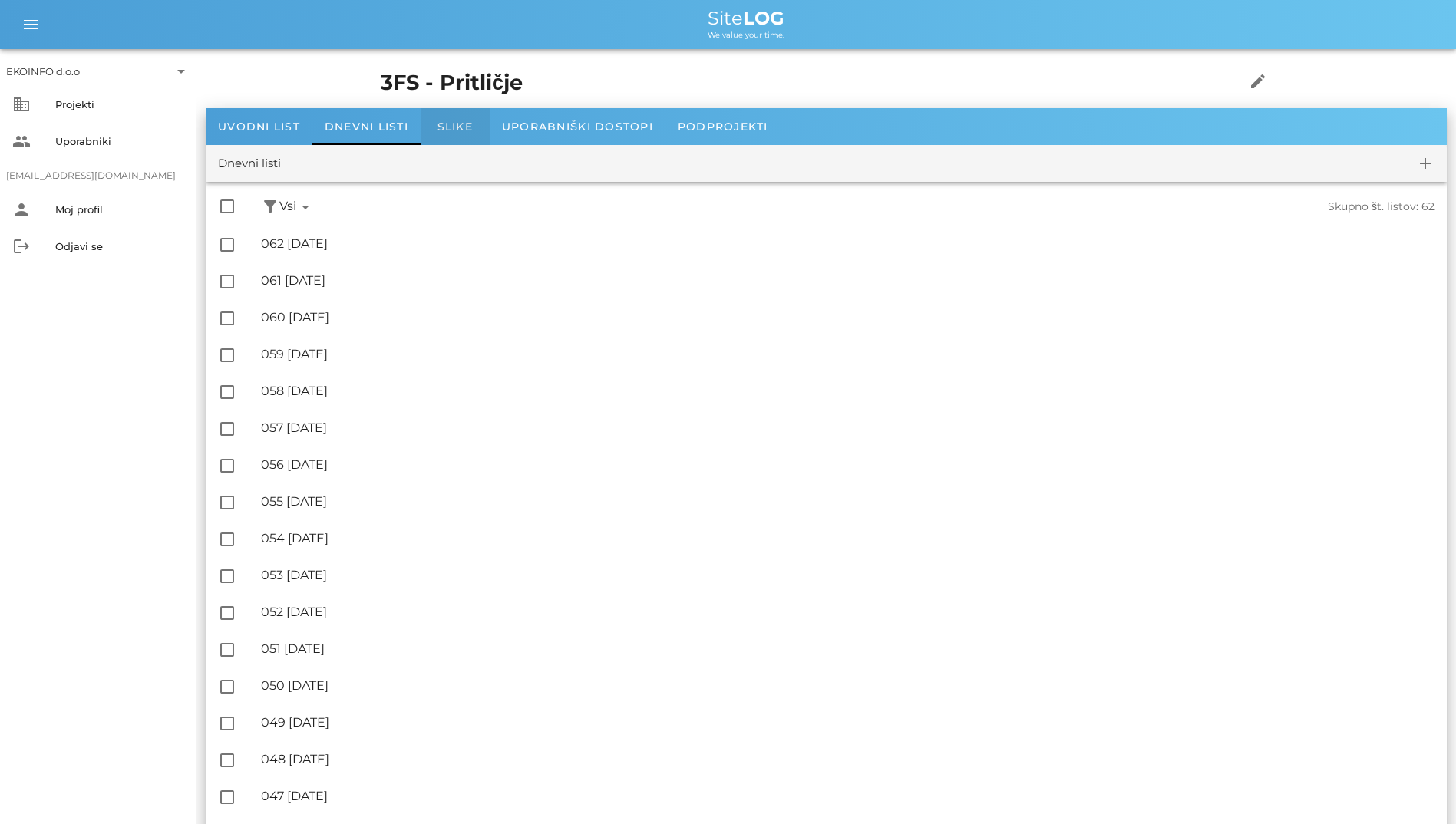
click at [451, 130] on span "Slike" at bounding box center [455, 126] width 35 height 14
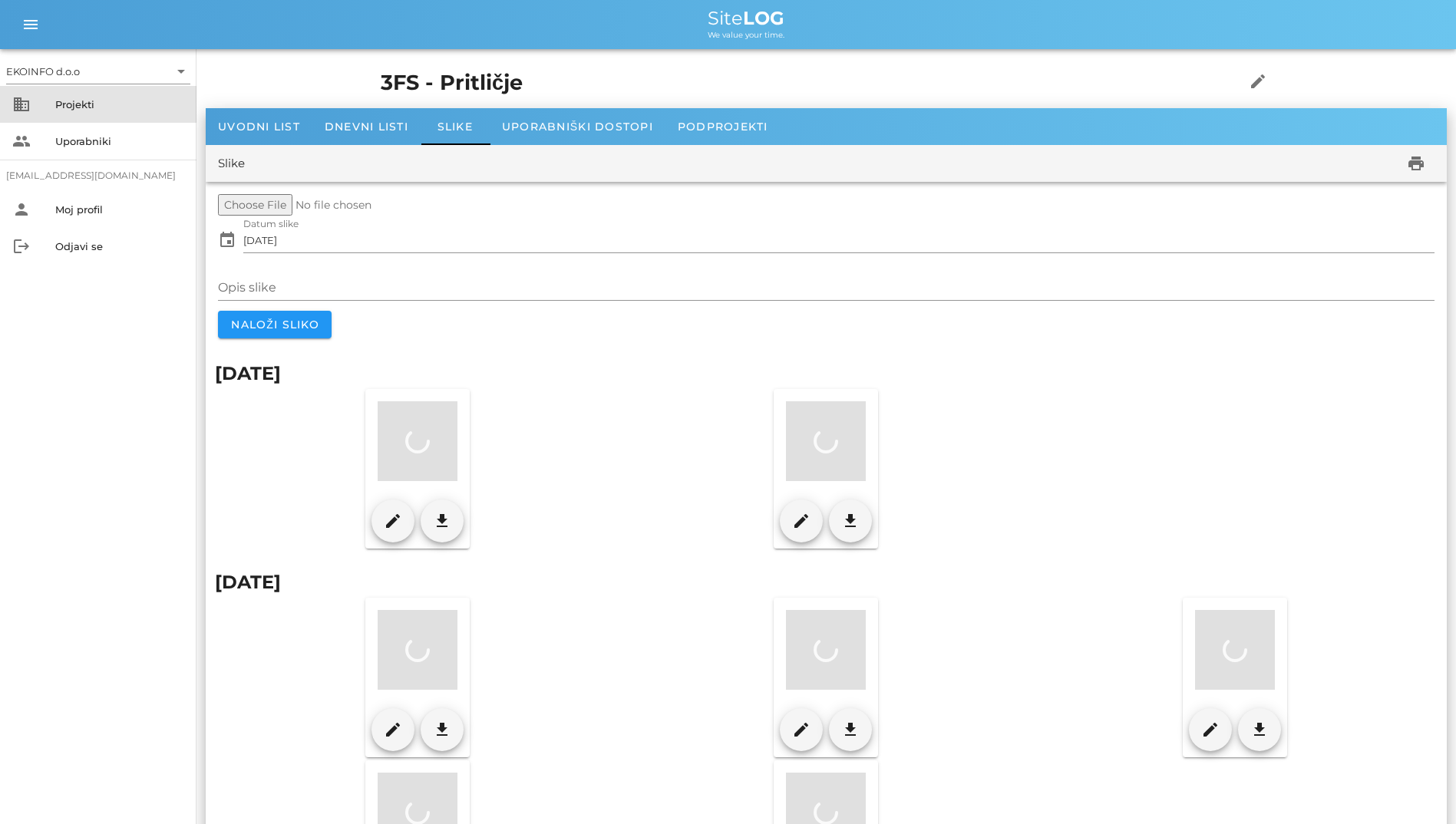
click at [76, 96] on div "Projekti" at bounding box center [119, 104] width 129 height 24
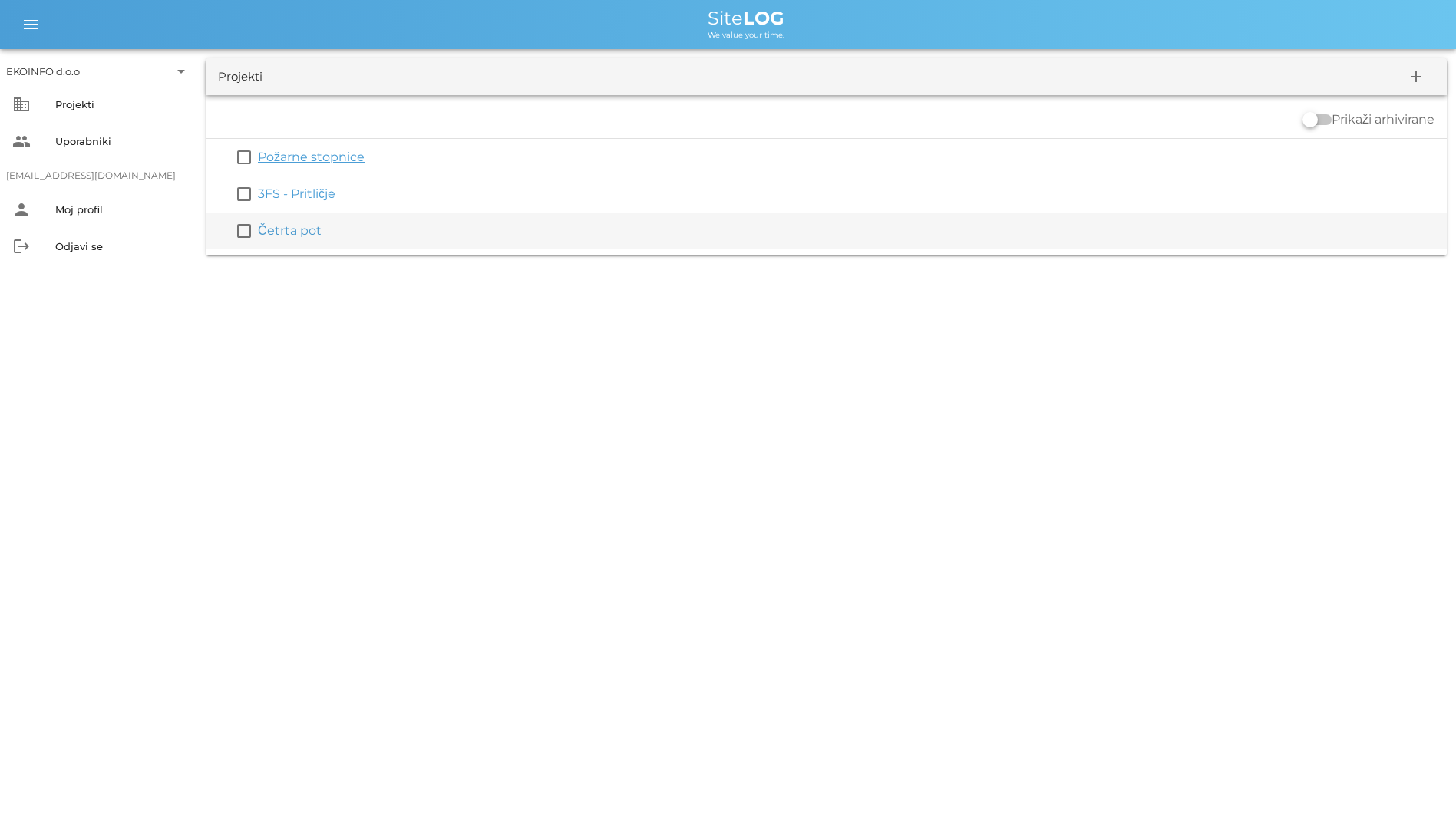
click at [299, 227] on link "Četrta pot" at bounding box center [290, 231] width 63 height 15
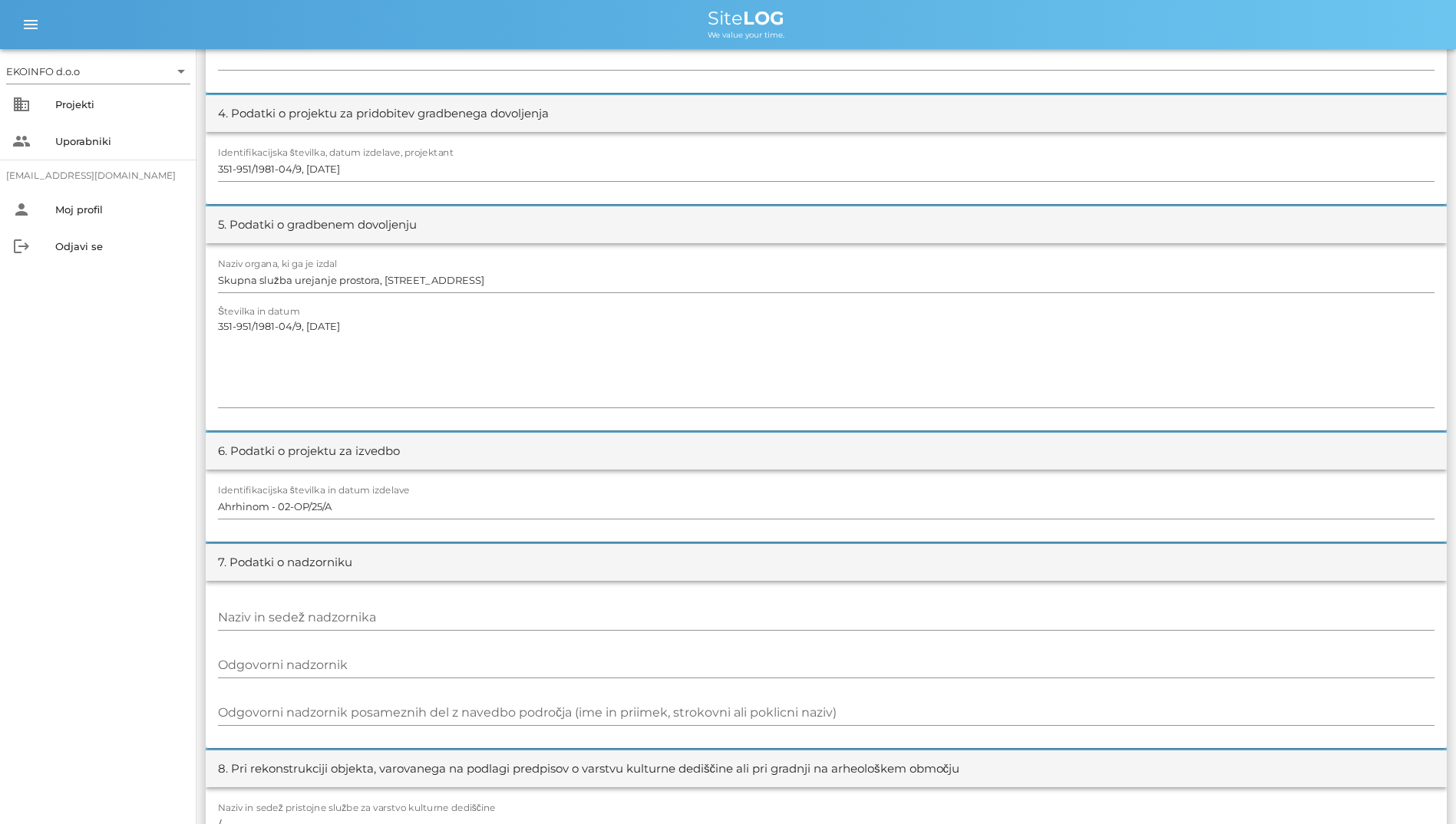
scroll to position [267, 0]
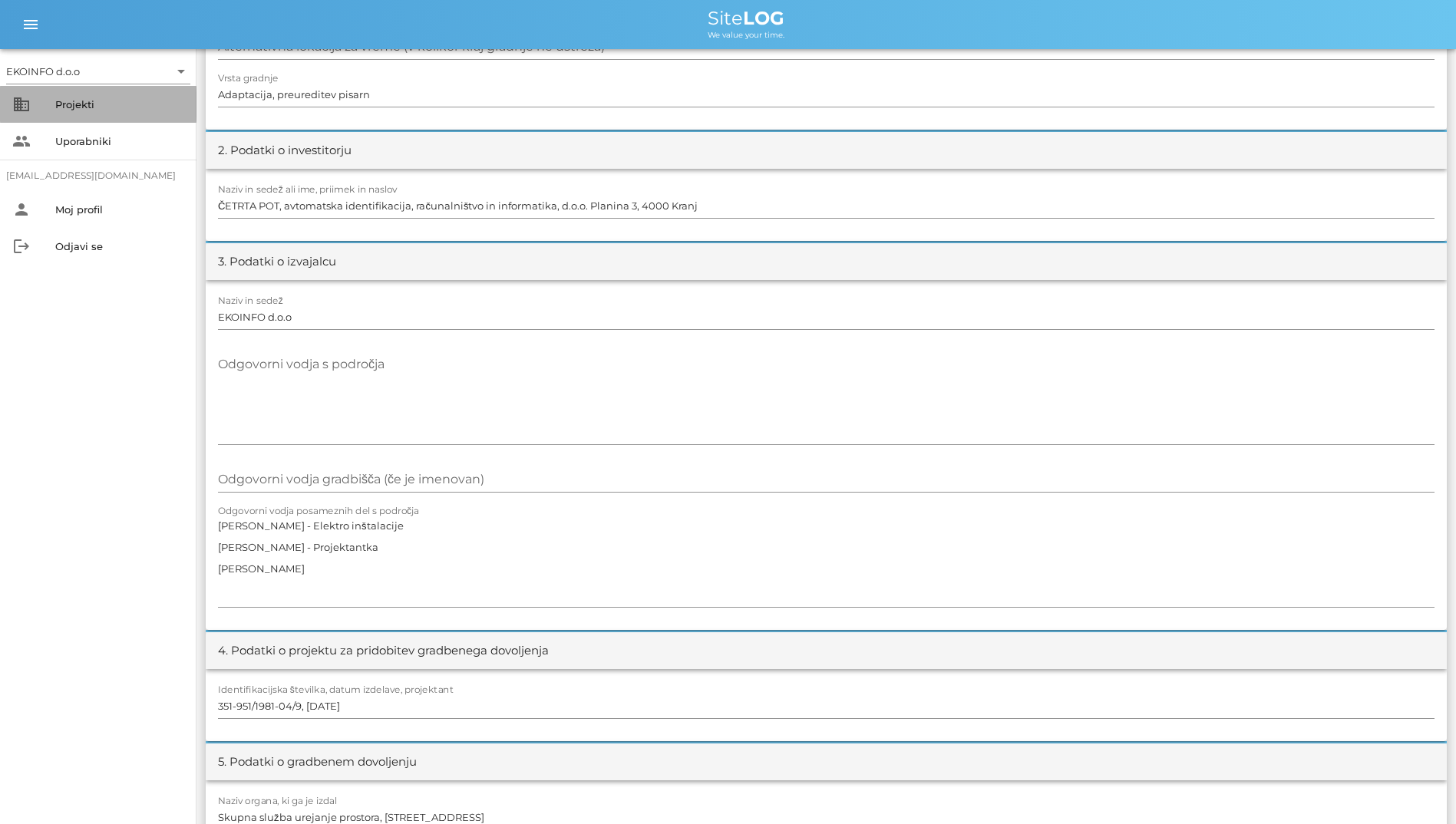
click at [106, 116] on div "Projekti" at bounding box center [119, 104] width 129 height 24
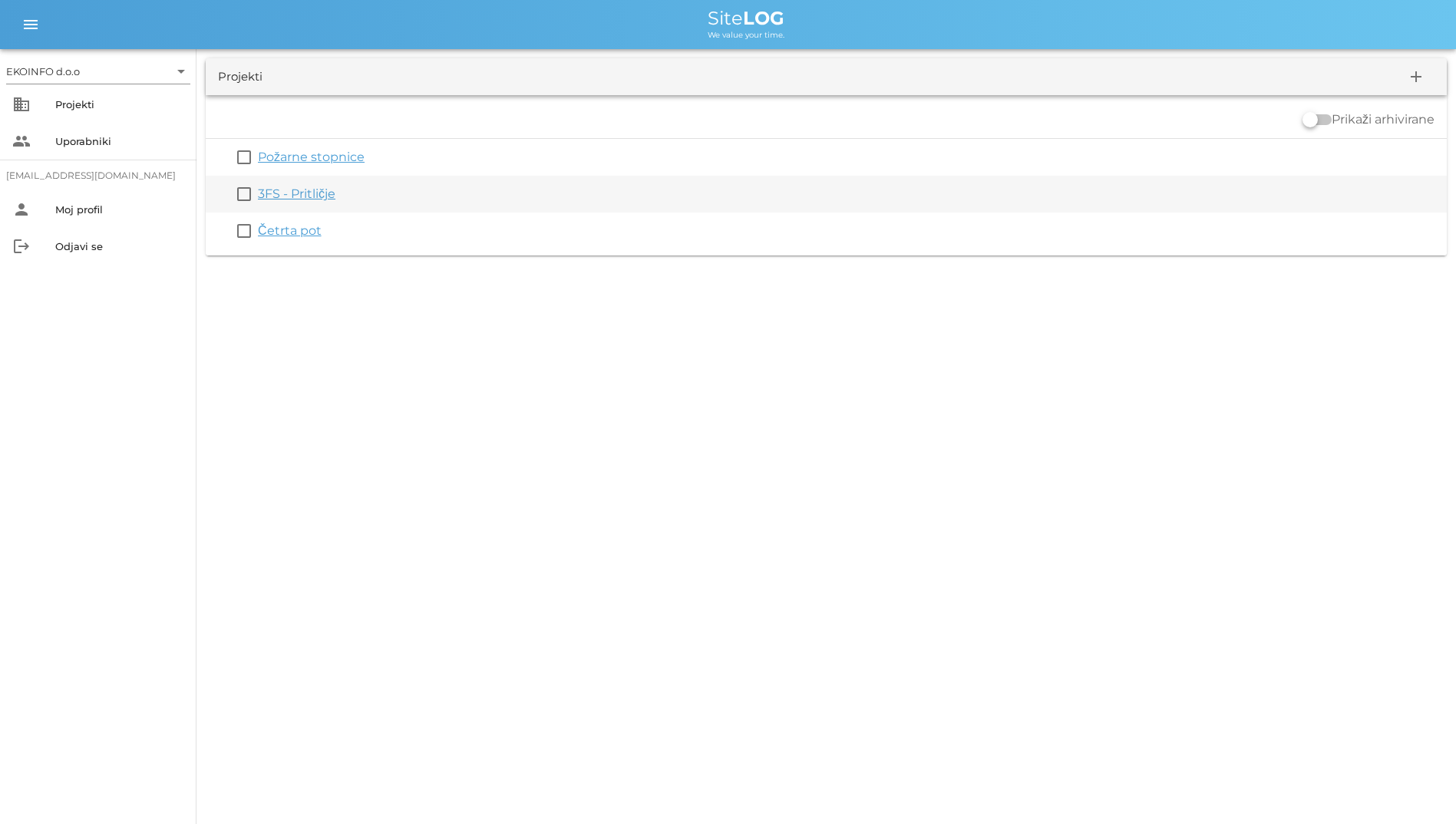
click at [314, 192] on link "3FS - Pritličje" at bounding box center [296, 194] width 77 height 15
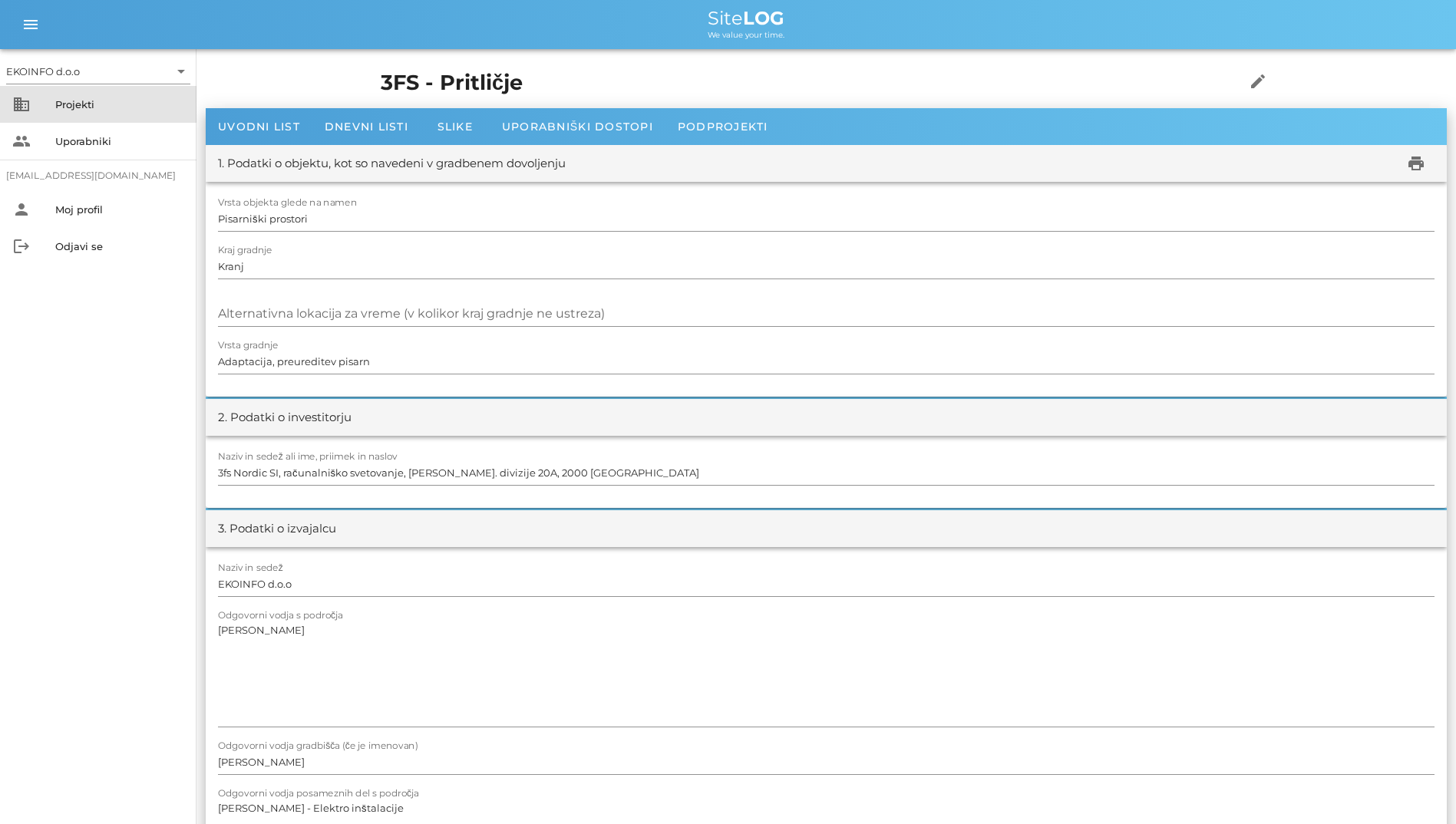
click at [53, 109] on div "business Projekti" at bounding box center [98, 104] width 197 height 37
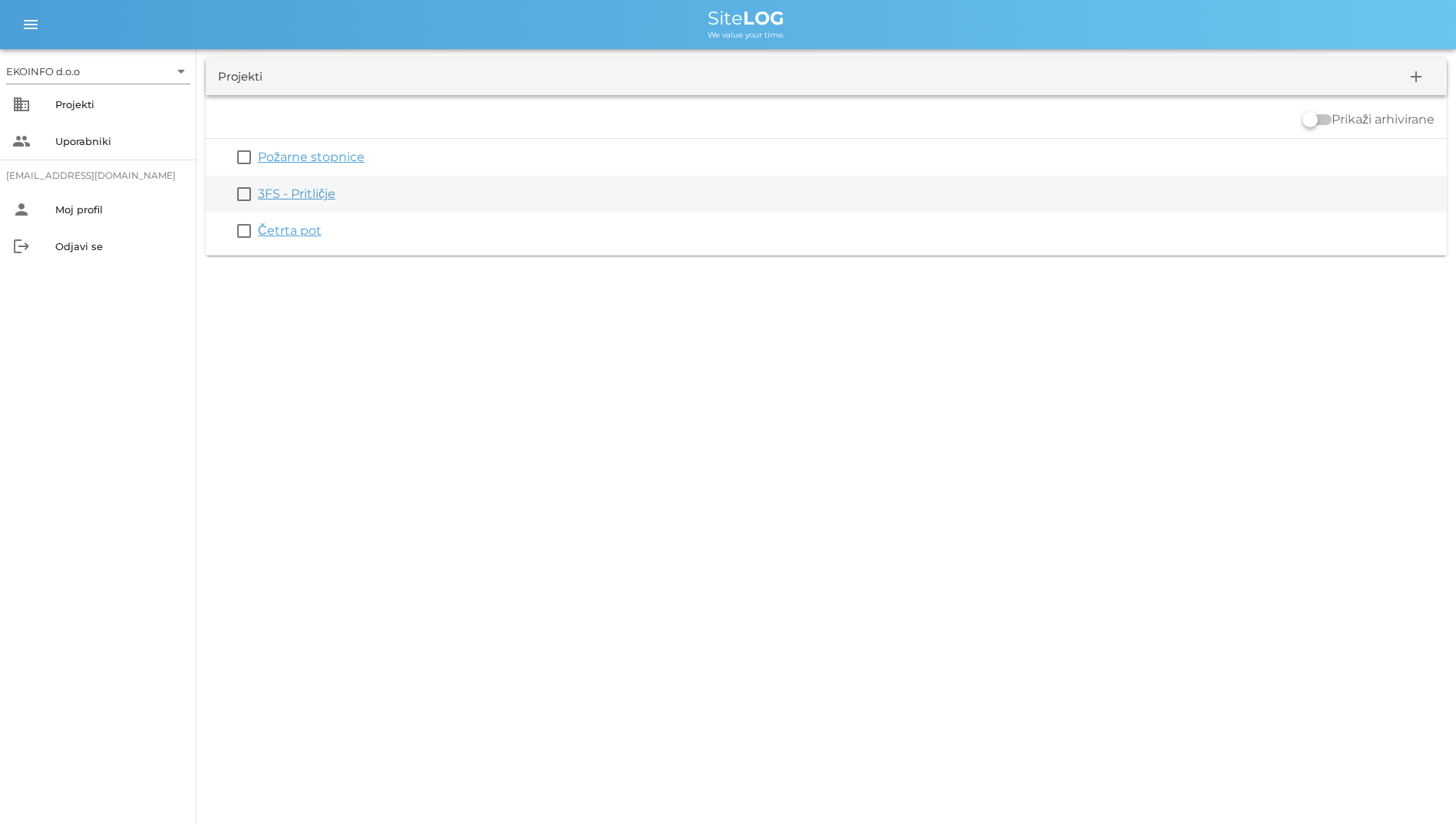
click at [284, 191] on link "3FS - Pritličje" at bounding box center [296, 194] width 77 height 15
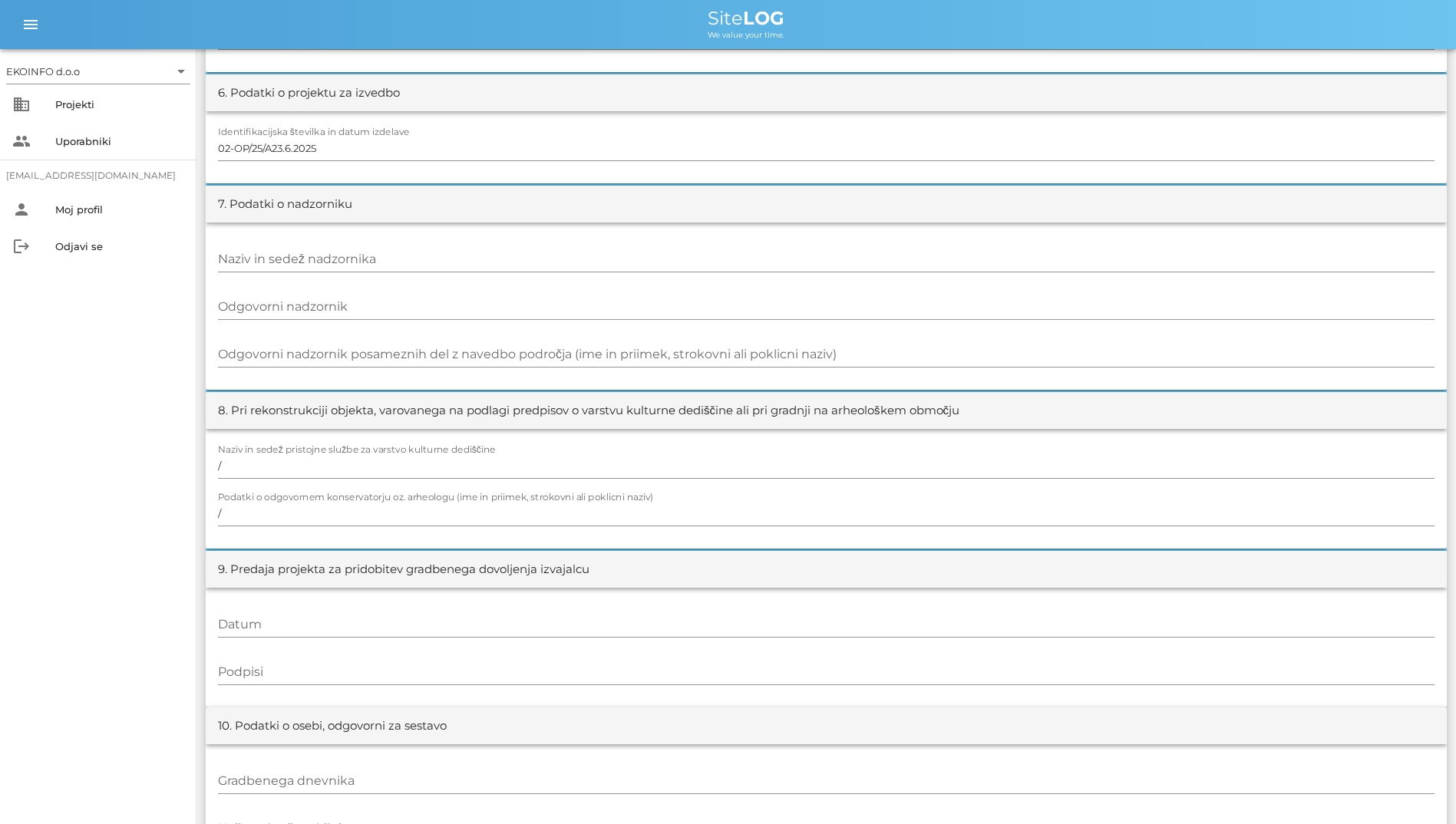
scroll to position [1305, 0]
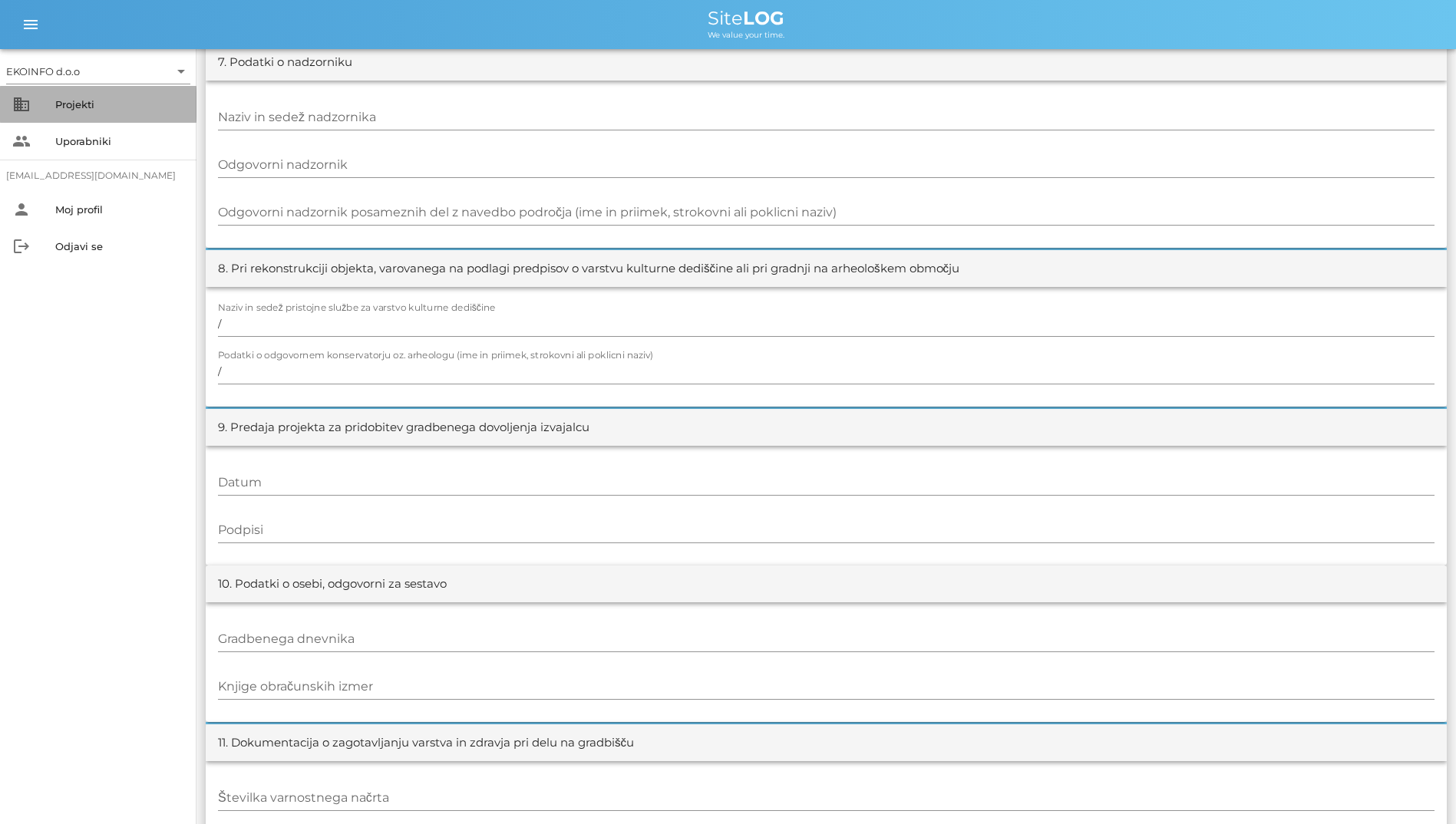
click at [162, 116] on div "Projekti" at bounding box center [119, 104] width 129 height 24
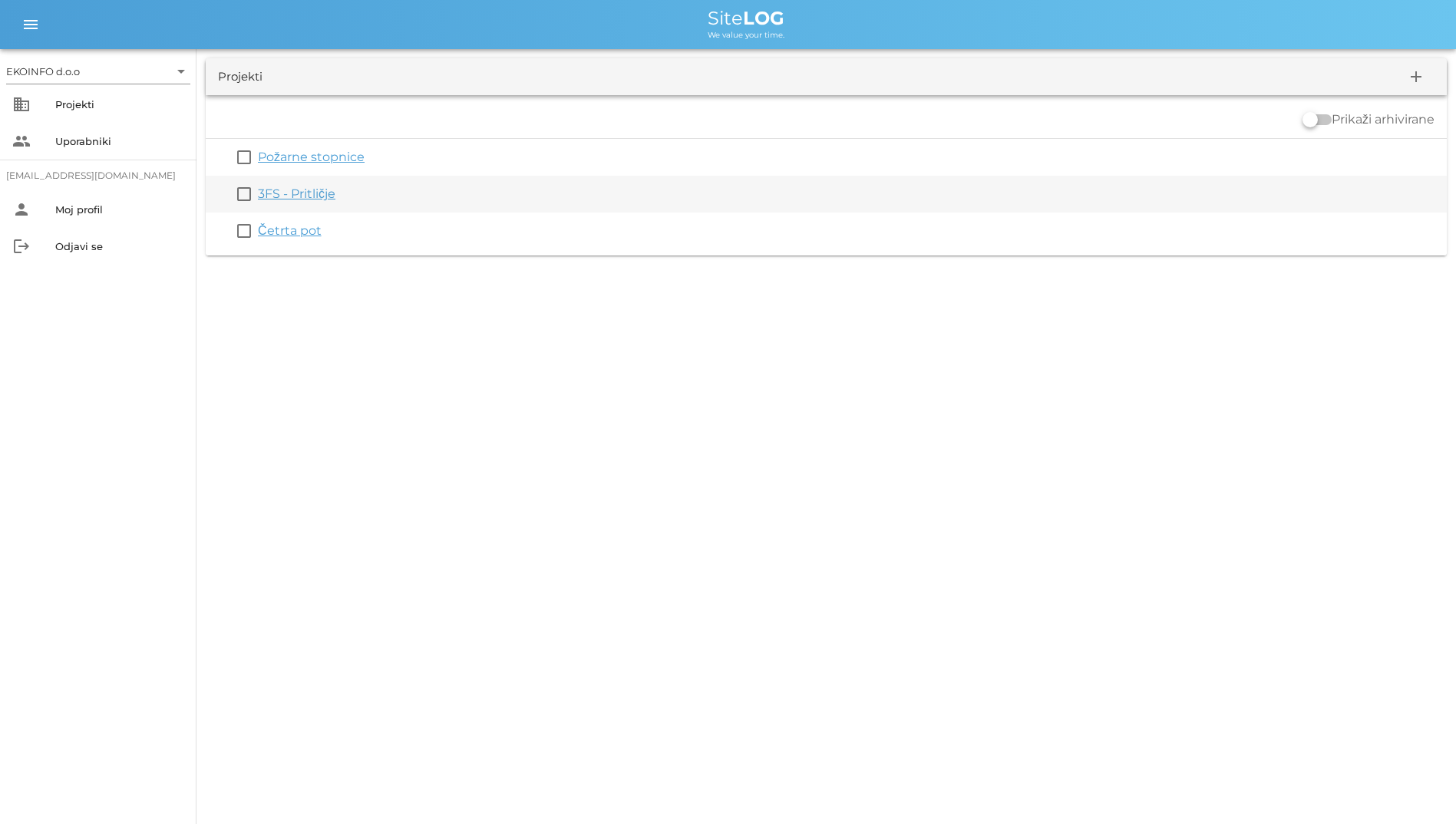
click at [266, 192] on link "3FS - Pritličje" at bounding box center [296, 194] width 77 height 15
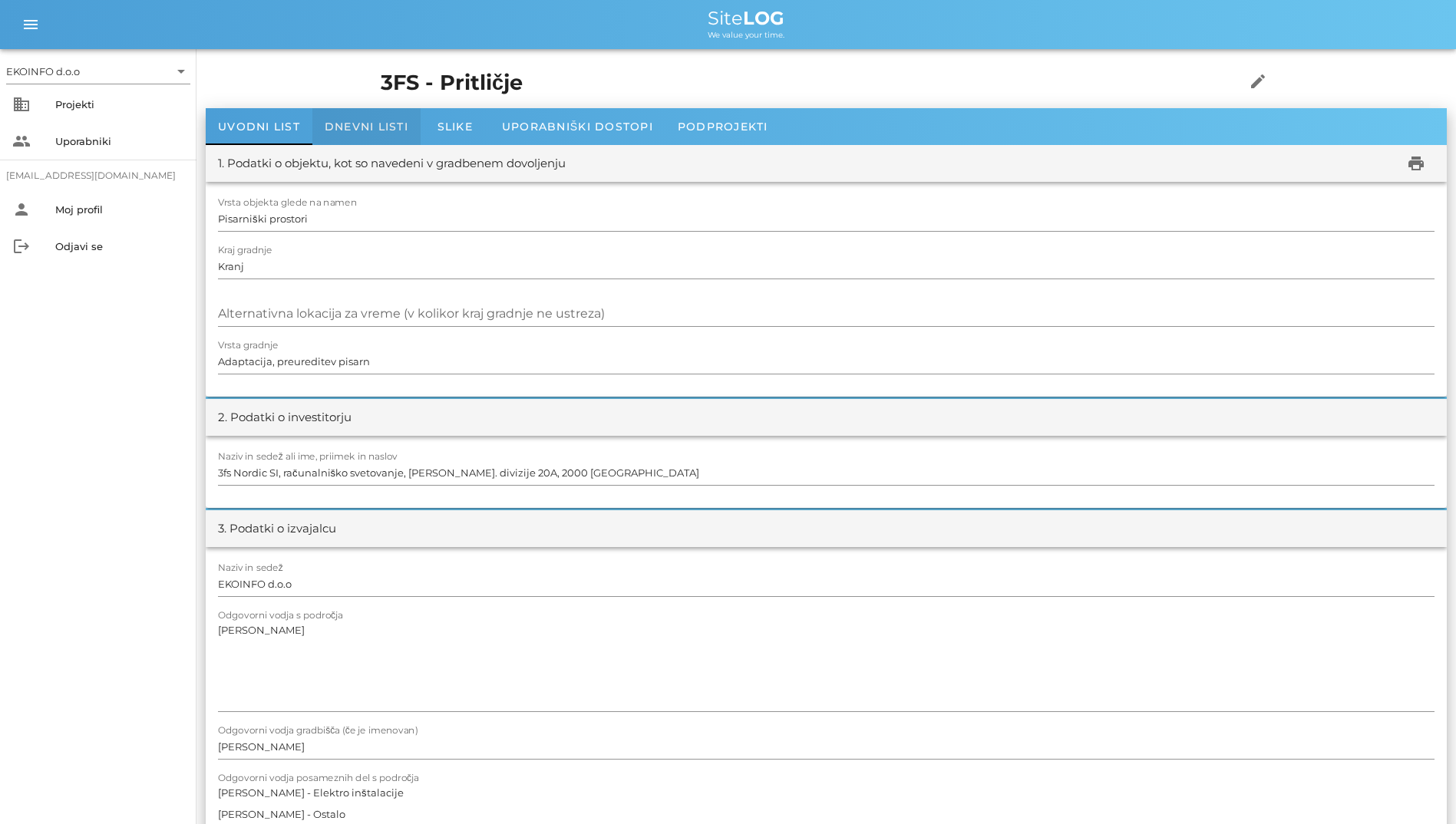
click at [336, 132] on span "Dnevni listi" at bounding box center [366, 126] width 84 height 14
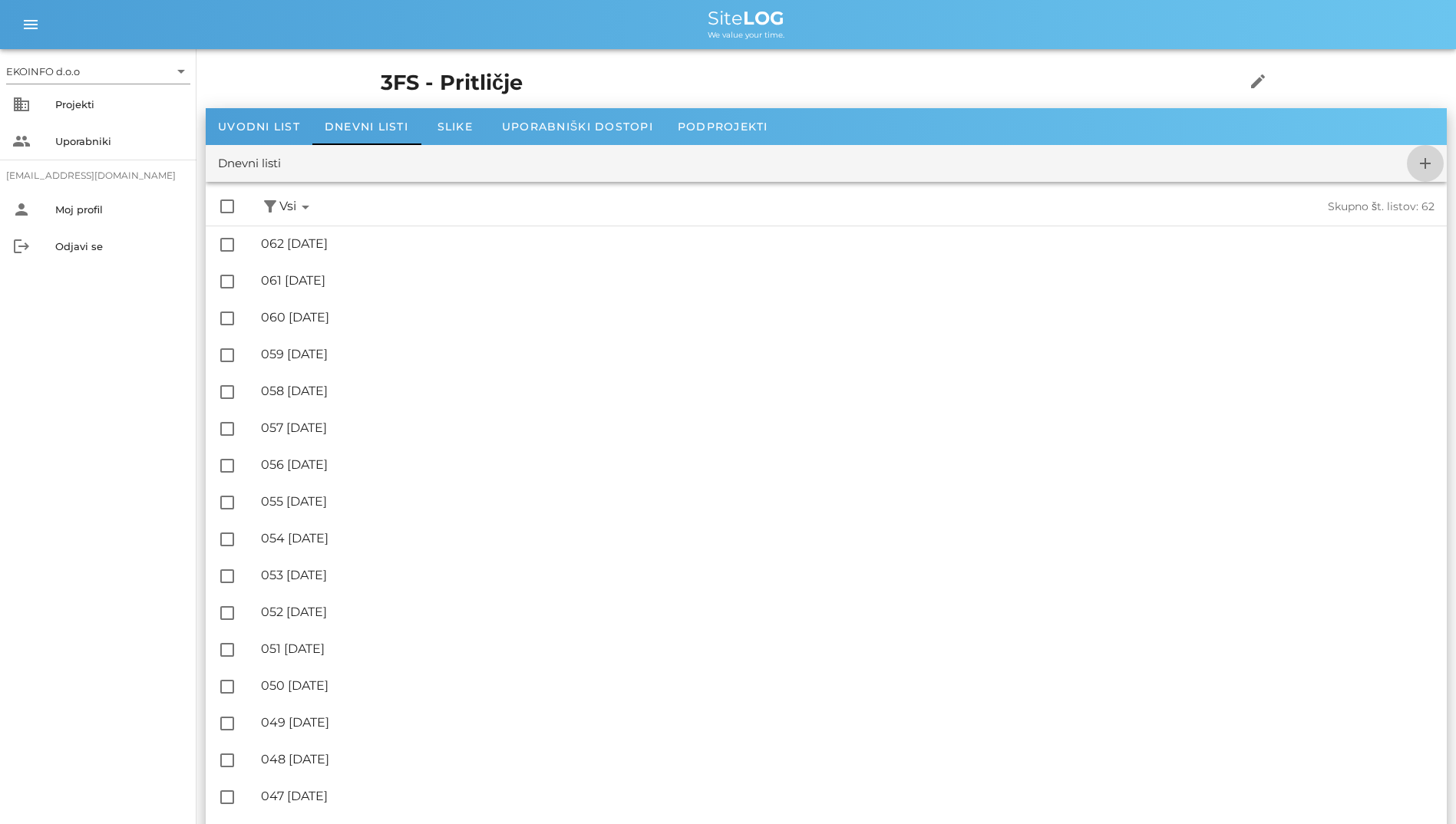
click at [1425, 162] on icon "add" at bounding box center [1425, 163] width 19 height 19
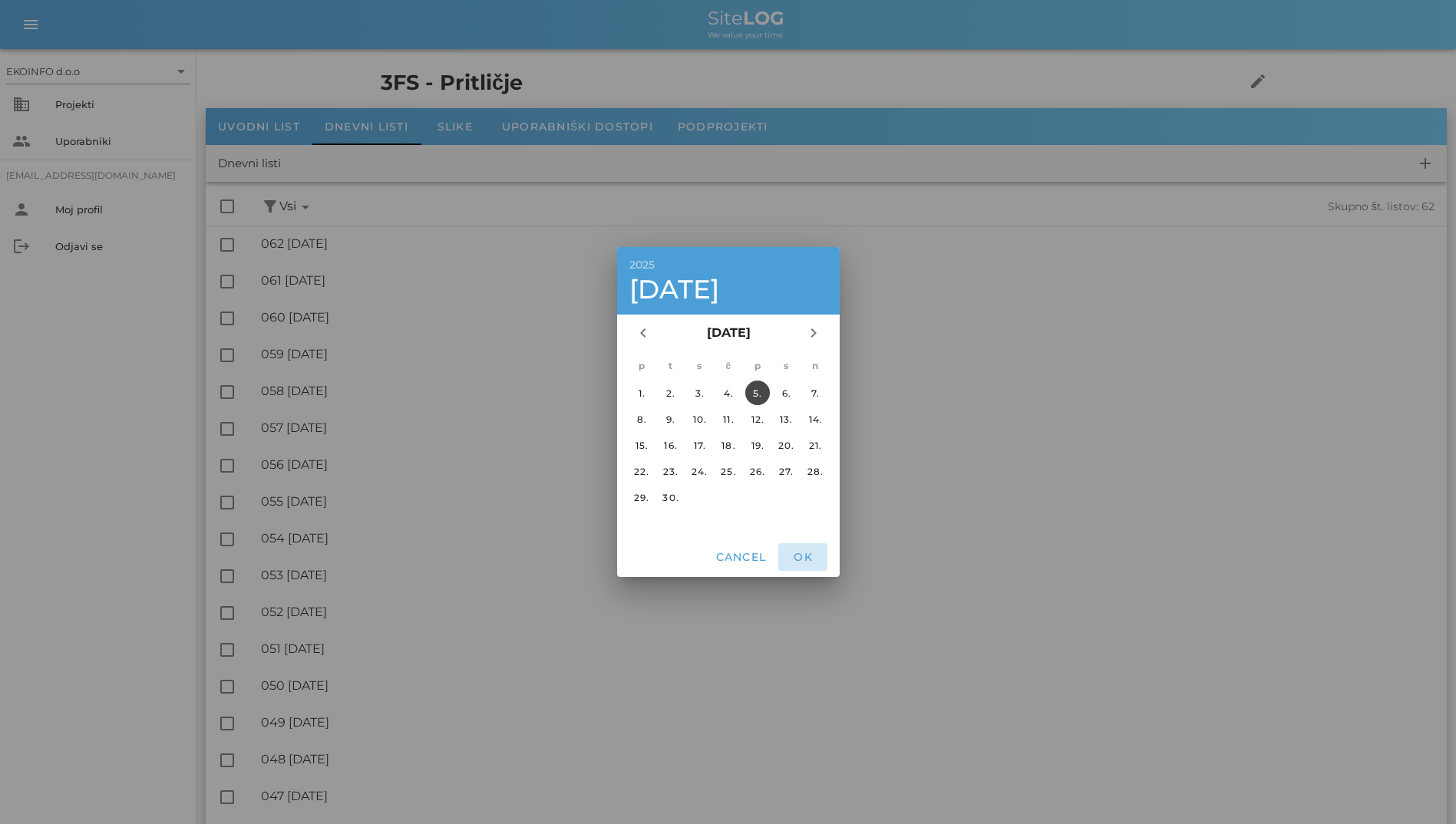
click at [798, 557] on span "OK" at bounding box center [802, 557] width 37 height 14
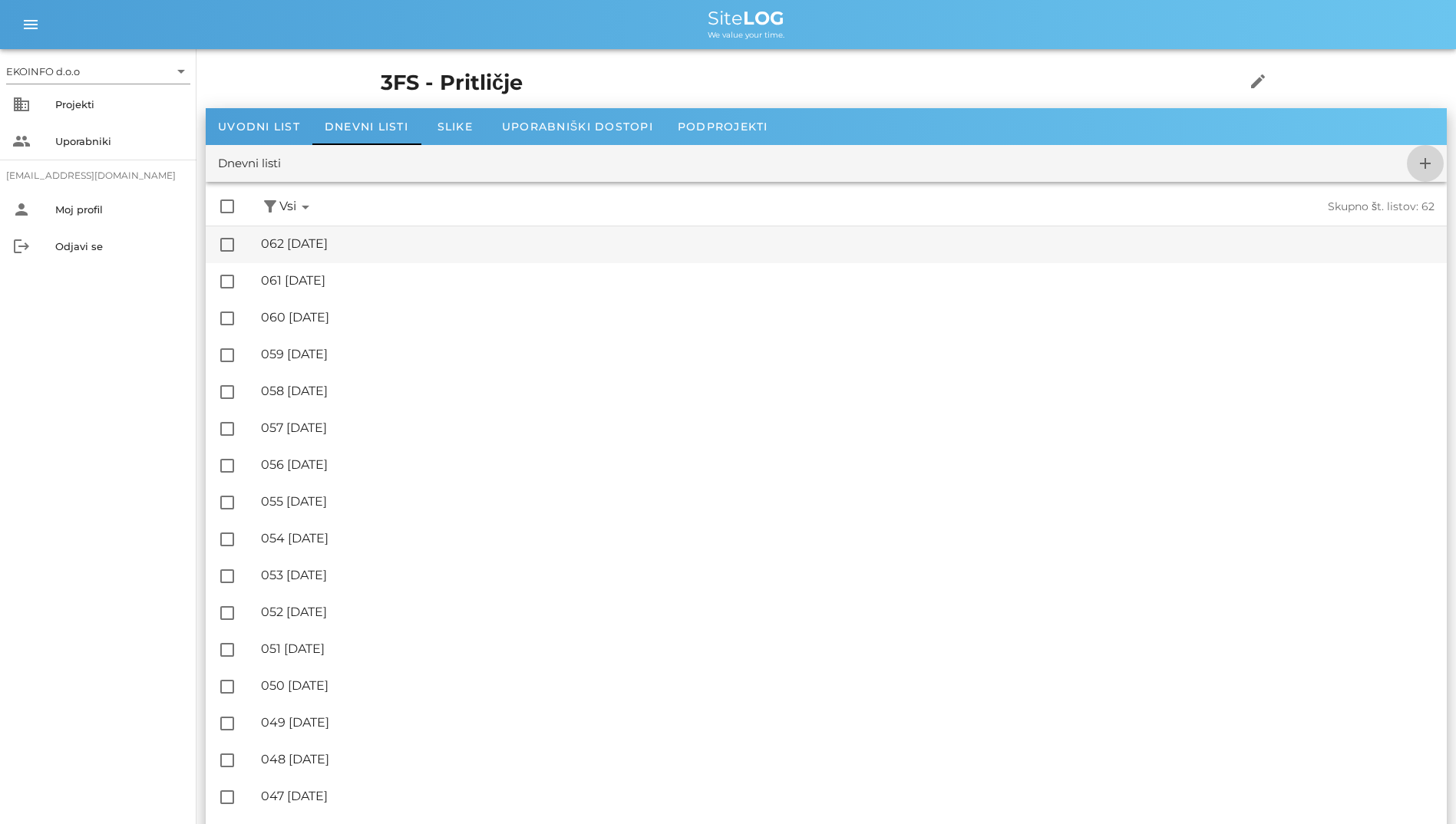
checkbox input "false"
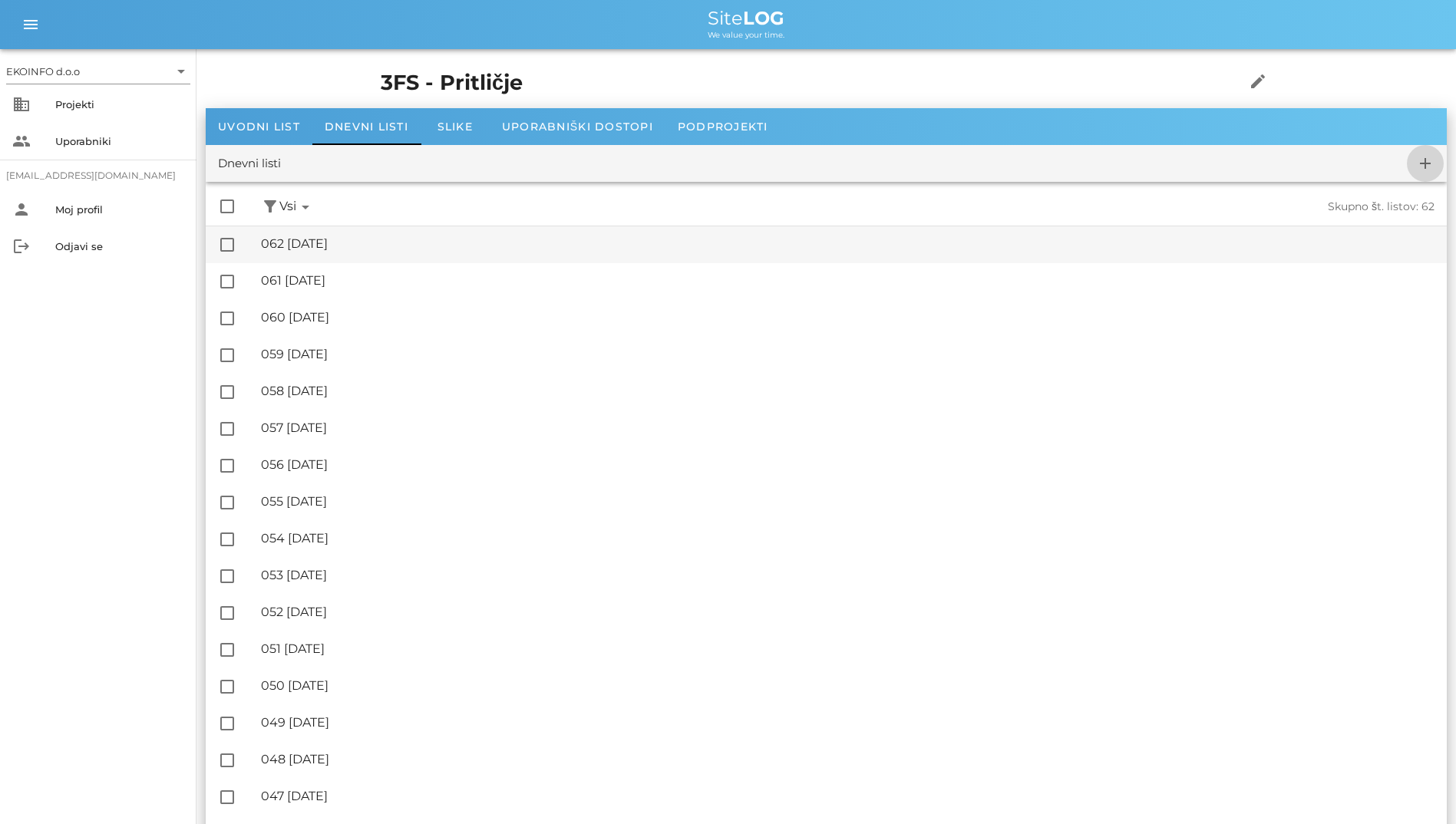
checkbox input "false"
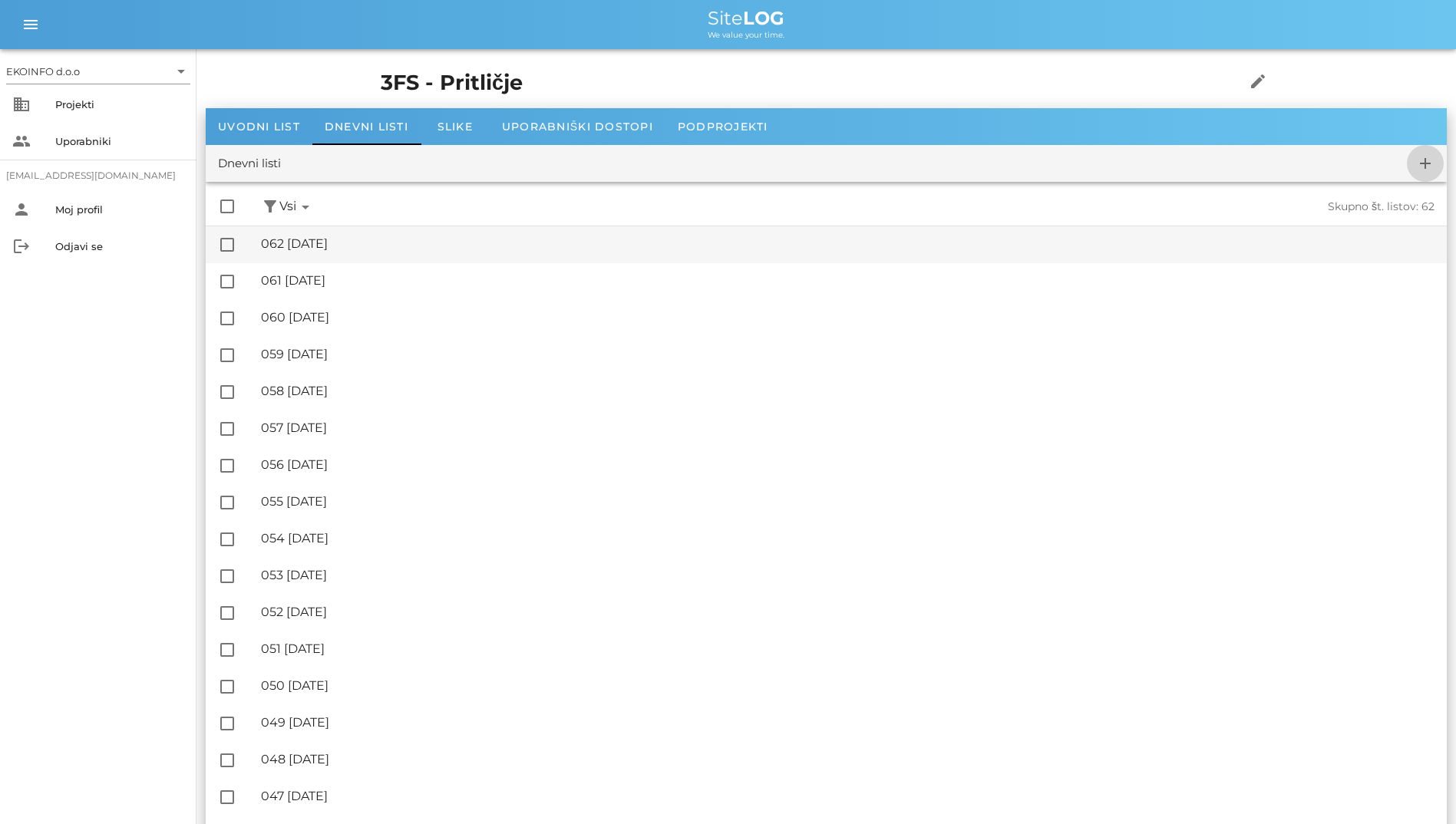
checkbox input "false"
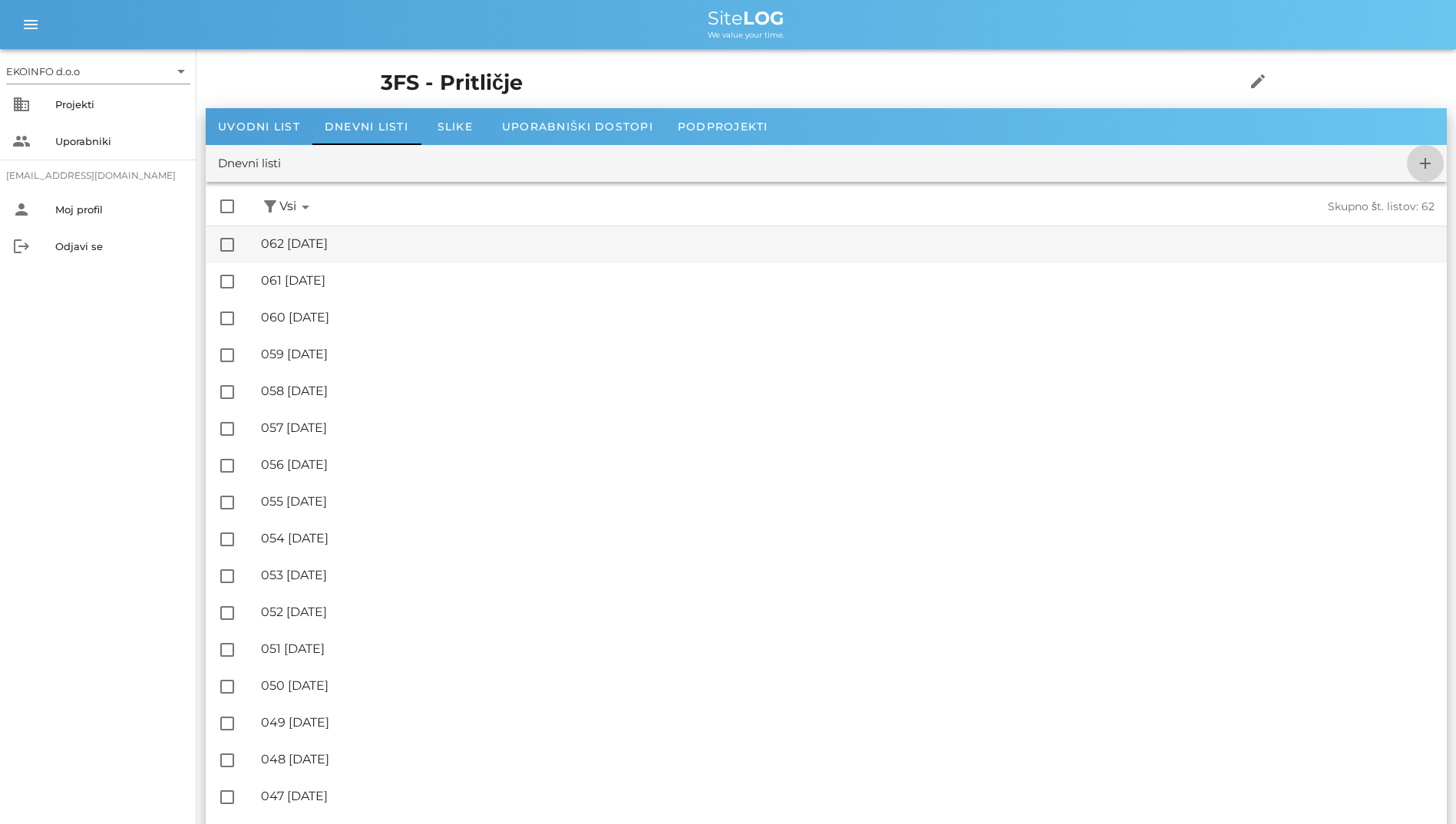
checkbox input "false"
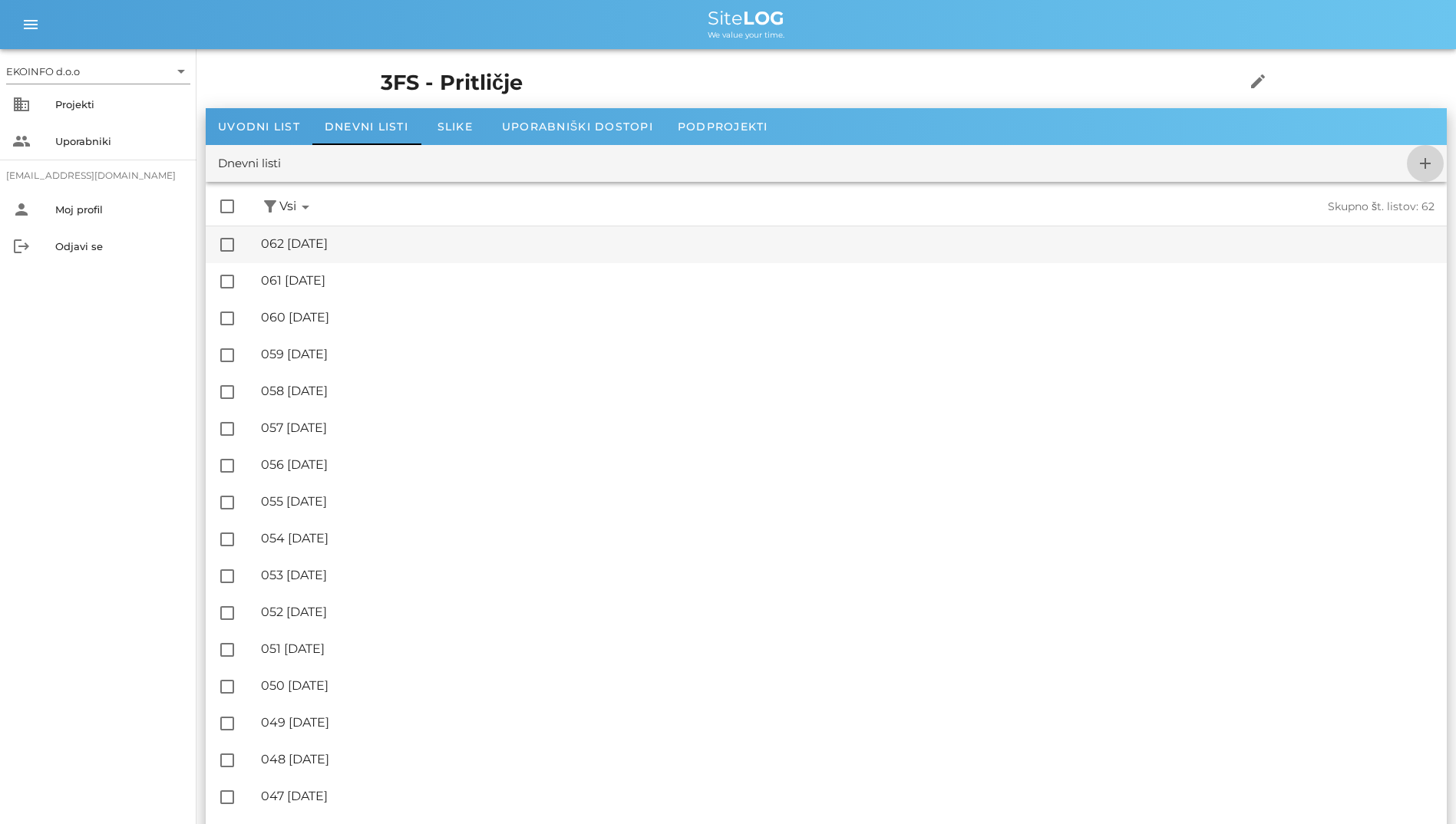
checkbox input "false"
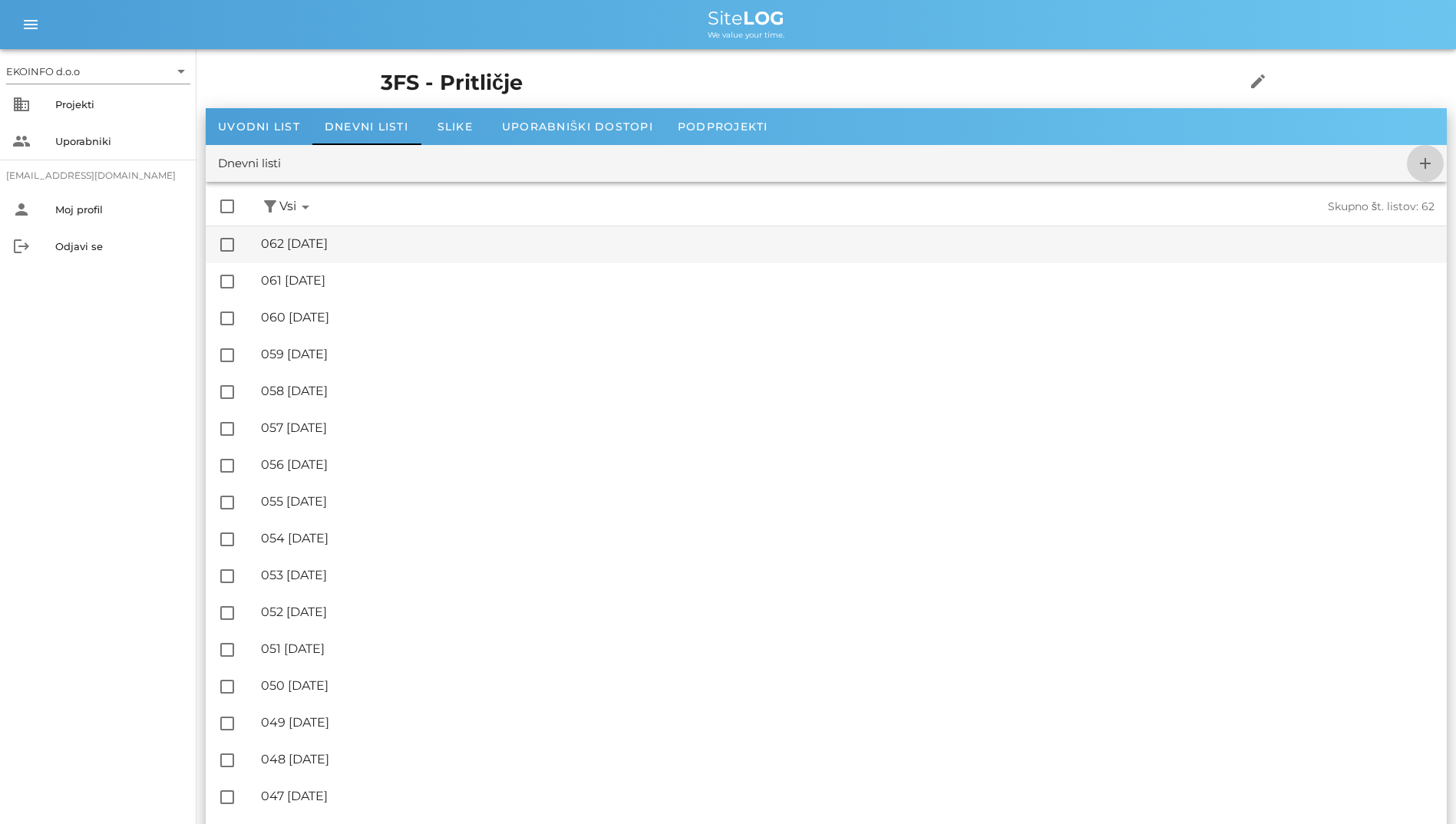
checkbox input "false"
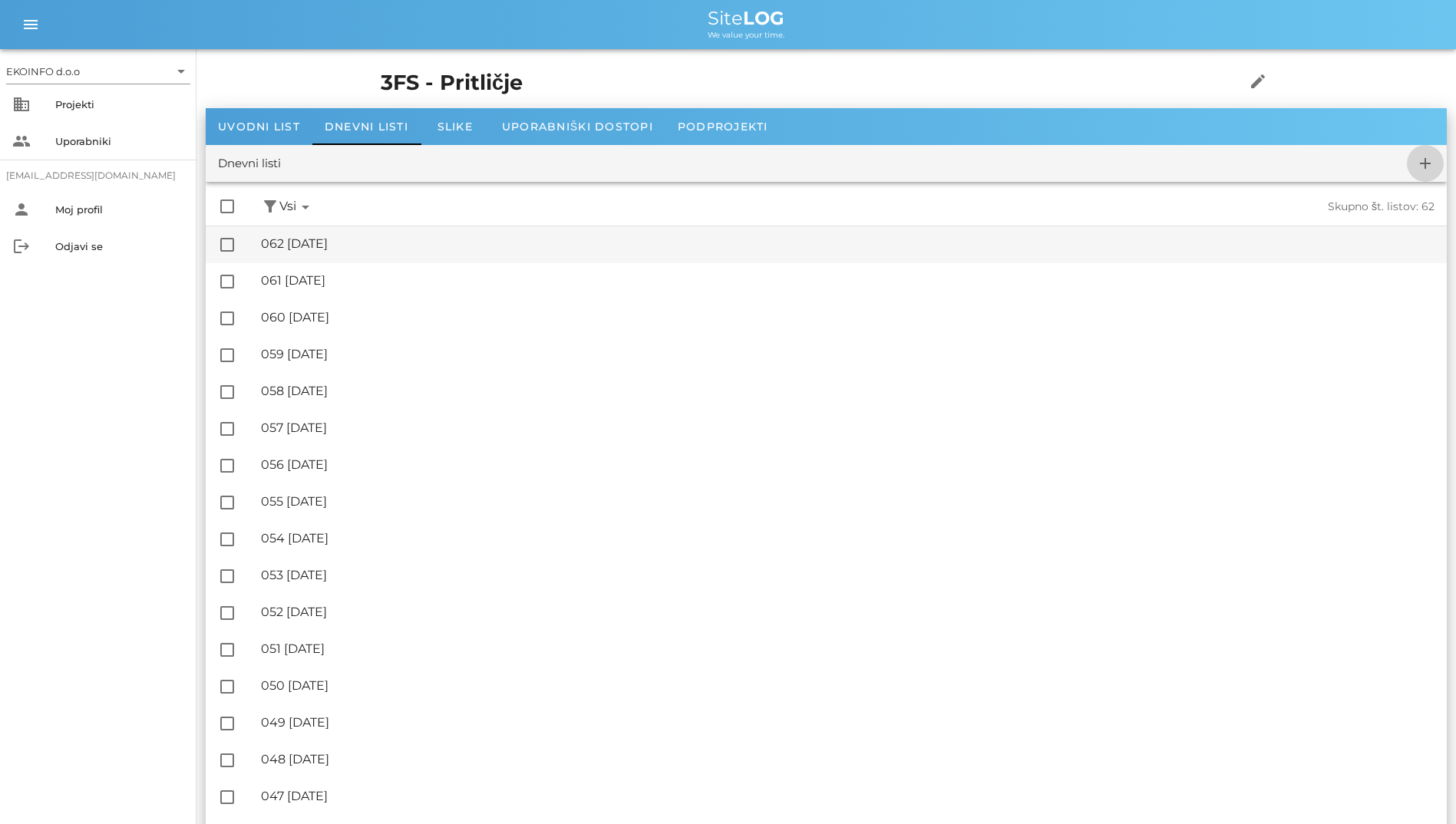
checkbox input "false"
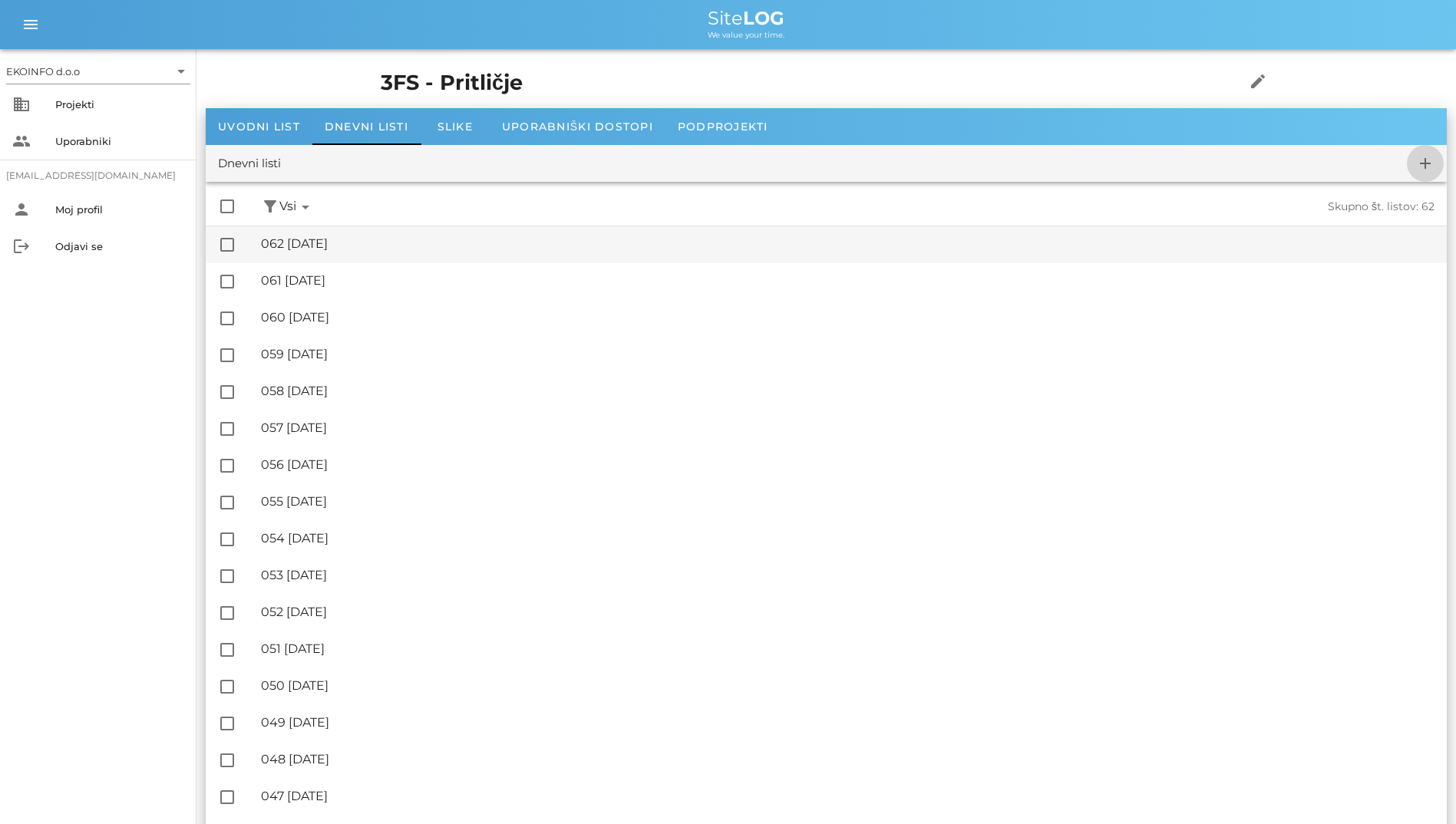
checkbox input "false"
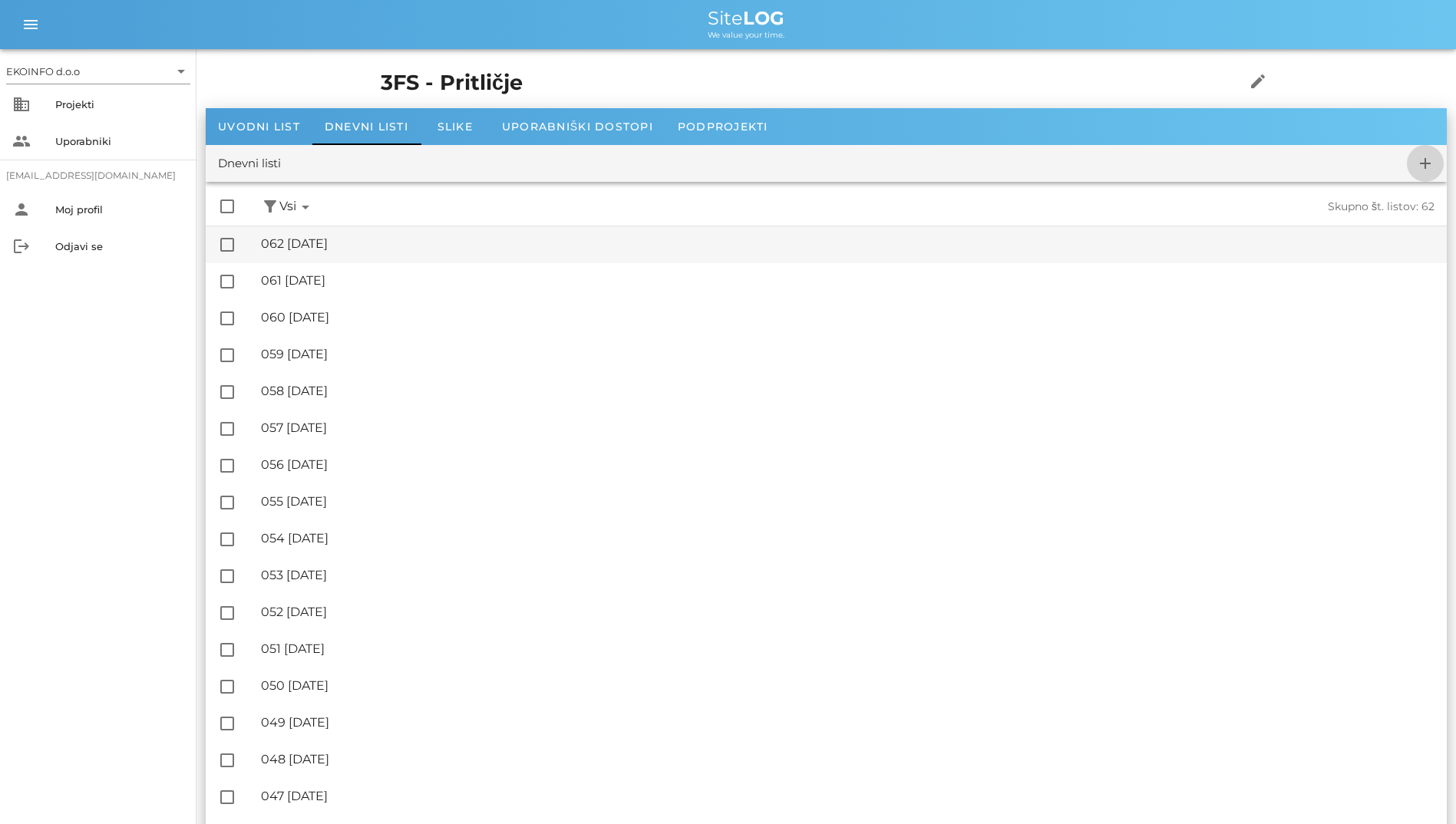
checkbox input "false"
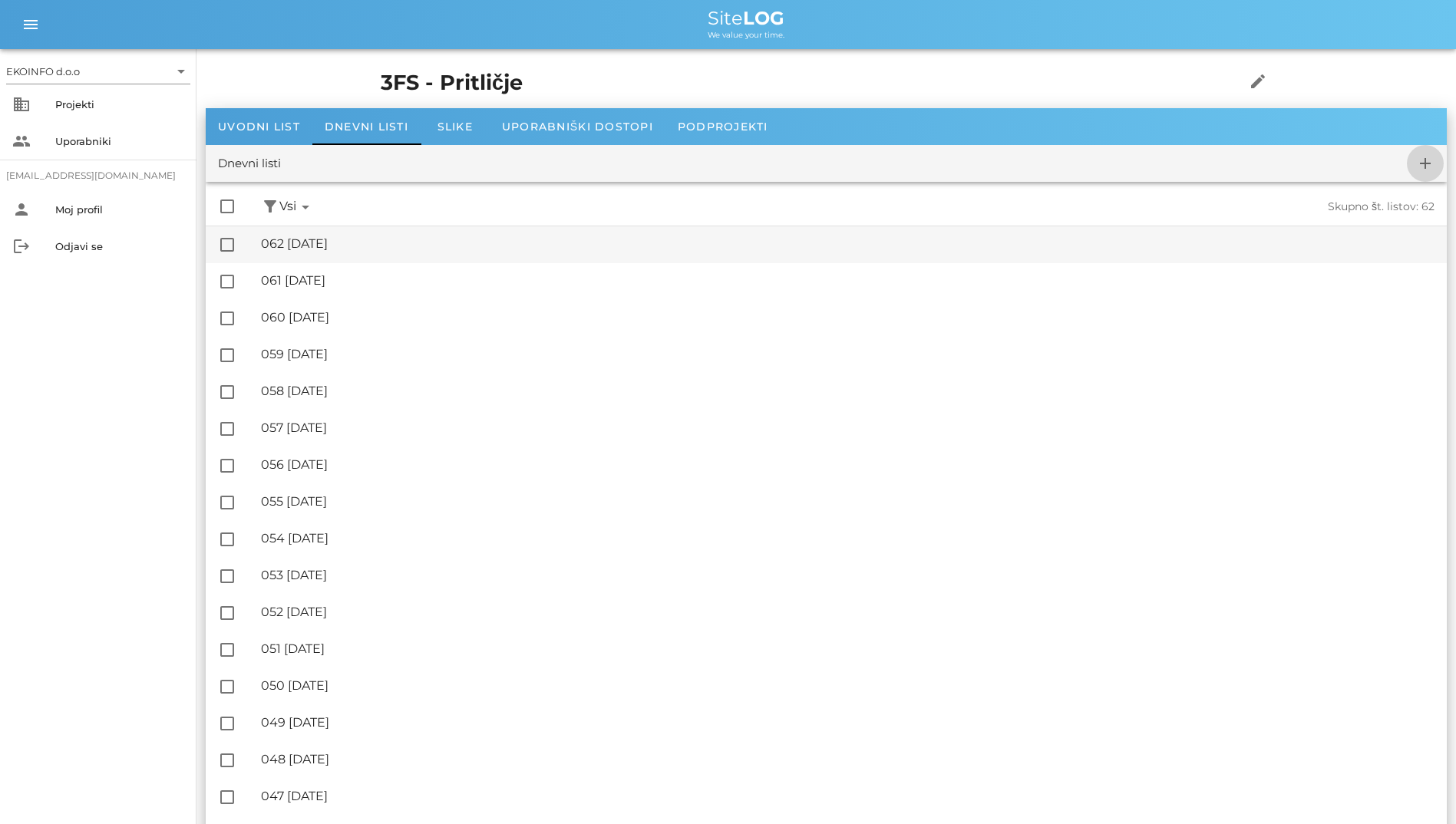
checkbox input "false"
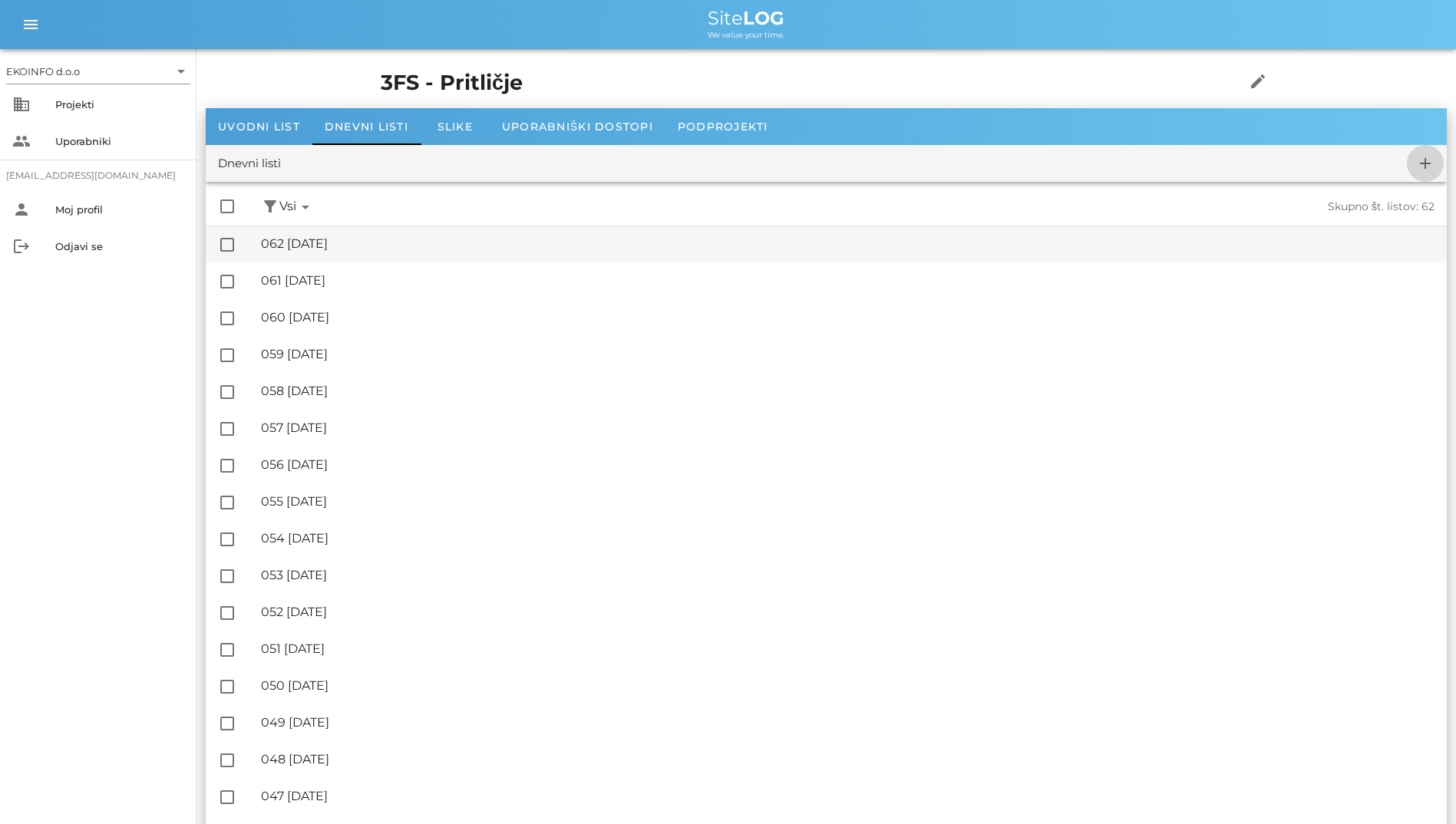
checkbox input "false"
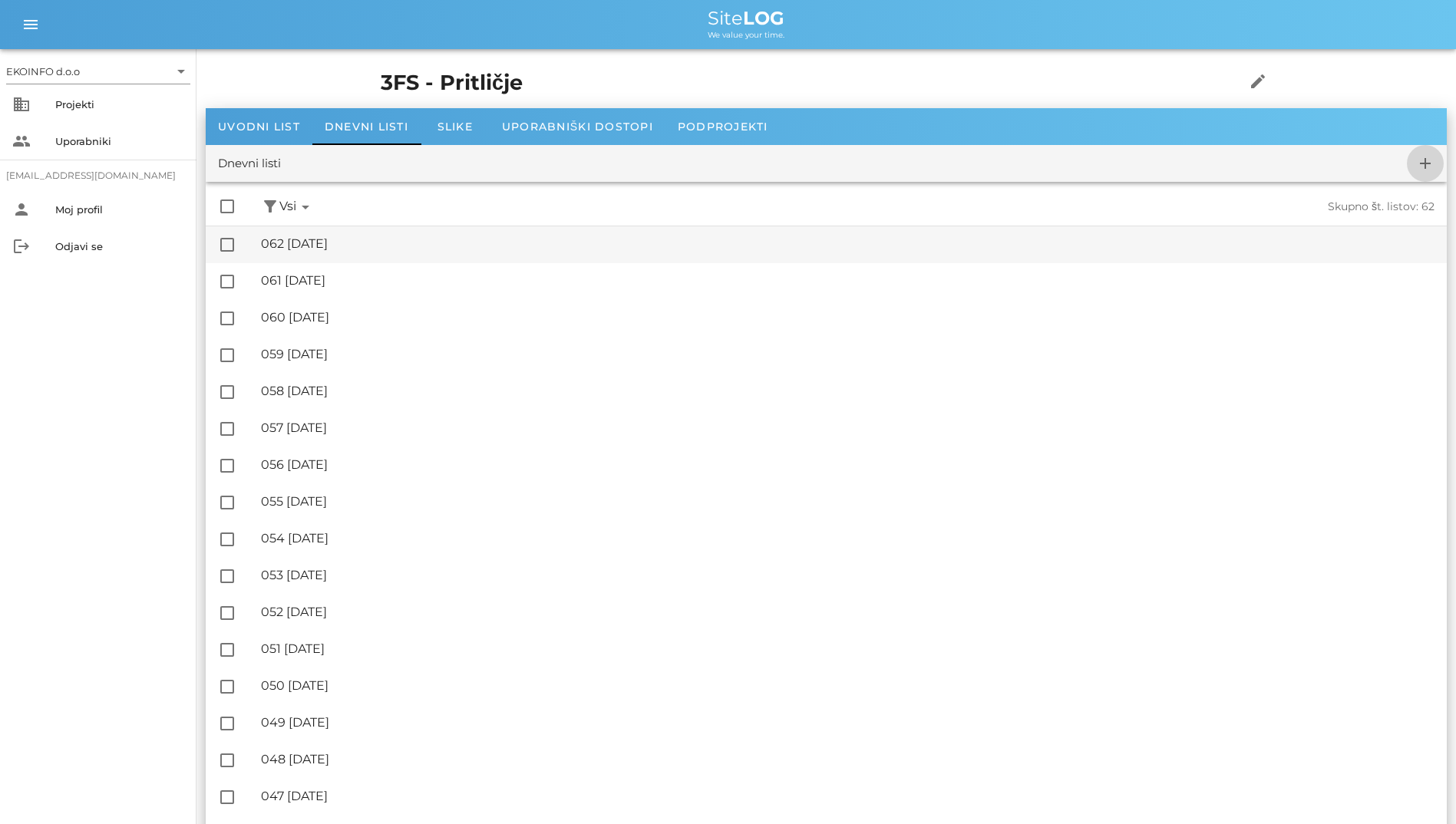
checkbox input "false"
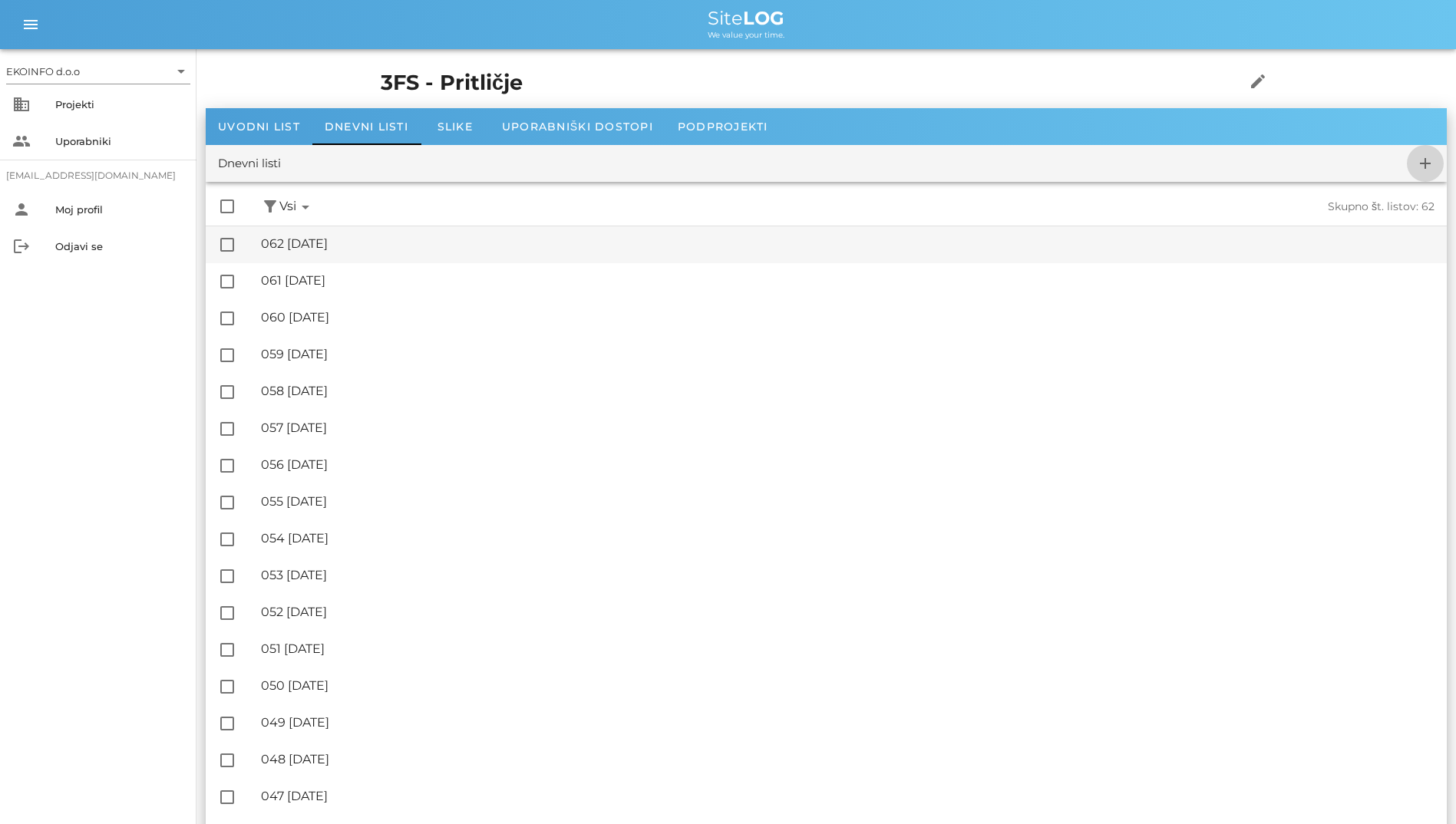
checkbox input "false"
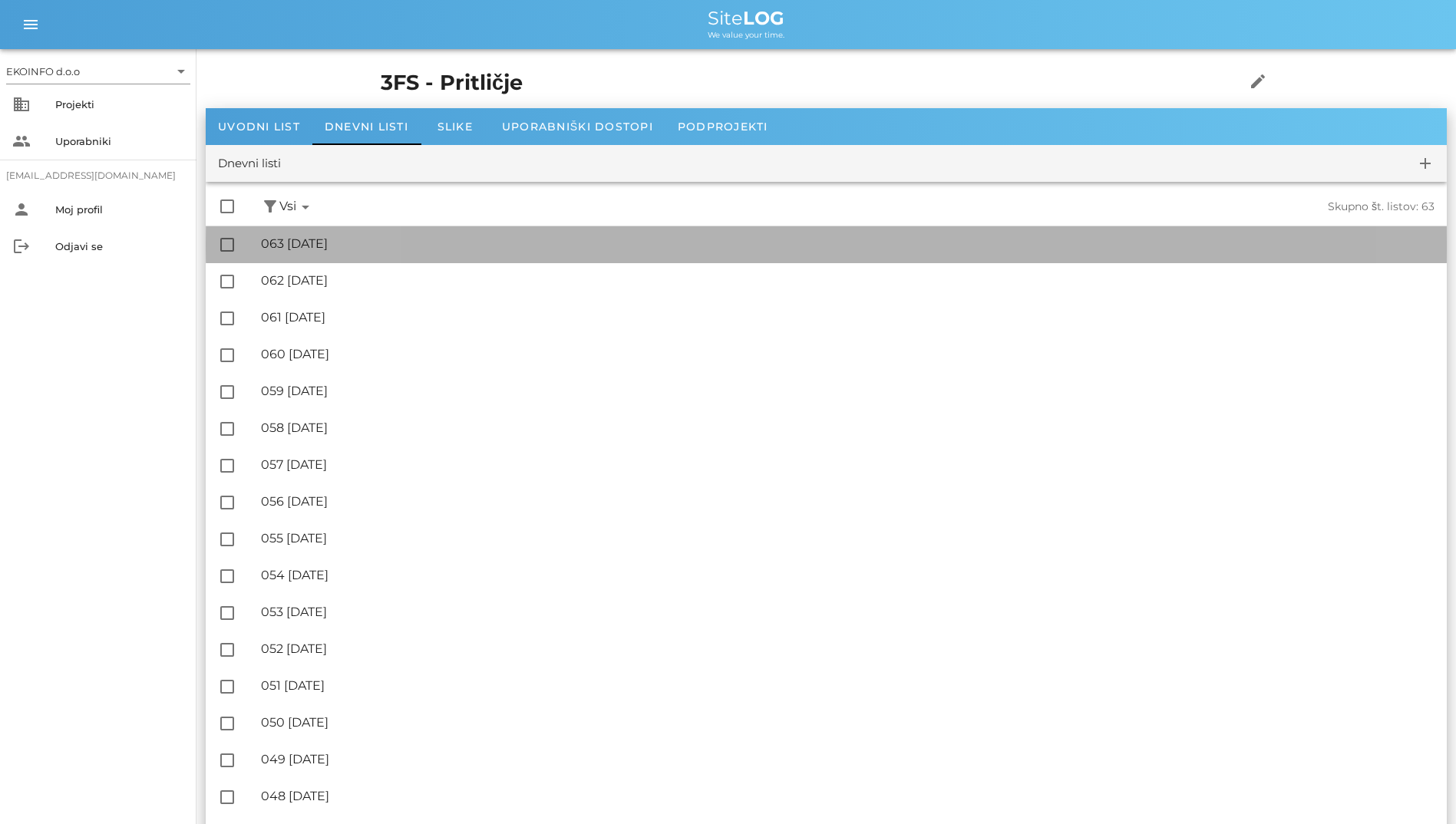
click at [330, 240] on div "🔏 063 [DATE]" at bounding box center [847, 244] width 1173 height 15
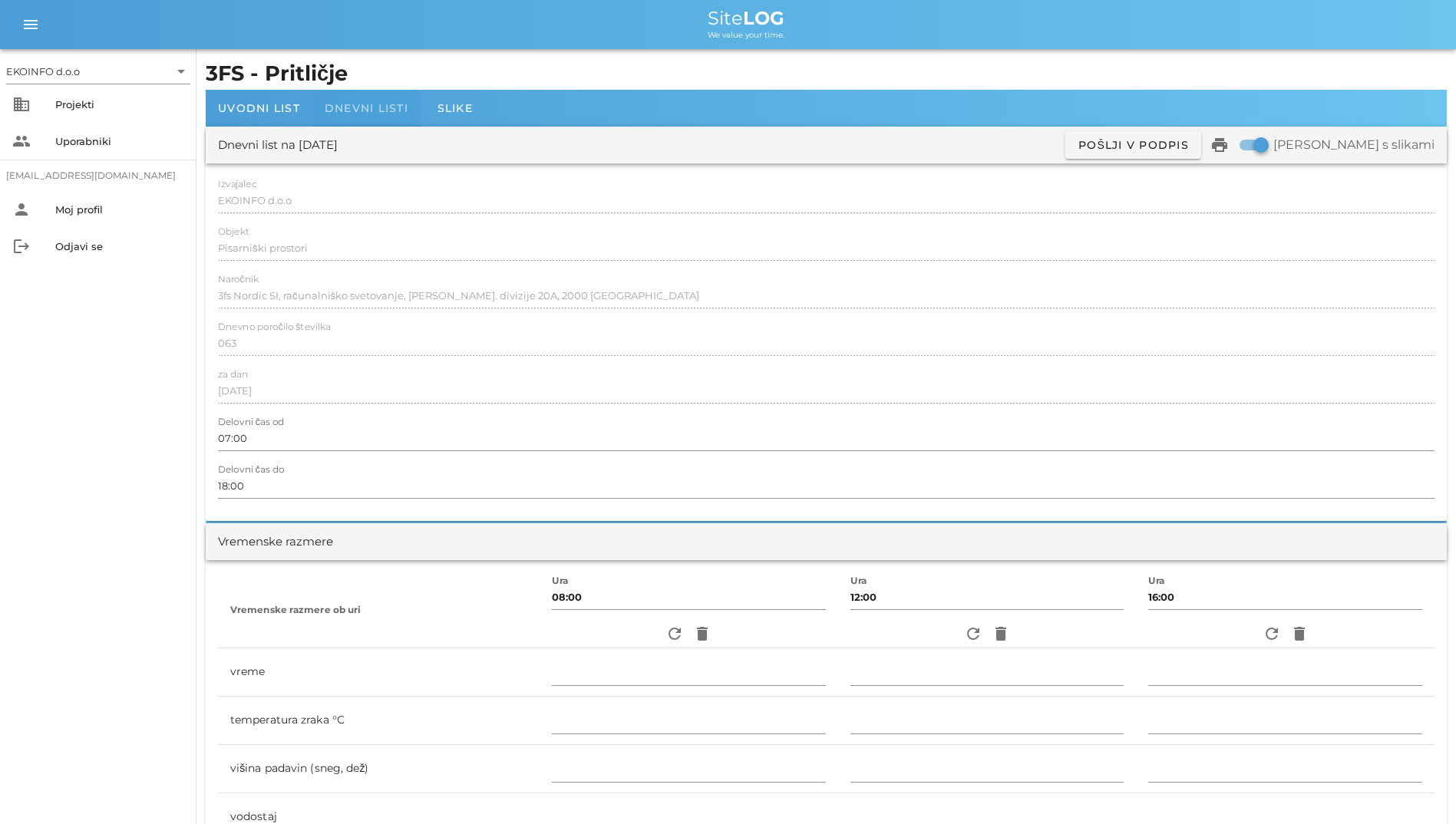
click at [358, 106] on span "Dnevni listi" at bounding box center [366, 108] width 84 height 14
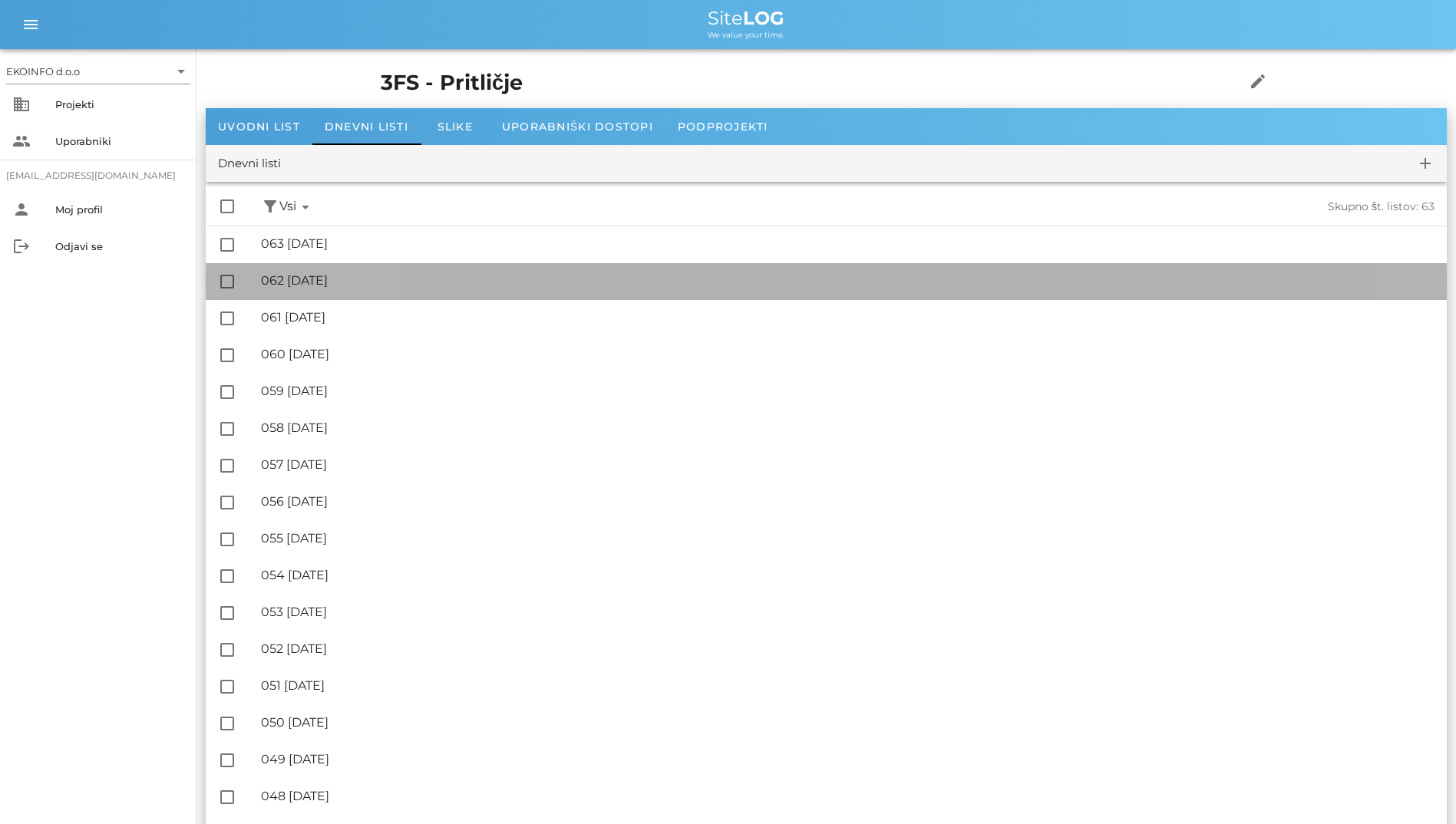
click at [299, 279] on div "🔏 062 [DATE]" at bounding box center [847, 281] width 1173 height 15
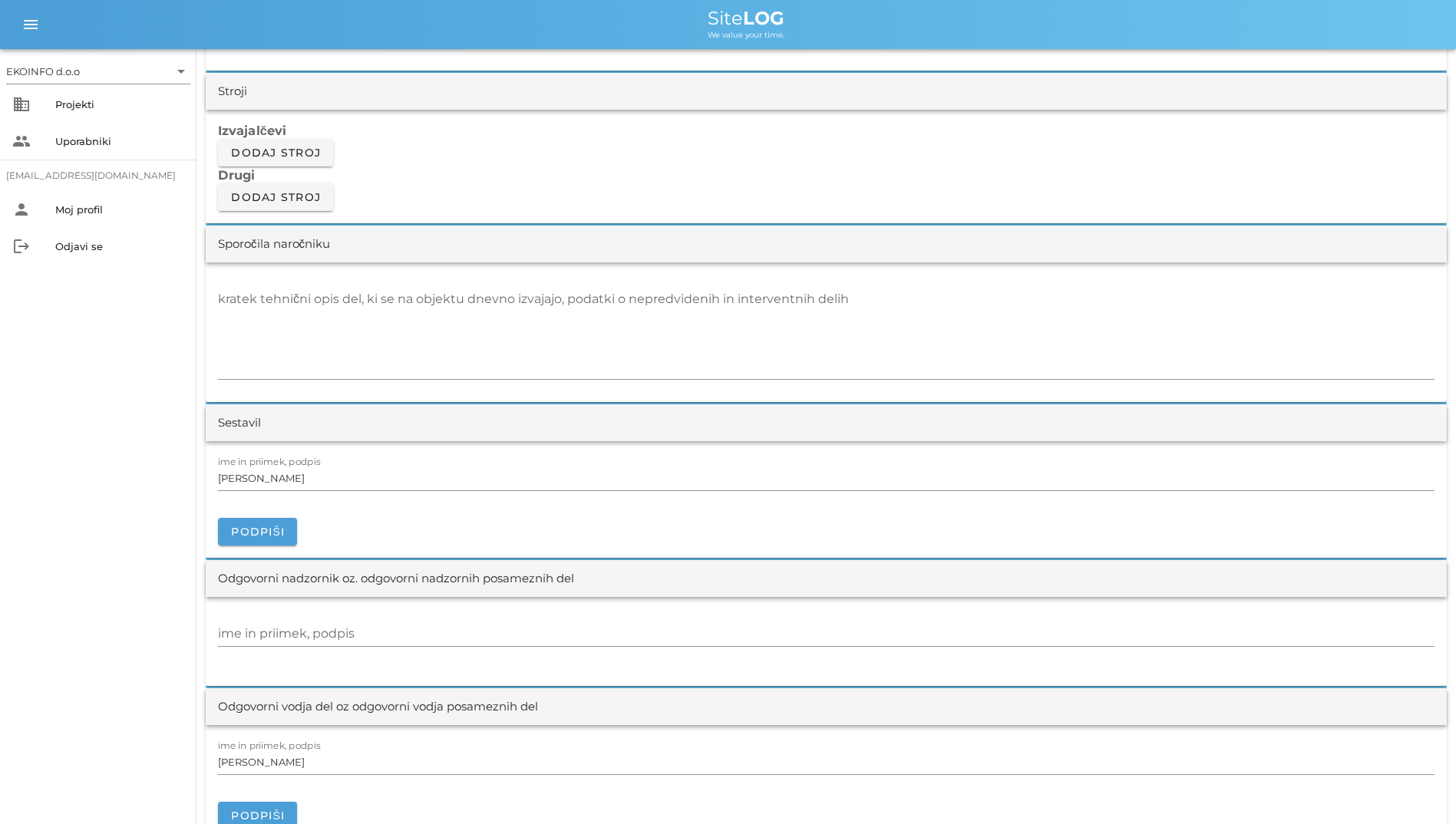
scroll to position [1382, 0]
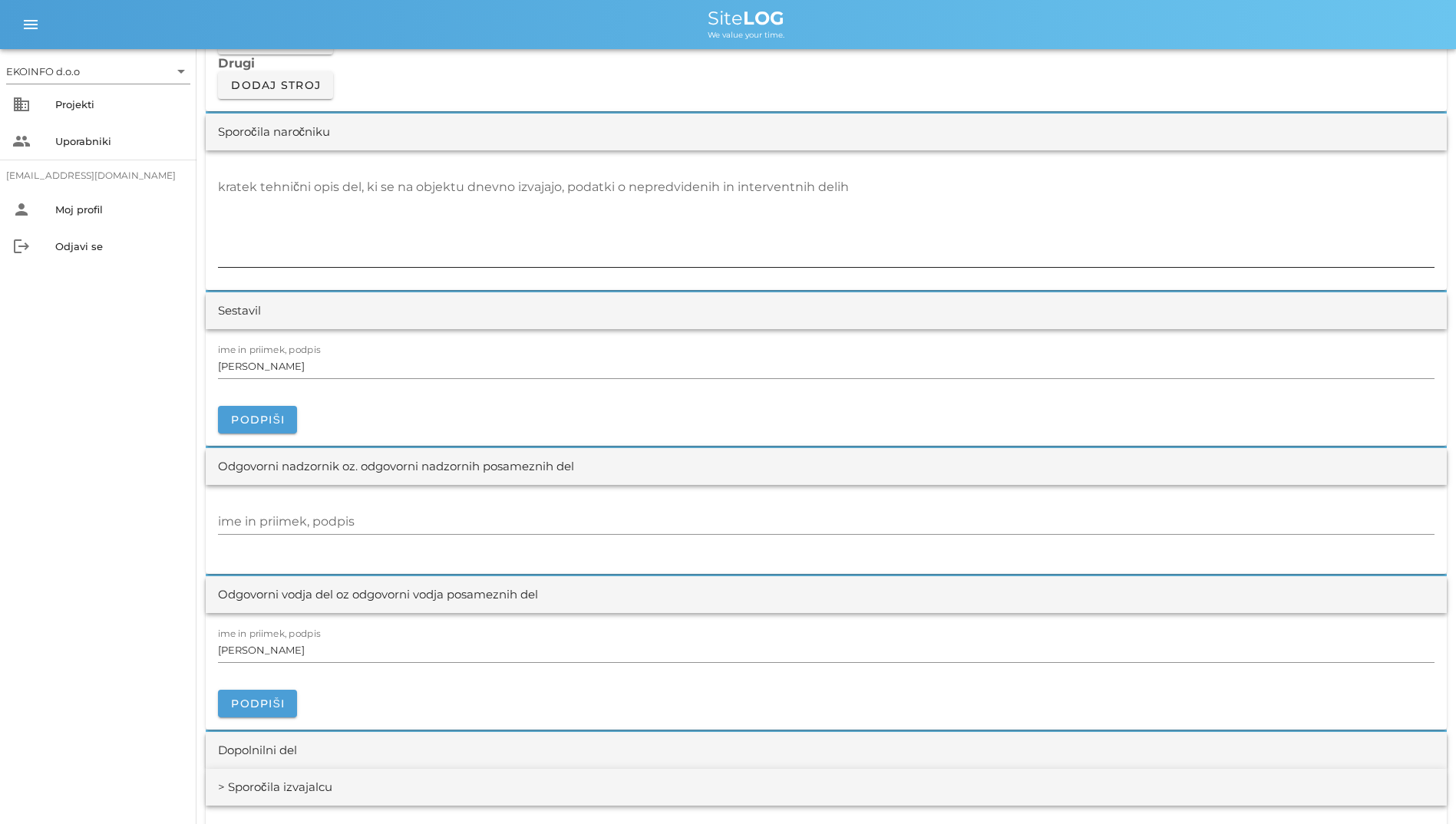
click at [340, 232] on textarea "kratek tehnični opis del, ki se na objektu dnevno izvajajo, podatki o nepredvid…" at bounding box center [826, 221] width 1216 height 92
type textarea "- Priklop luči na novo elektro omaro."
click at [425, 356] on input "[PERSON_NAME]" at bounding box center [826, 366] width 1216 height 24
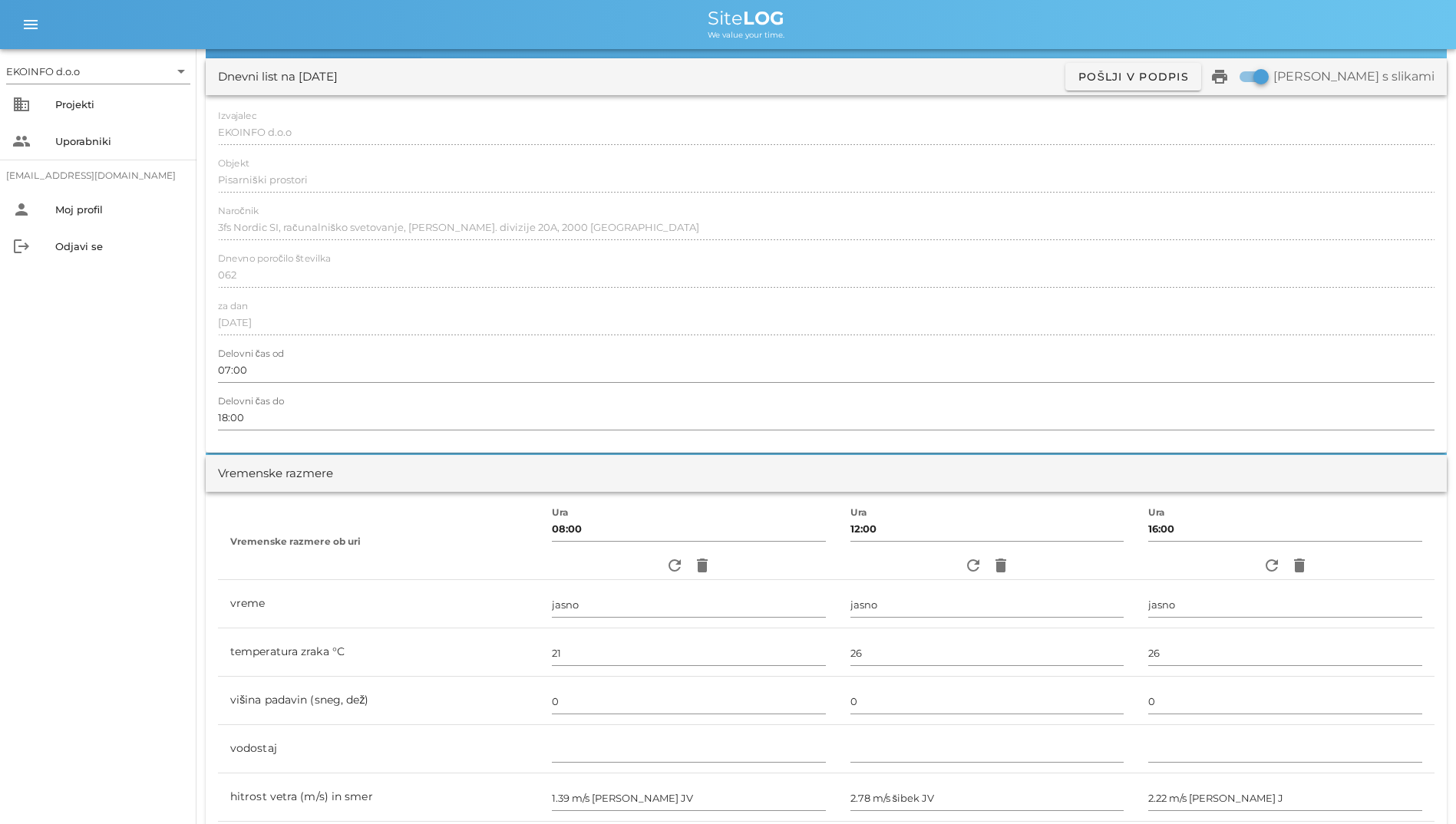
scroll to position [0, 0]
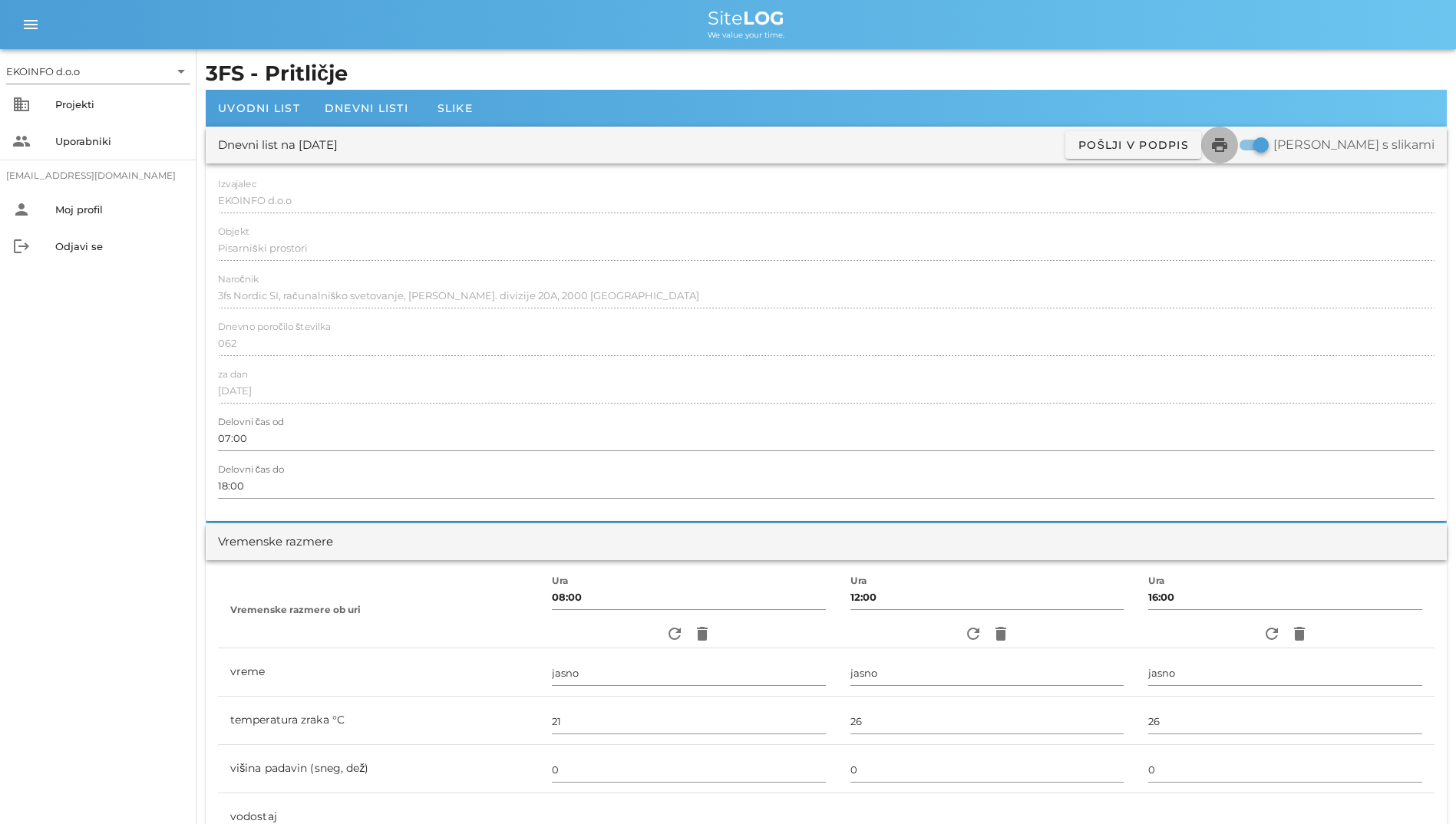
click at [1229, 137] on icon "print" at bounding box center [1220, 145] width 19 height 19
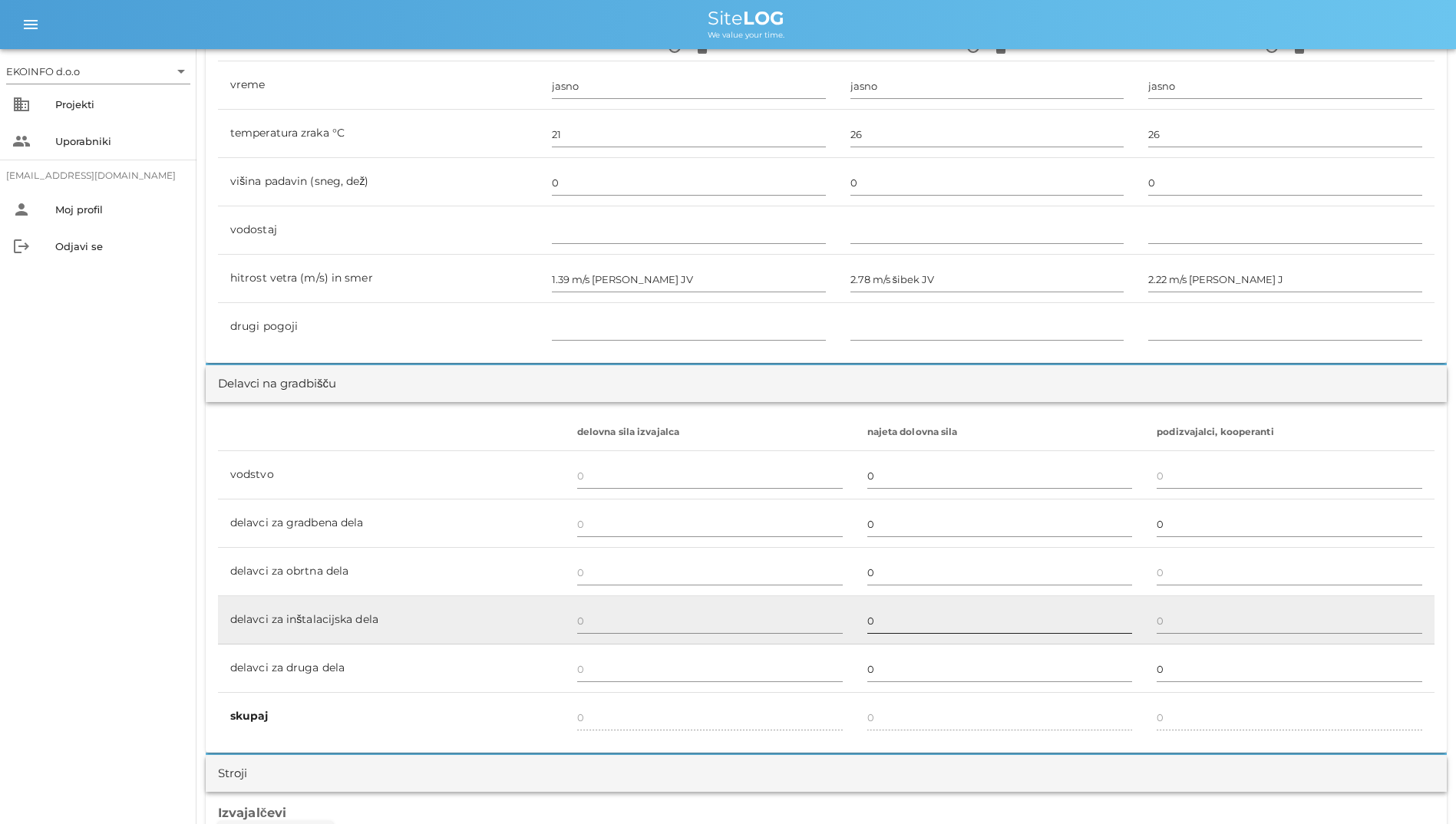
scroll to position [614, 0]
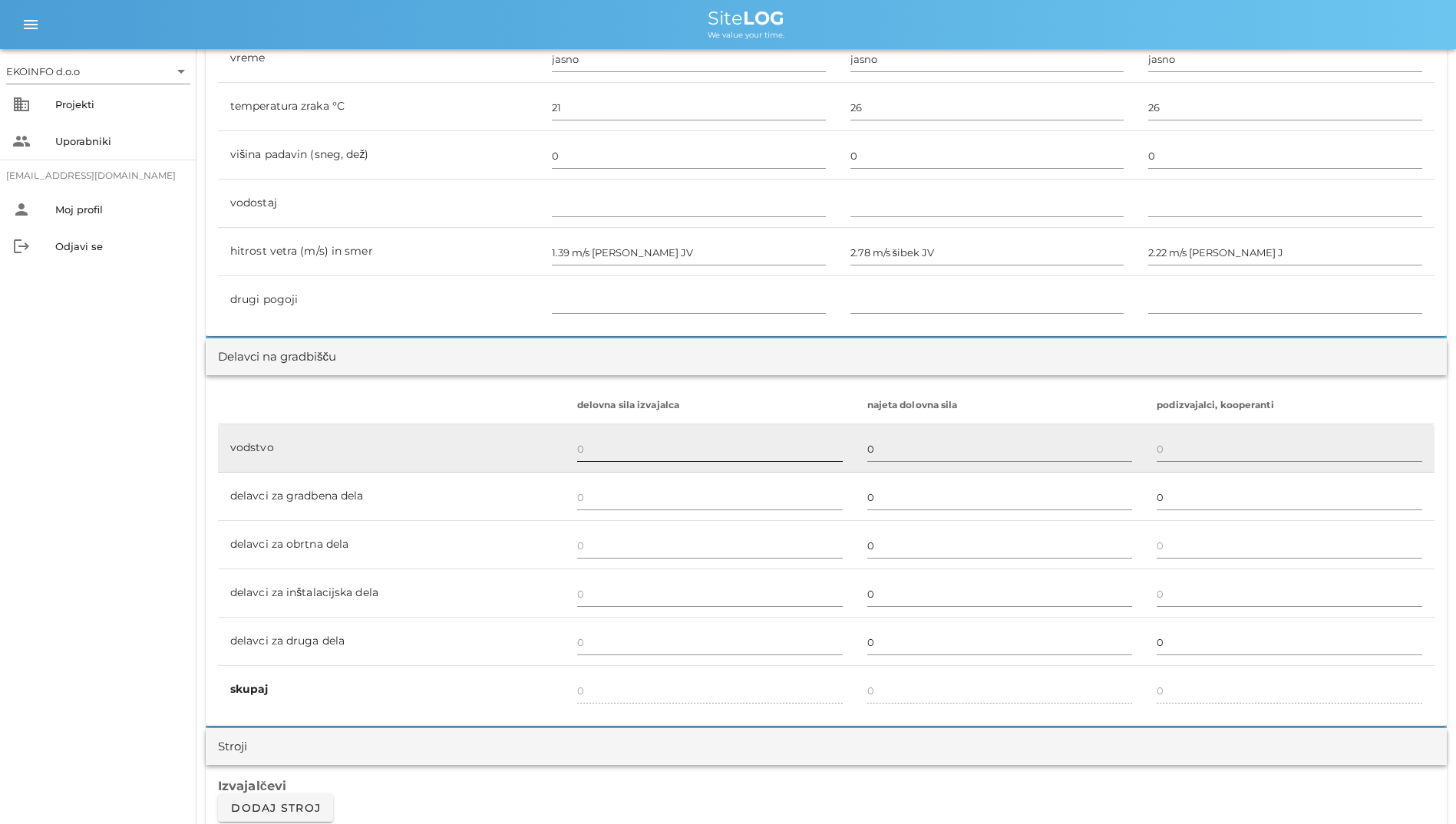
click at [597, 455] on input "text" at bounding box center [710, 449] width 266 height 24
type input "2"
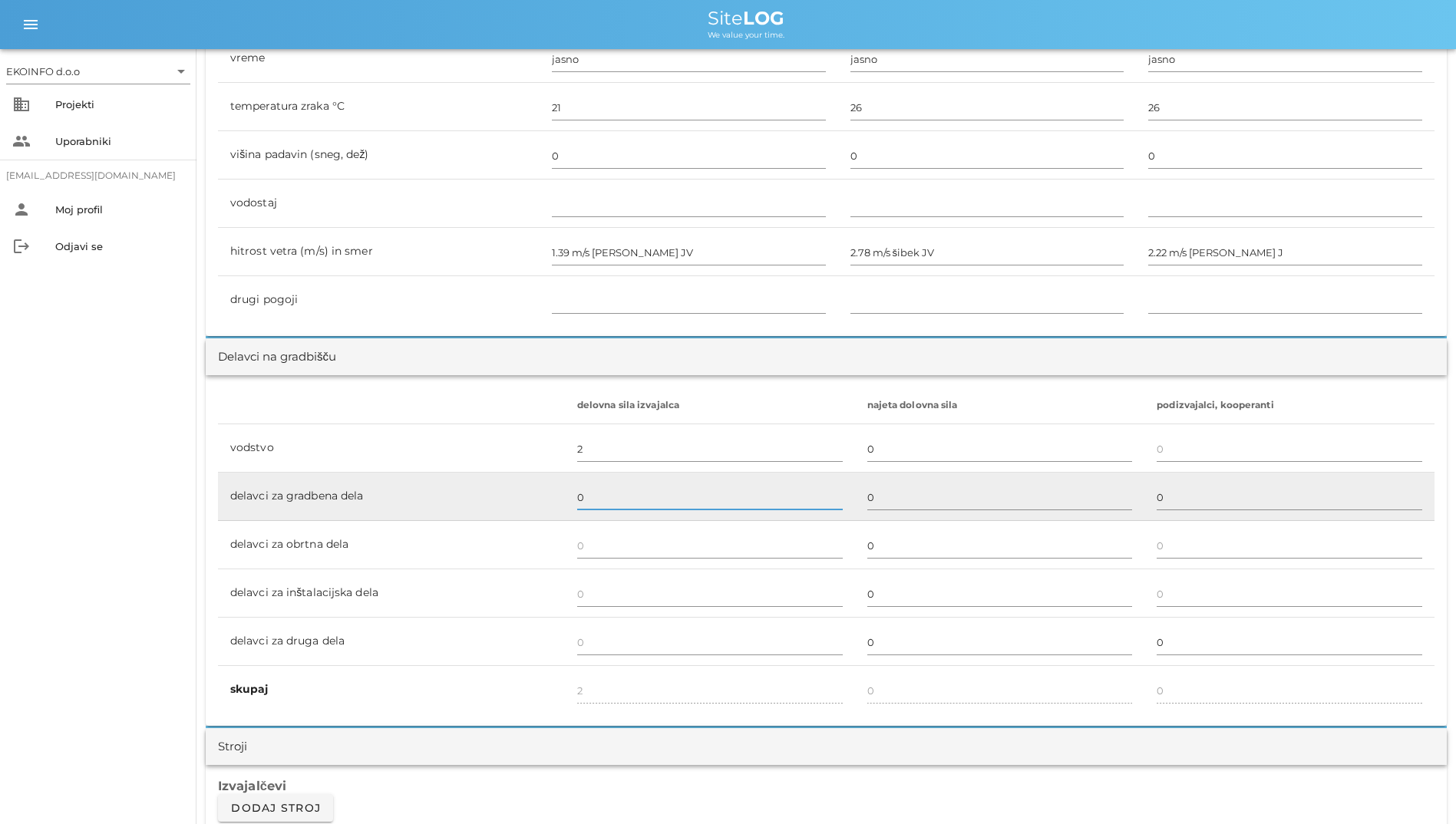
type input "0"
type input "2"
type input "4"
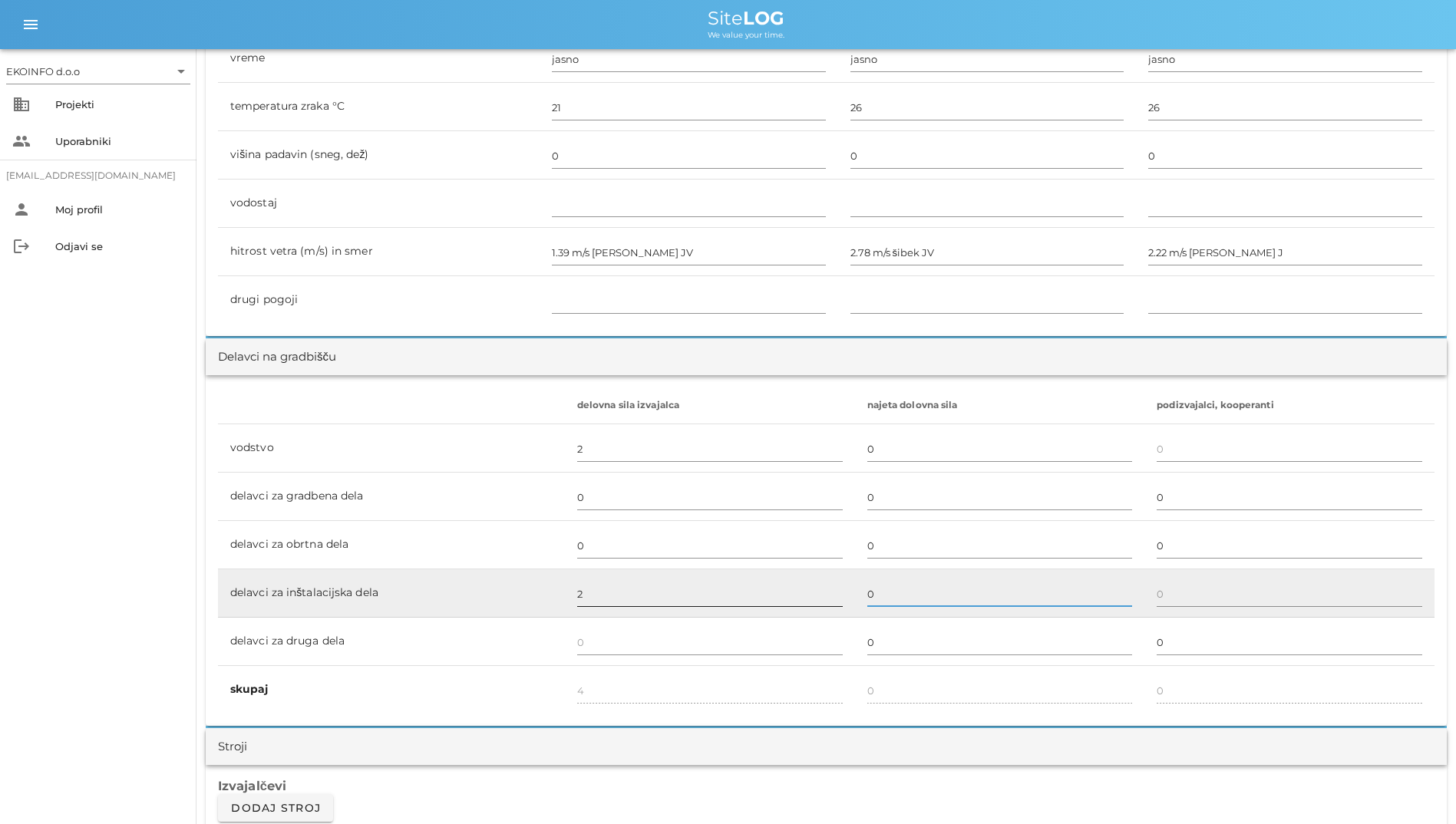
click at [641, 600] on input "2" at bounding box center [710, 594] width 266 height 24
type input "1"
type input "3"
type input "0"
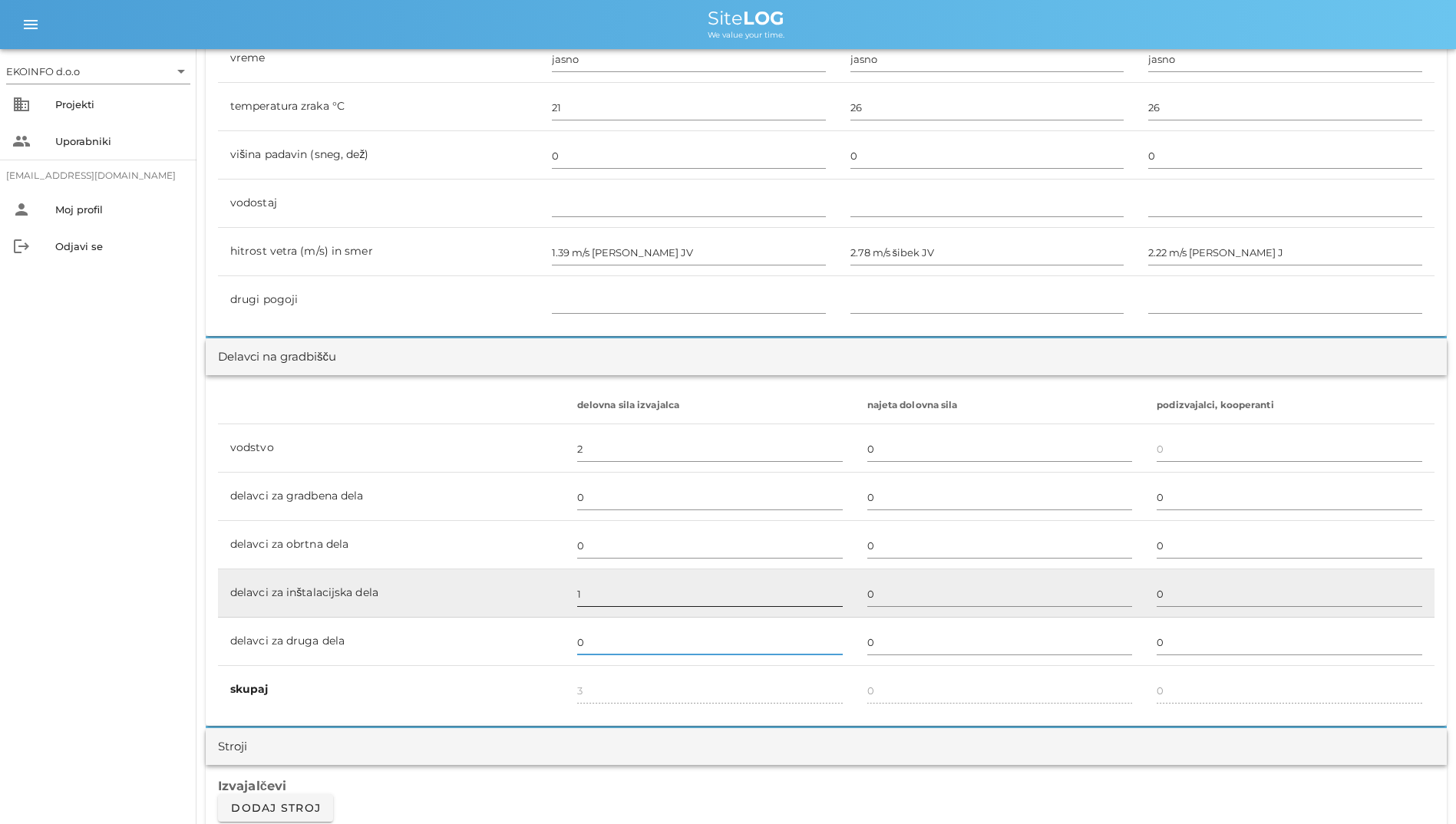
type input "0"
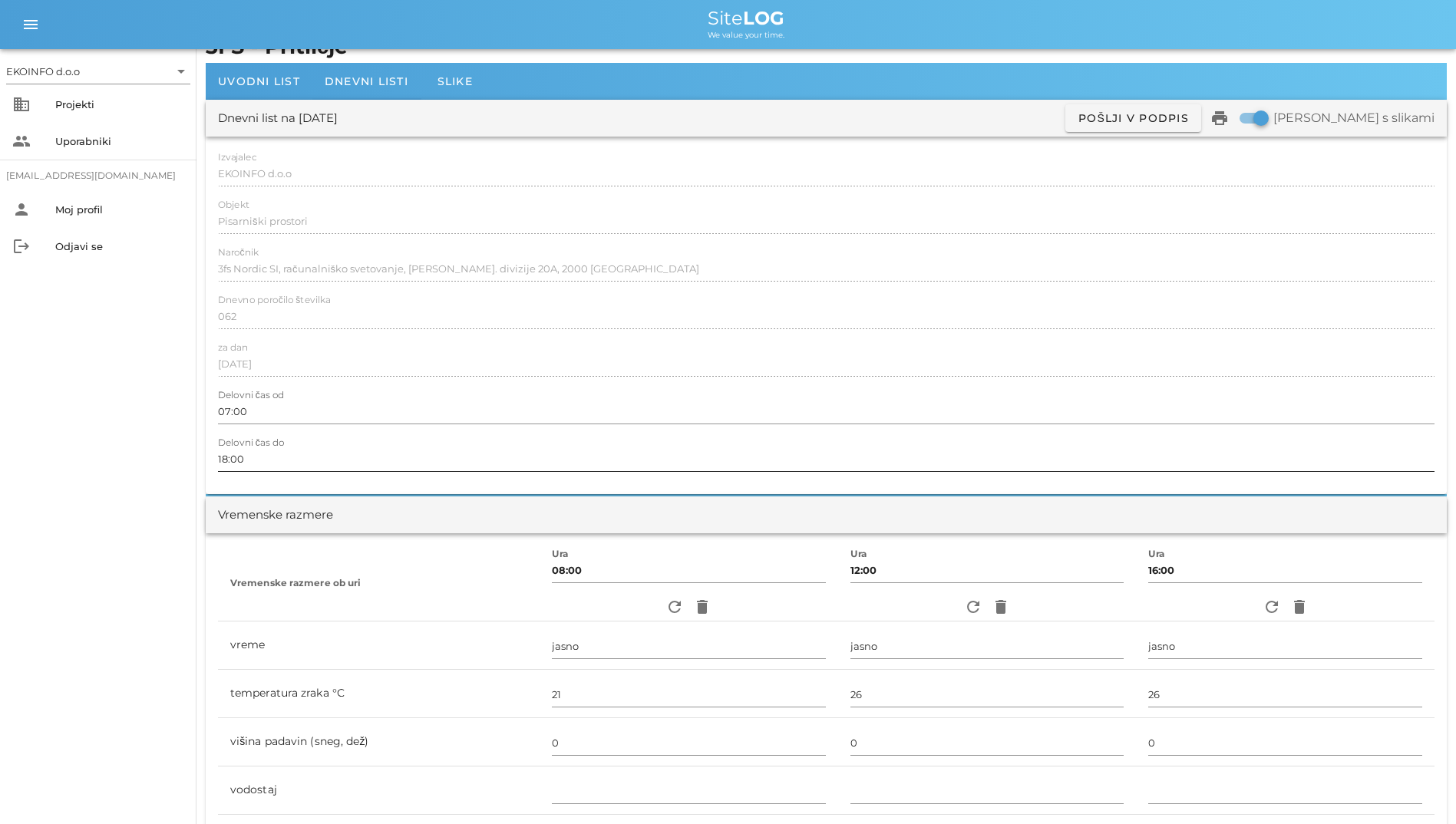
scroll to position [0, 0]
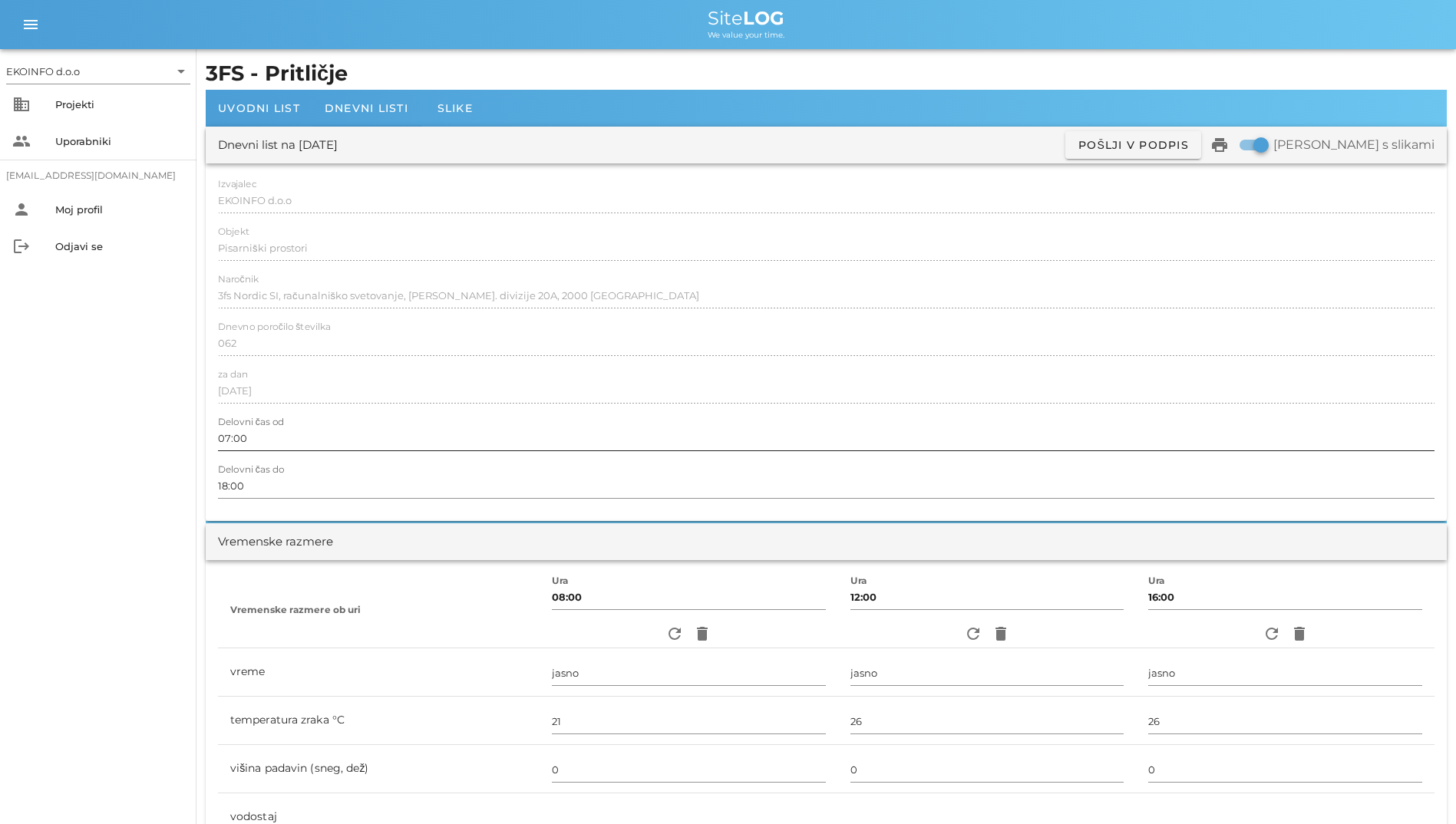
click at [648, 422] on div "Delovni čas od 07:00" at bounding box center [826, 438] width 1216 height 45
click at [649, 442] on input "07:00" at bounding box center [826, 438] width 1216 height 24
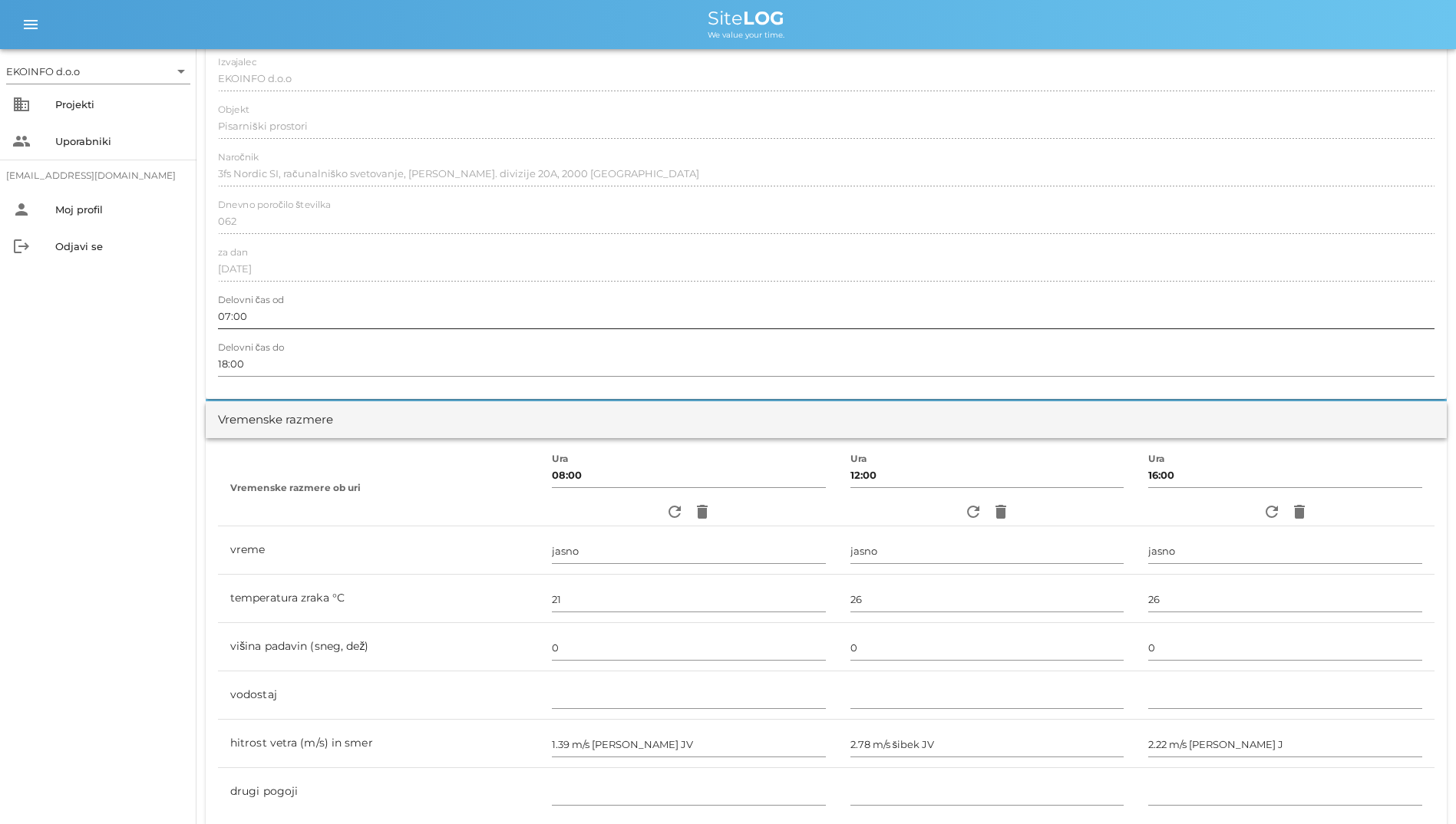
scroll to position [384, 0]
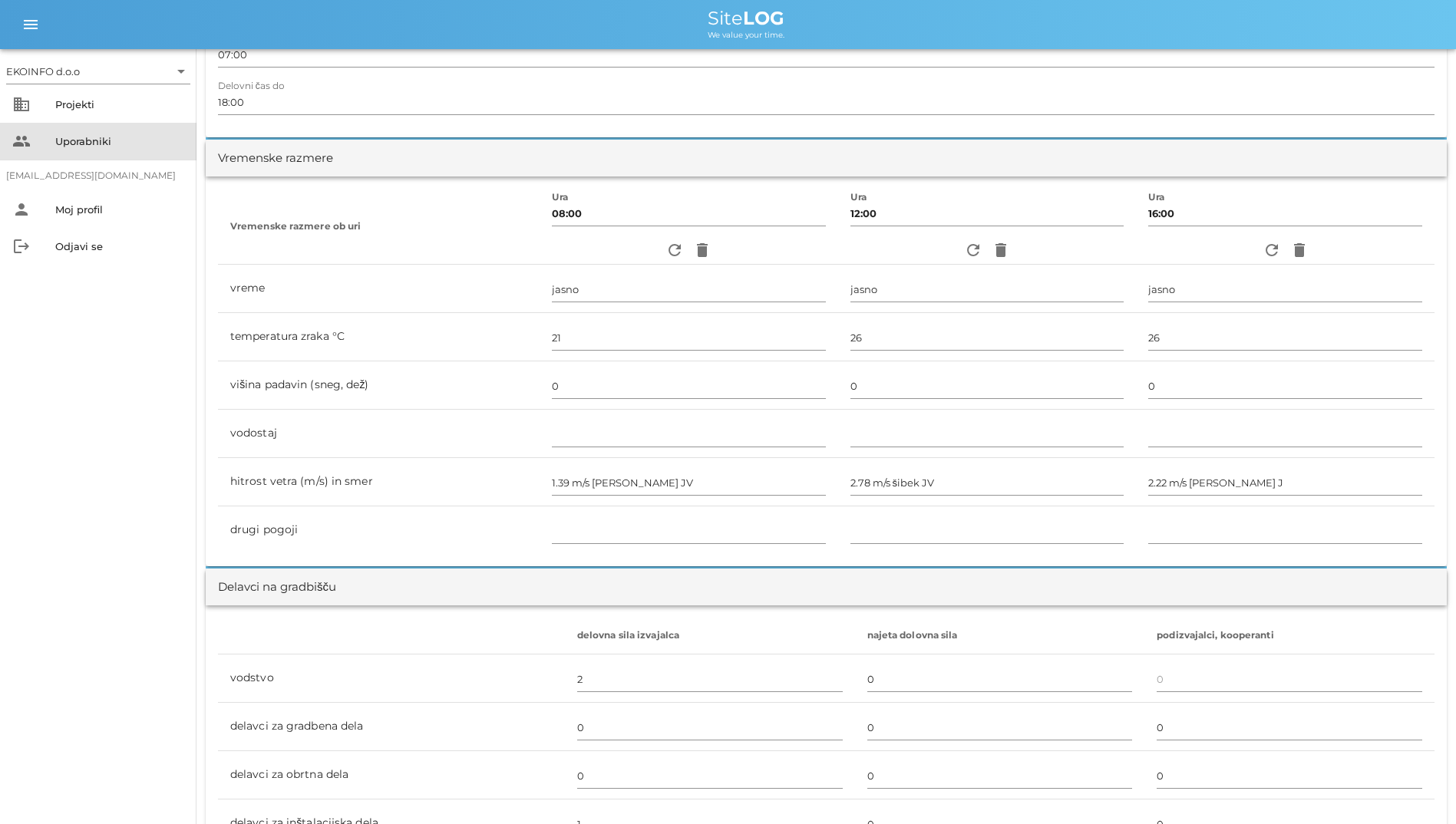
click at [106, 144] on div "Uporabniki" at bounding box center [119, 140] width 129 height 12
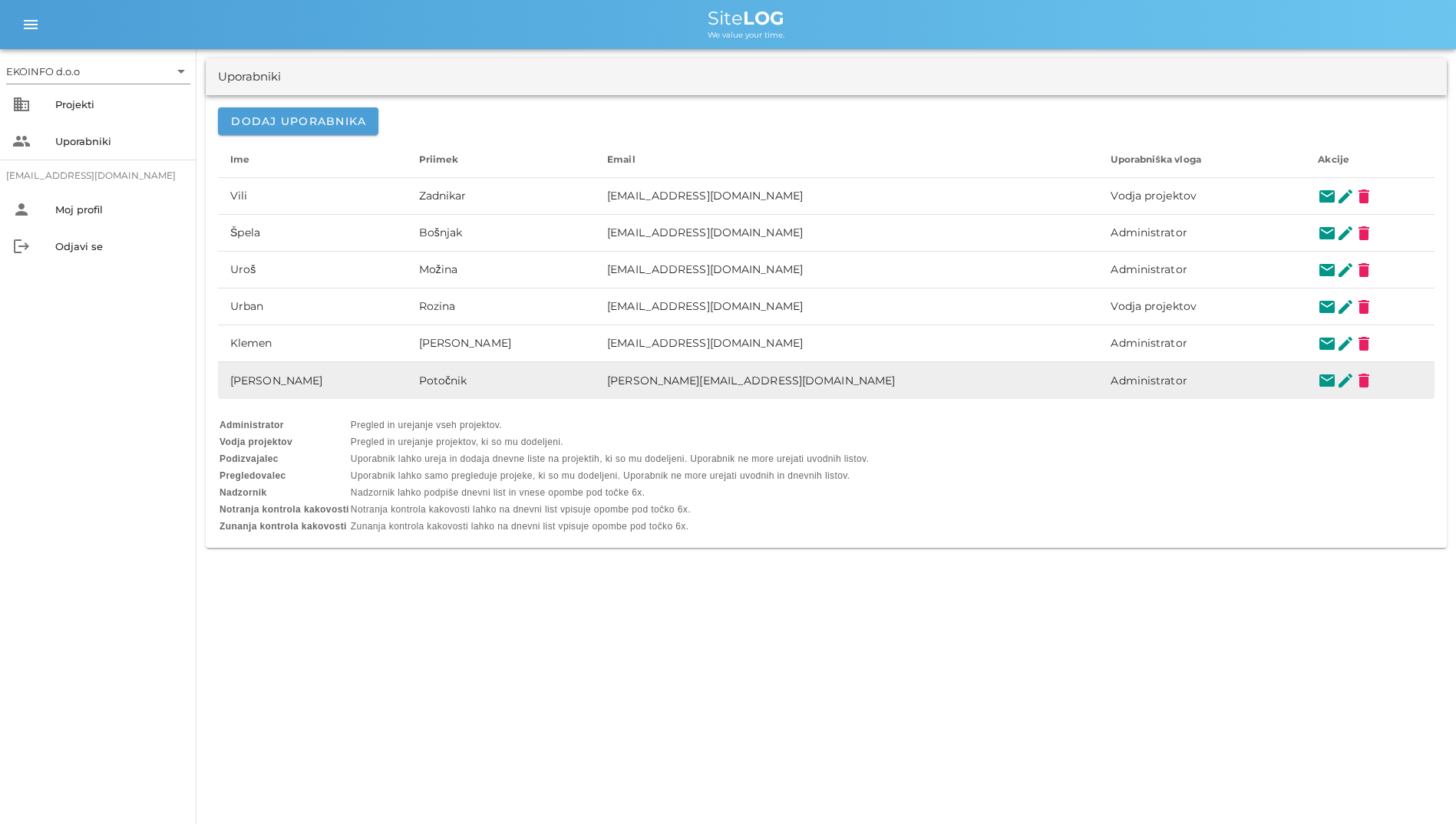
click at [502, 389] on td "Potočnik" at bounding box center [501, 380] width 189 height 37
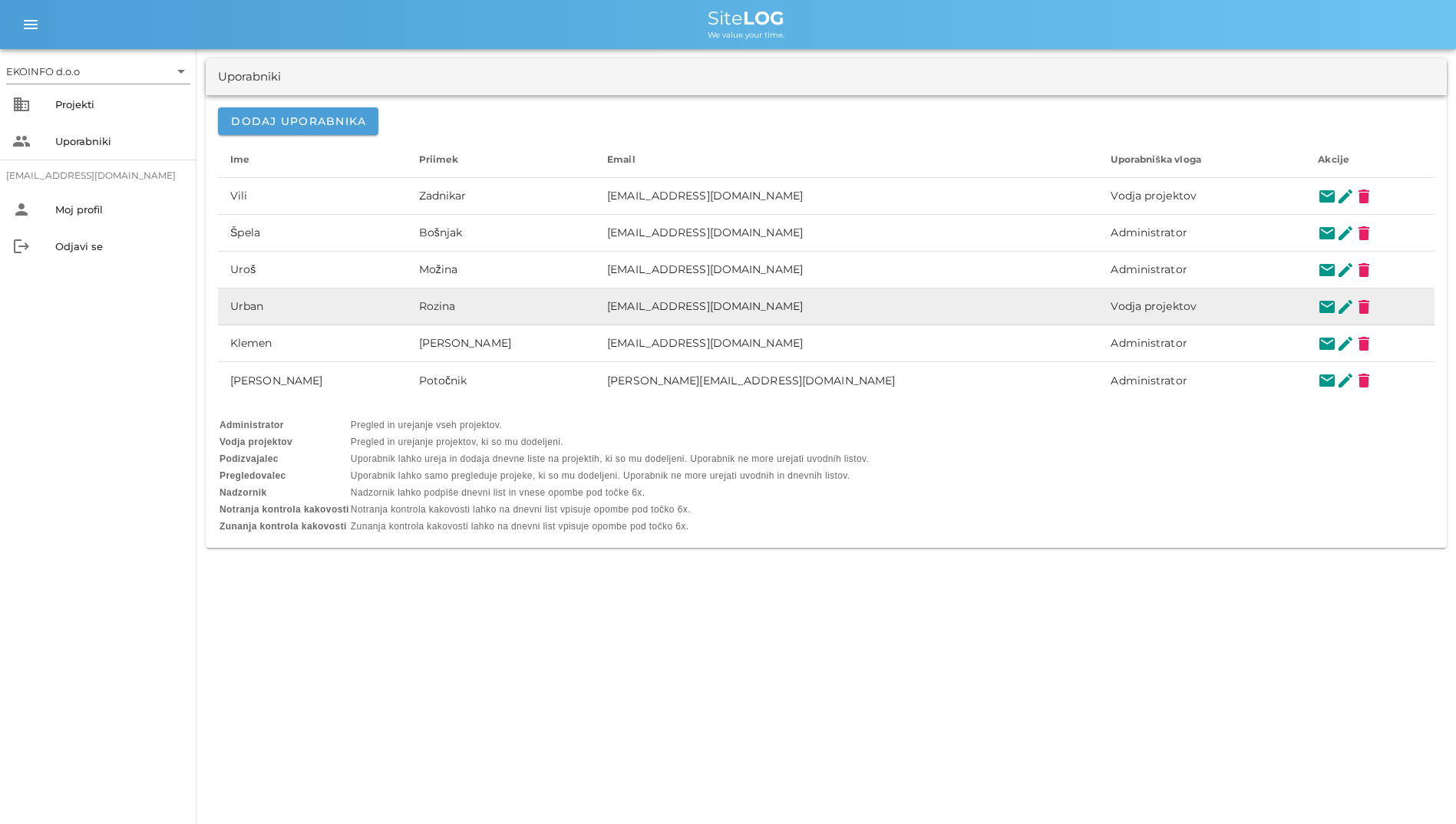
drag, startPoint x: 502, startPoint y: 389, endPoint x: 373, endPoint y: 311, distance: 150.7
click at [407, 311] on td "Rozina" at bounding box center [501, 306] width 189 height 37
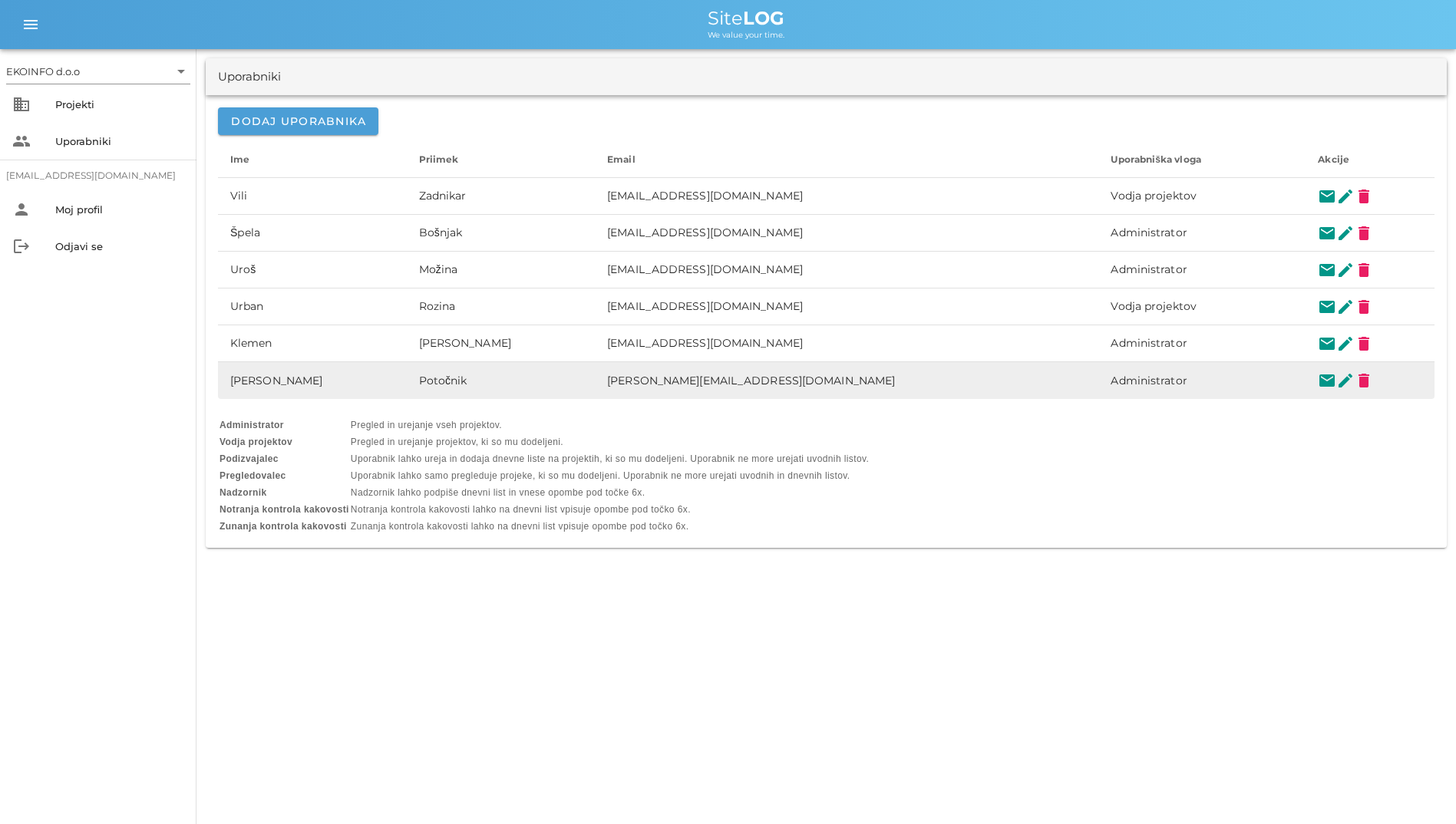
drag, startPoint x: 224, startPoint y: 182, endPoint x: 1181, endPoint y: 379, distance: 977.1
click at [1181, 379] on tbody "[PERSON_NAME] [EMAIL_ADDRESS][DOMAIN_NAME] Vodja projektov mail edit delete [PE…" at bounding box center [826, 288] width 1216 height 221
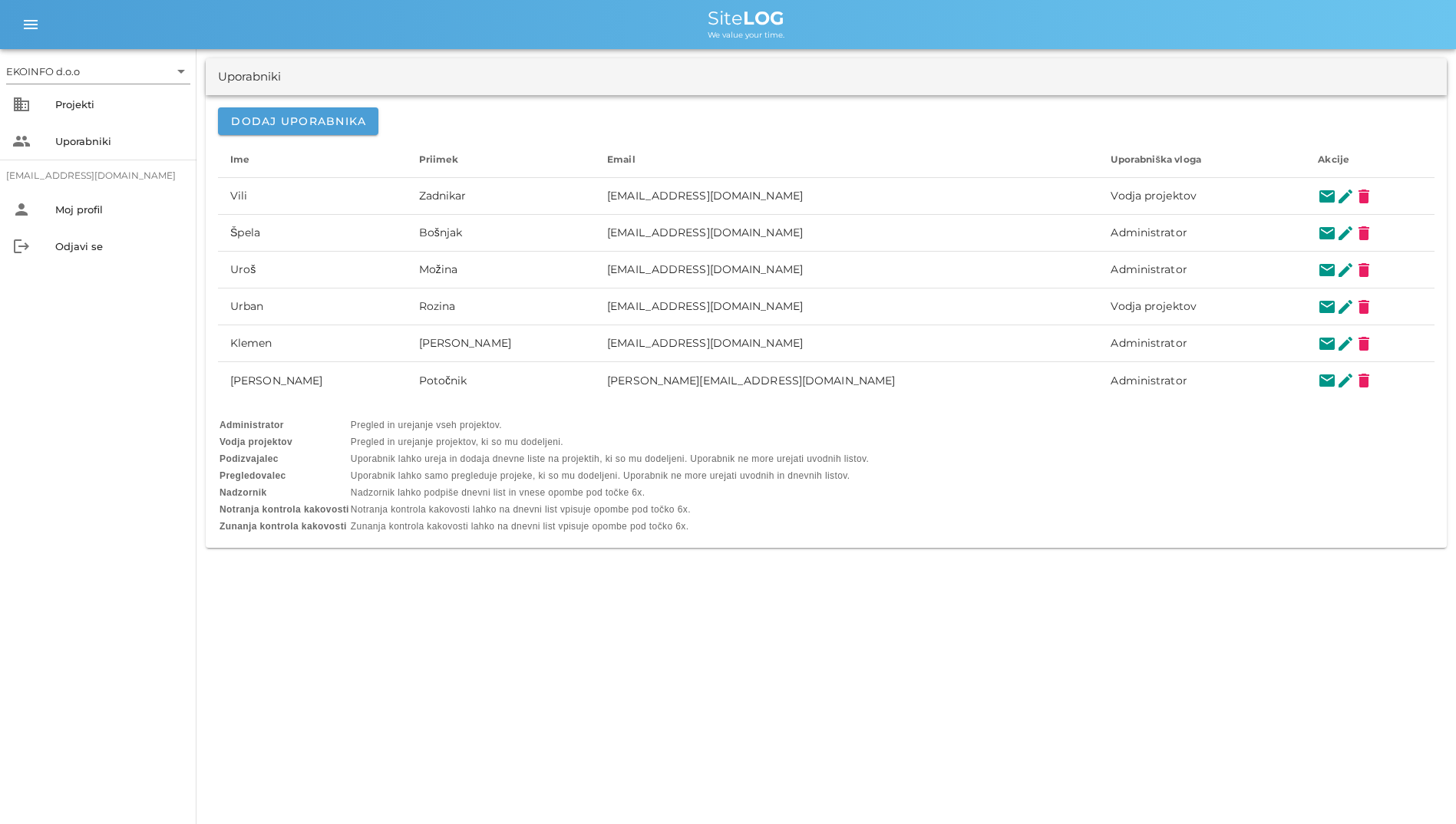
click at [963, 451] on div "Administrator Pregled in urejanje vseh projektov. Vodja projektov Pregled in ur…" at bounding box center [826, 475] width 1216 height 119
click at [53, 108] on div "business Projekti" at bounding box center [98, 104] width 197 height 37
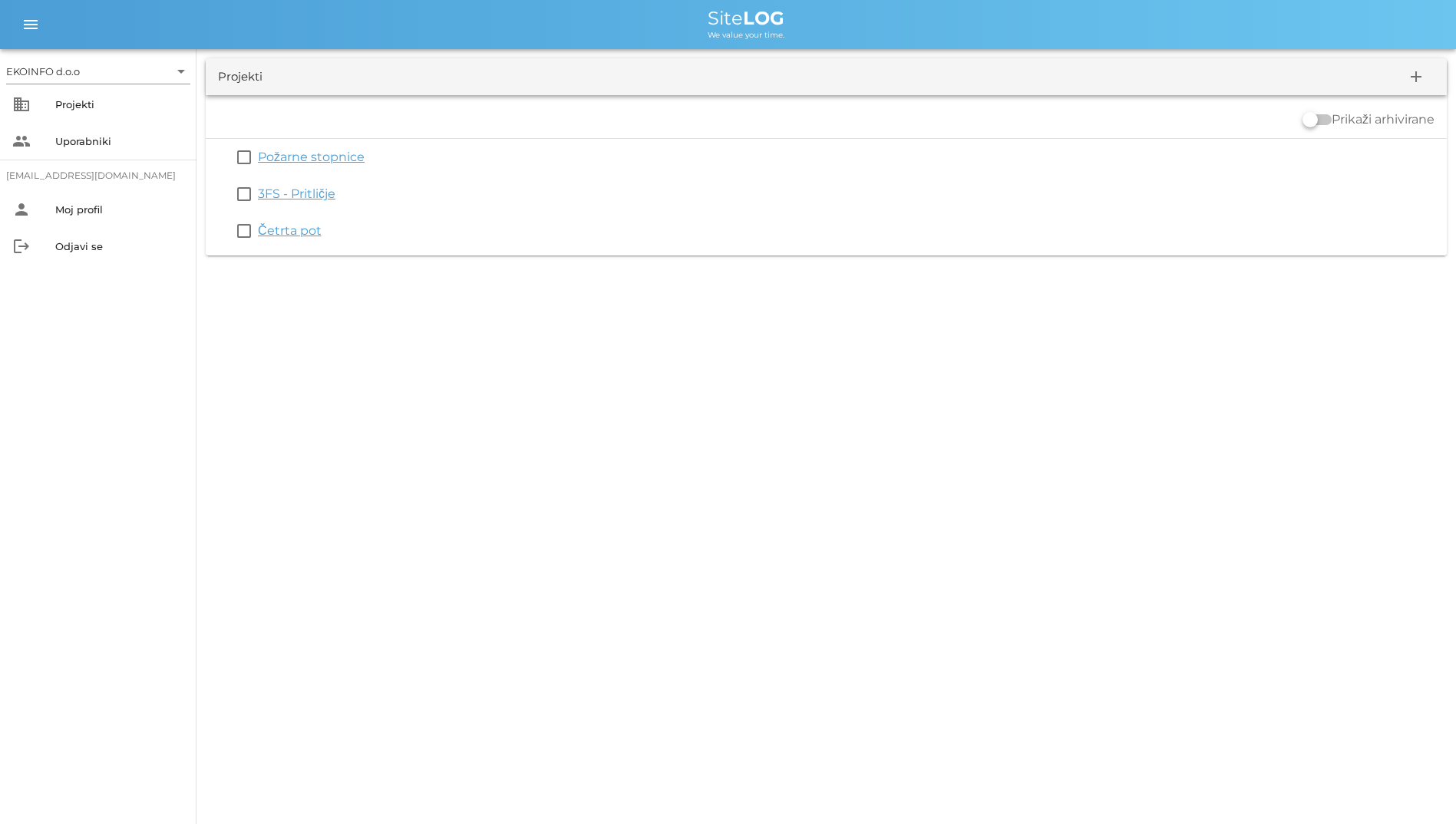
click at [779, 276] on div "EKOINFO d.o.o arrow_drop_down business Projekti people Uporabniki [EMAIL_ADDRES…" at bounding box center [728, 412] width 1456 height 824
drag, startPoint x: 684, startPoint y: 6, endPoint x: 856, endPoint y: 41, distance: 175.5
click at [856, 41] on div "menu menu Site LOG We value your time." at bounding box center [728, 24] width 1456 height 50
click at [667, 9] on div "Site LOG" at bounding box center [746, 18] width 1396 height 19
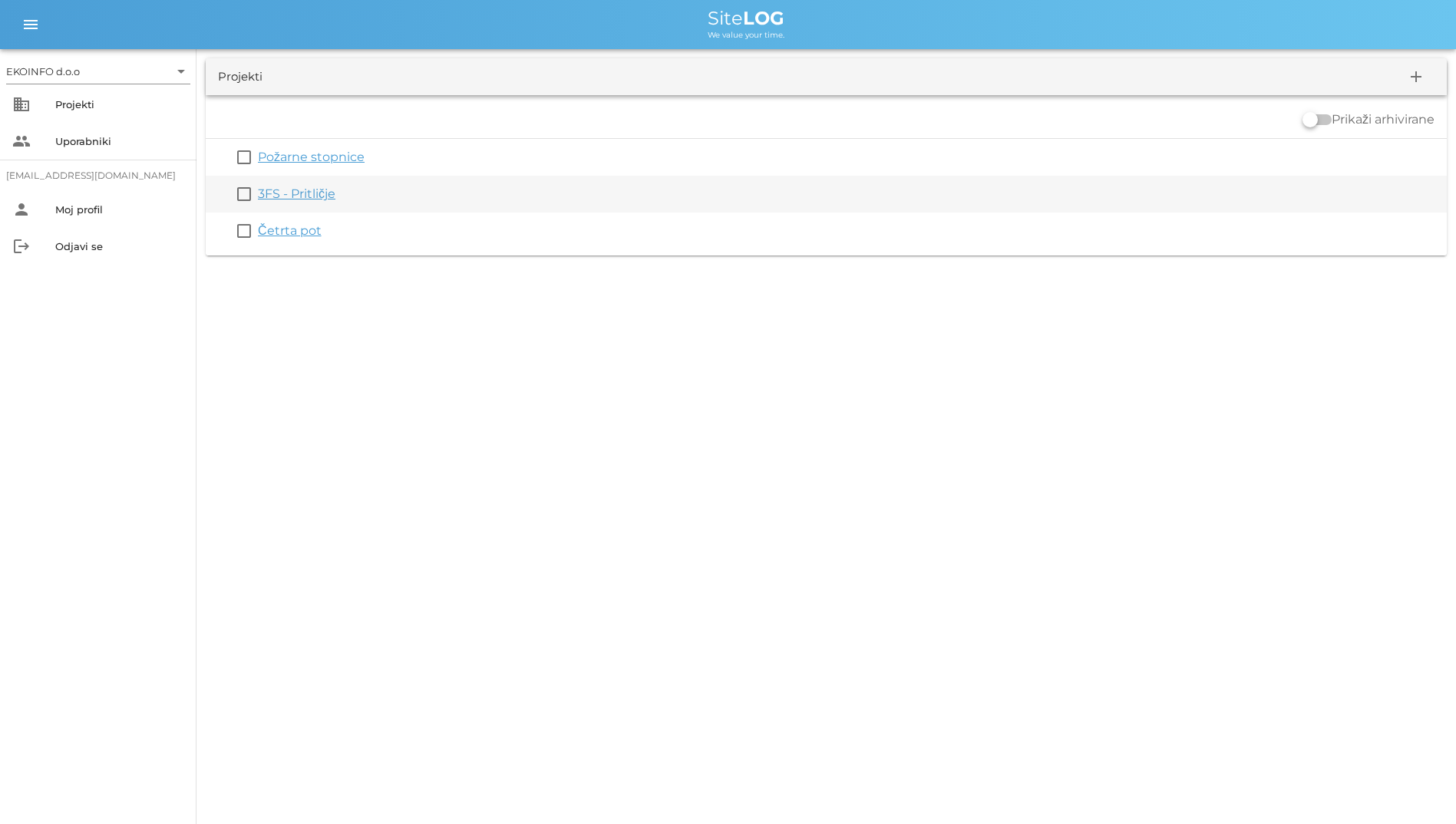
click at [306, 189] on link "3FS - Pritličje" at bounding box center [296, 194] width 77 height 15
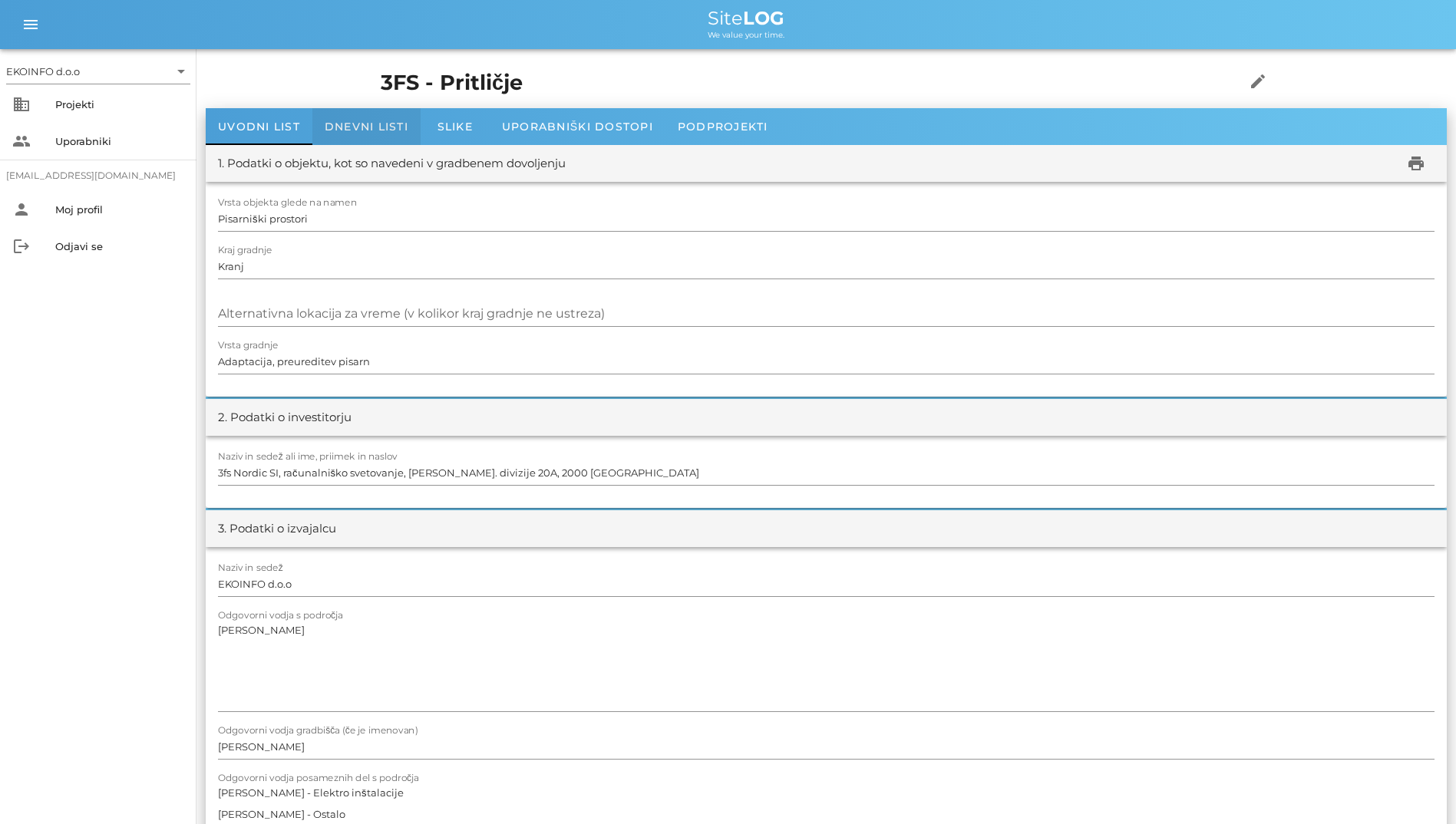
click at [396, 123] on span "Dnevni listi" at bounding box center [366, 126] width 84 height 14
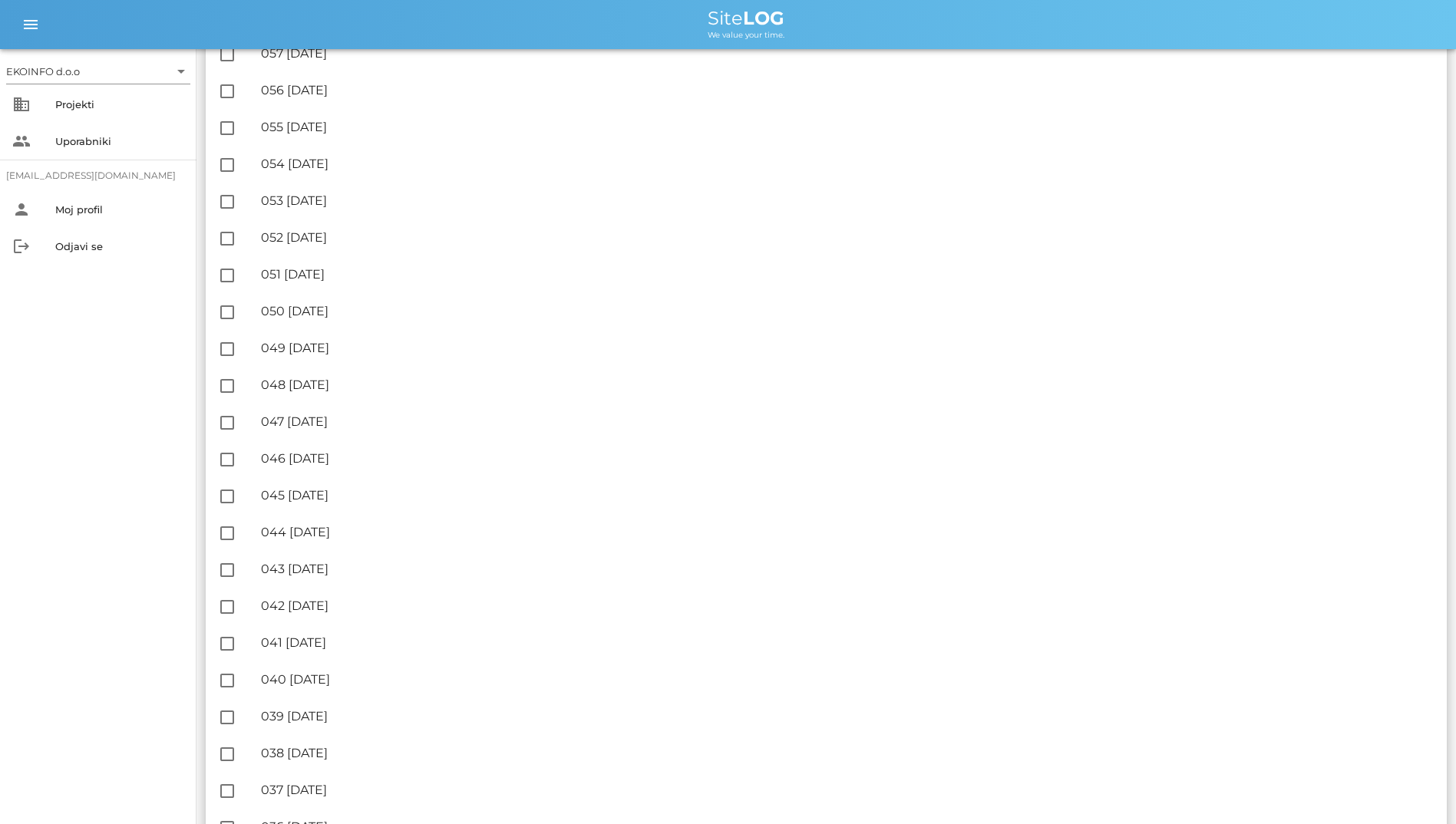
scroll to position [537, 0]
